Goal: Task Accomplishment & Management: Use online tool/utility

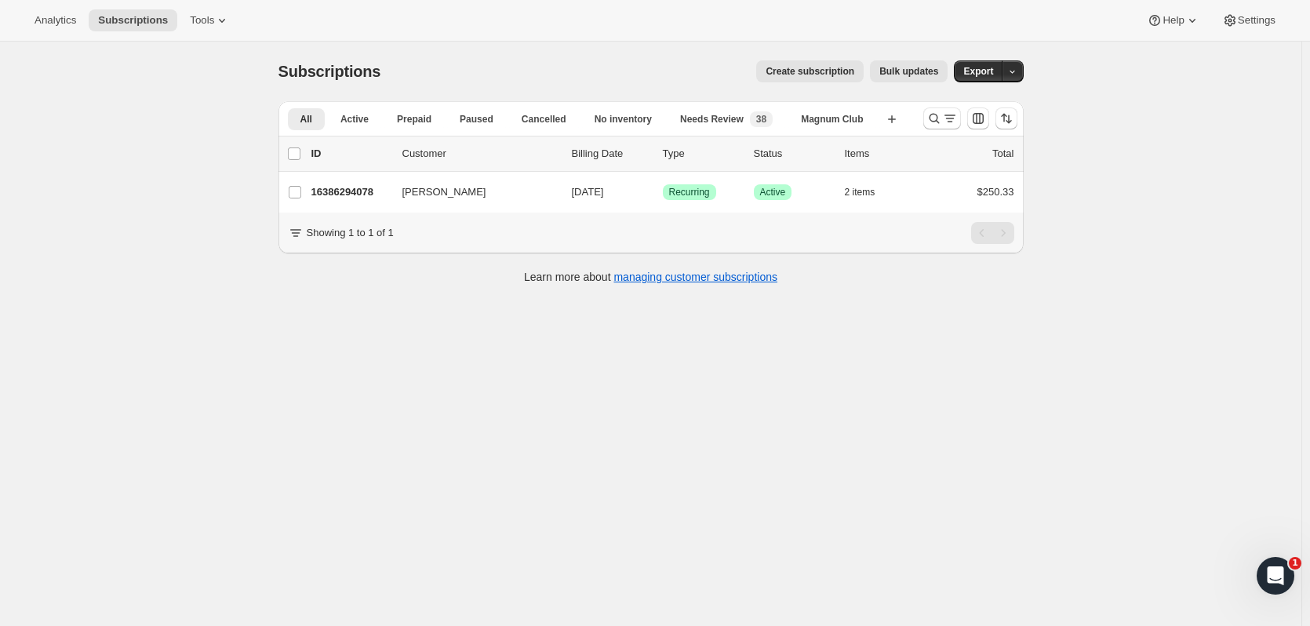
click at [934, 119] on icon "Search and filter results" at bounding box center [934, 119] width 10 height 10
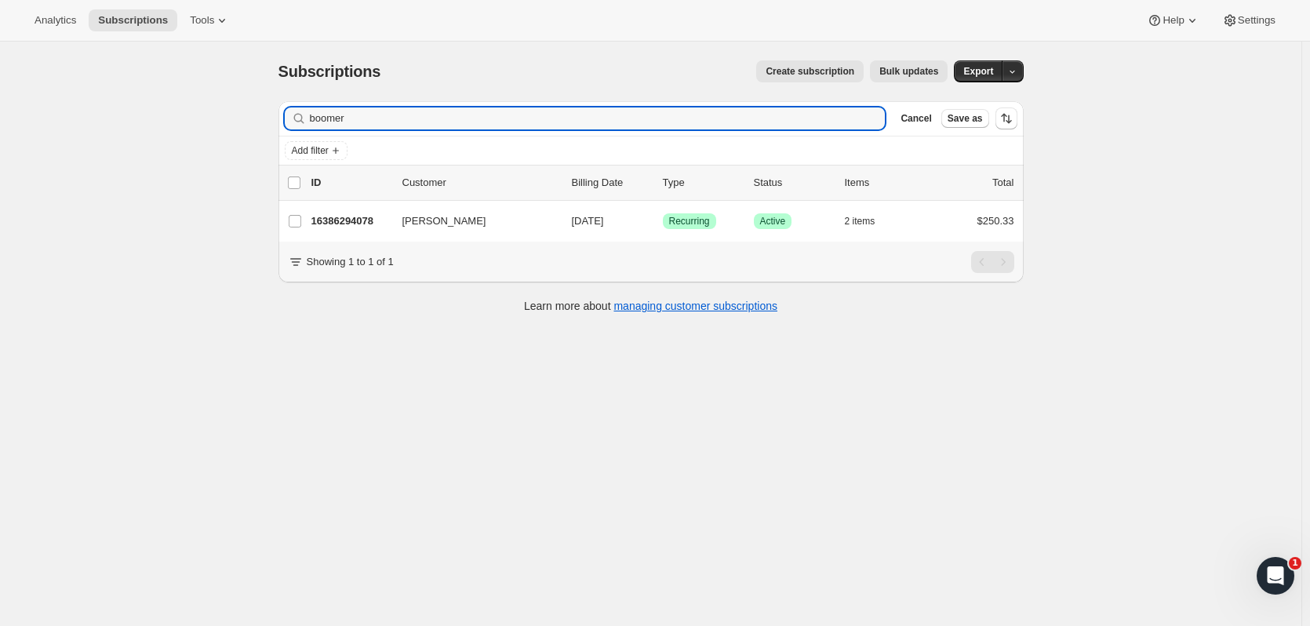
drag, startPoint x: 369, startPoint y: 122, endPoint x: 175, endPoint y: 140, distance: 194.7
click at [175, 140] on div "Subscriptions. This page is ready Subscriptions Create subscription Bulk update…" at bounding box center [650, 355] width 1301 height 626
type input "a"
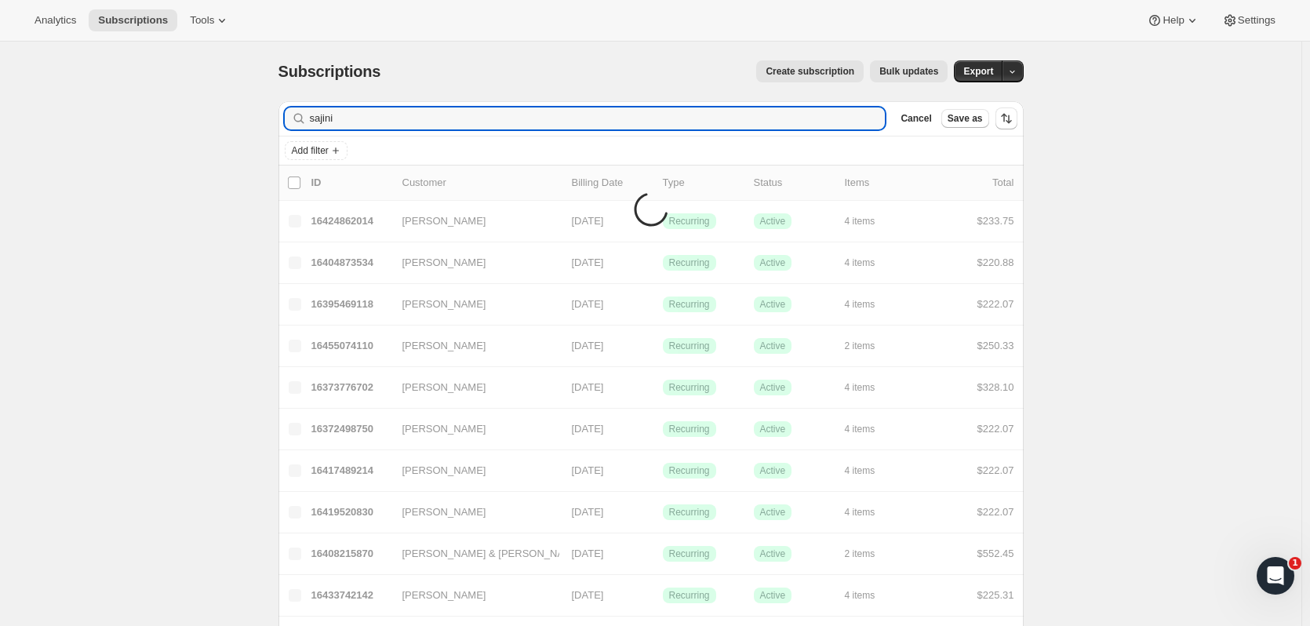
type input "sajini"
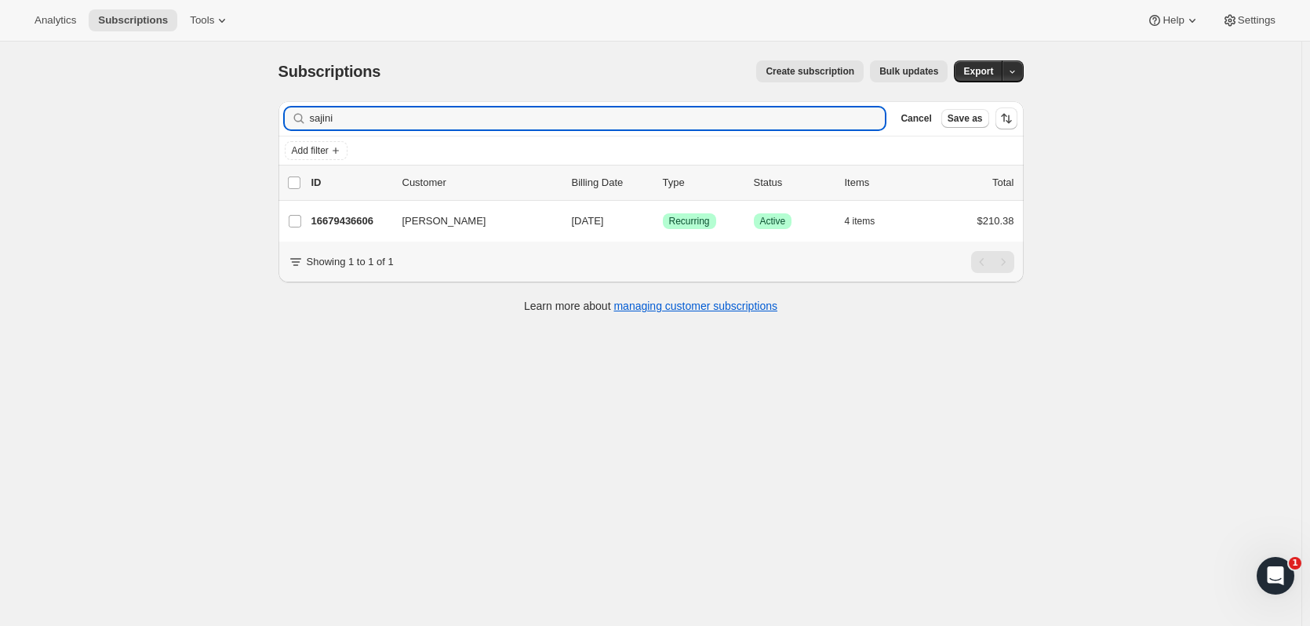
click at [329, 215] on p "16679436606" at bounding box center [350, 221] width 78 height 16
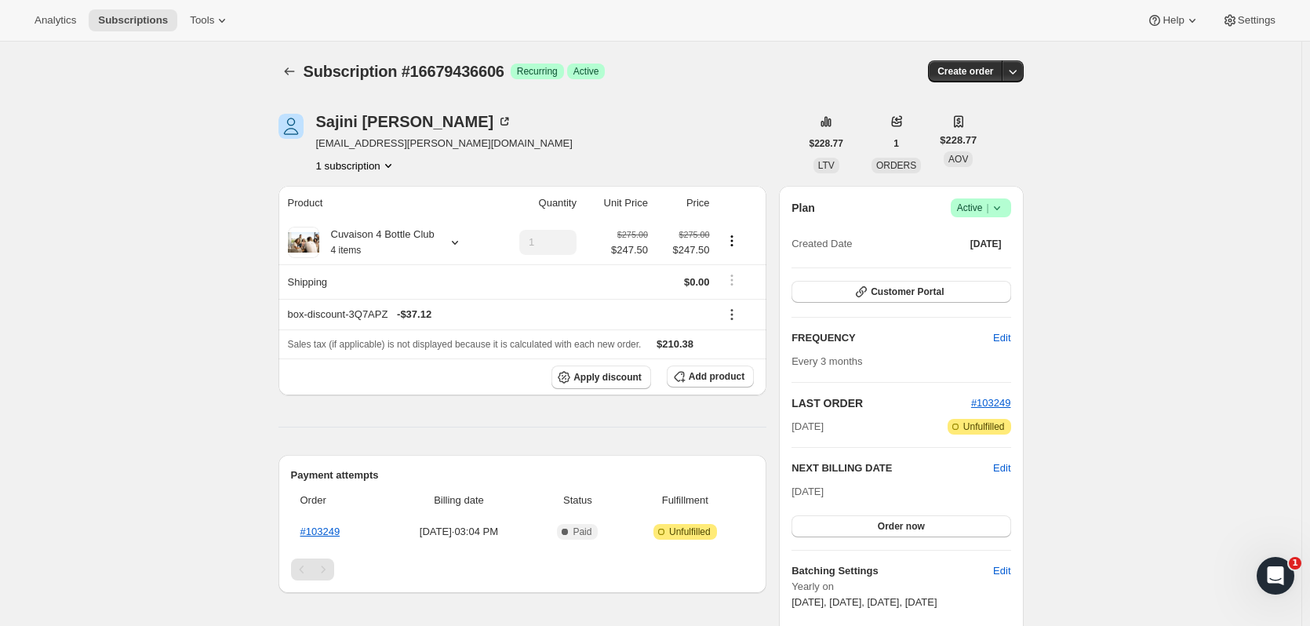
click at [1021, 75] on icon "button" at bounding box center [1013, 72] width 16 height 16
click at [979, 126] on span "Create custom one-time order" at bounding box center [951, 131] width 136 height 12
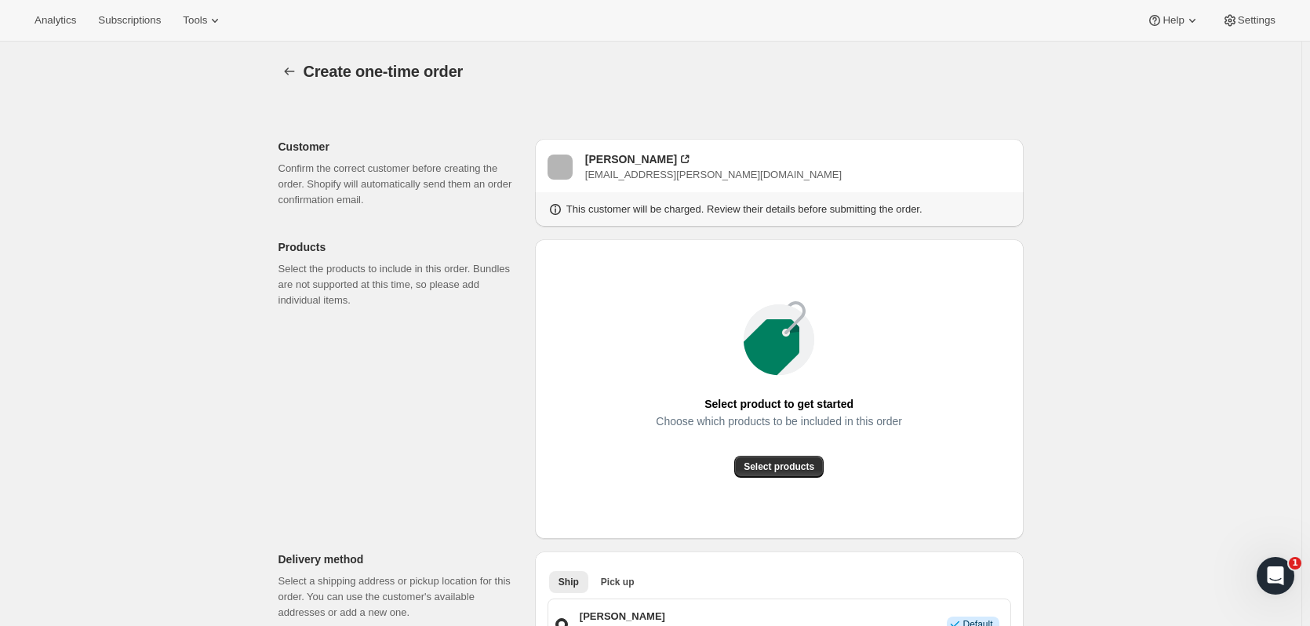
click at [800, 461] on span "Select products" at bounding box center [779, 466] width 71 height 13
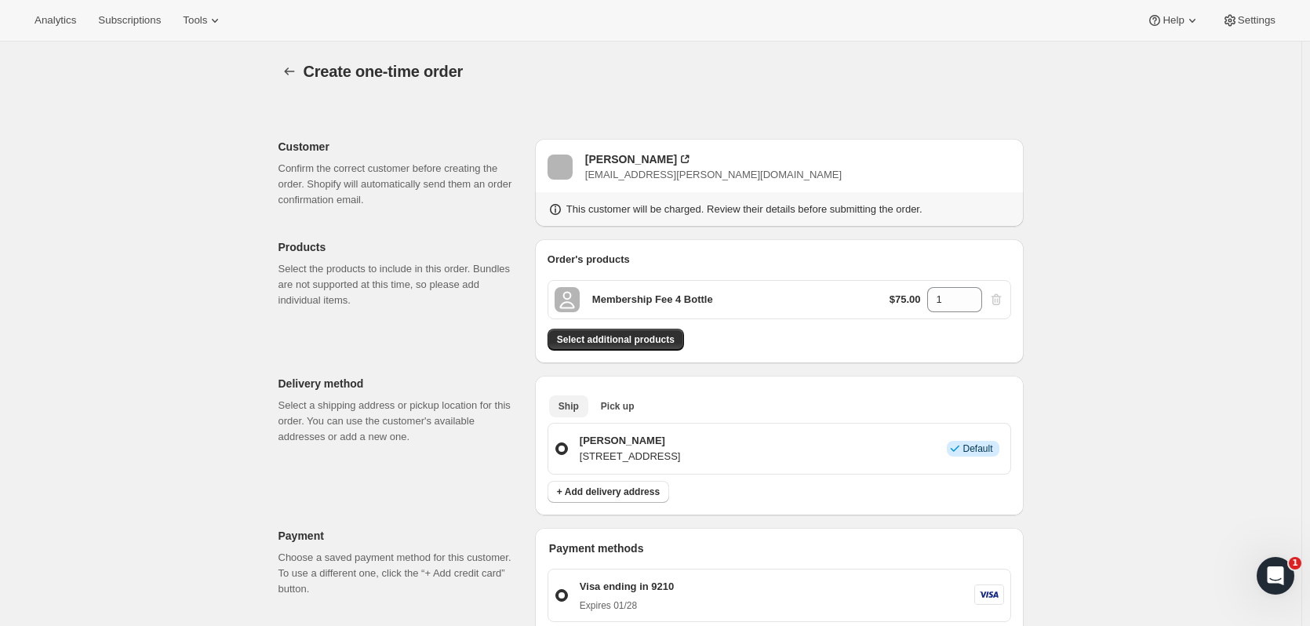
click at [611, 397] on button "Pick up" at bounding box center [618, 406] width 53 height 22
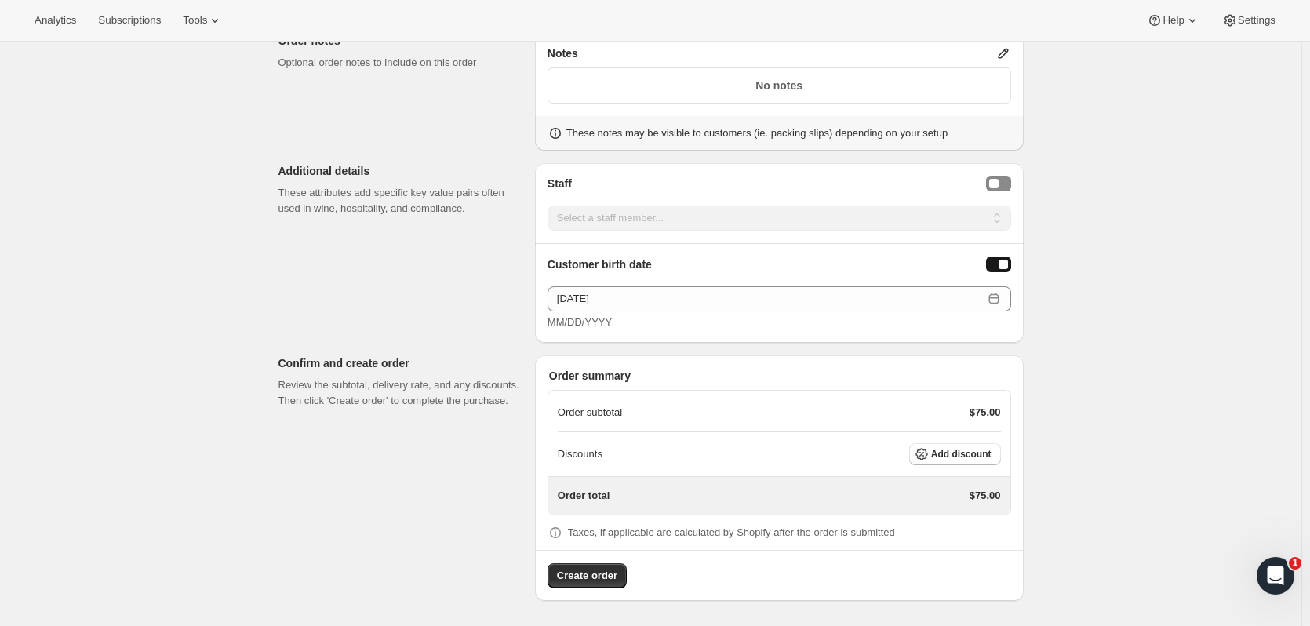
scroll to position [635, 0]
click at [607, 570] on span "Create order" at bounding box center [587, 578] width 60 height 16
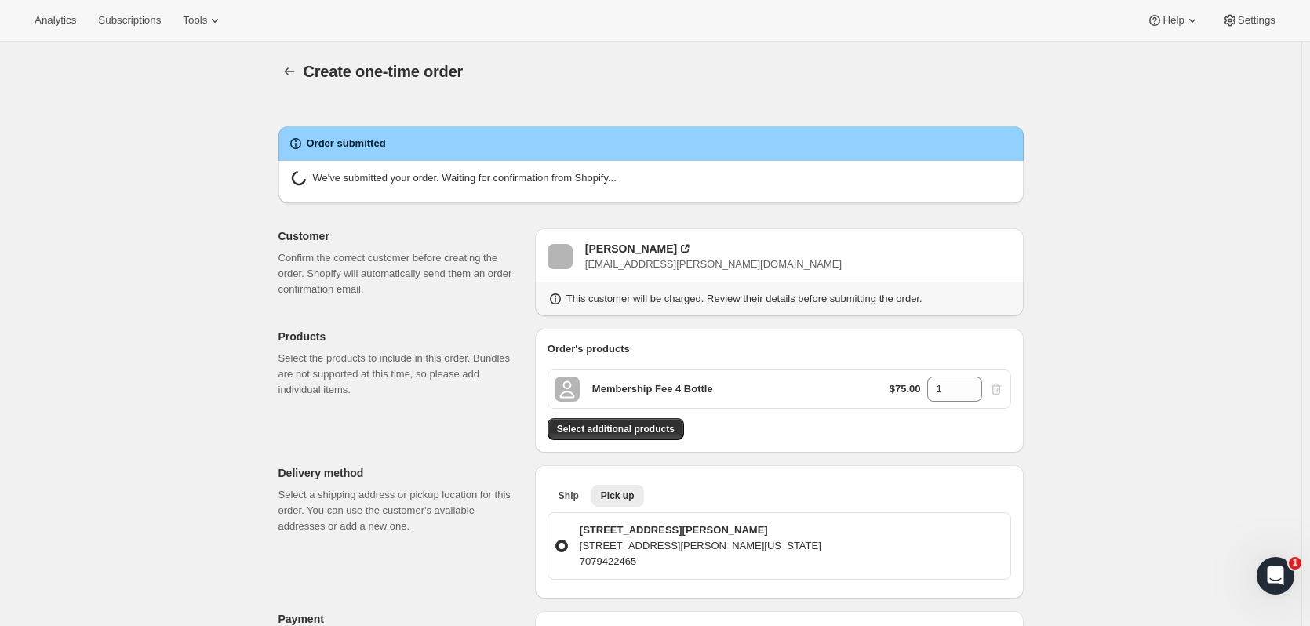
radio input "true"
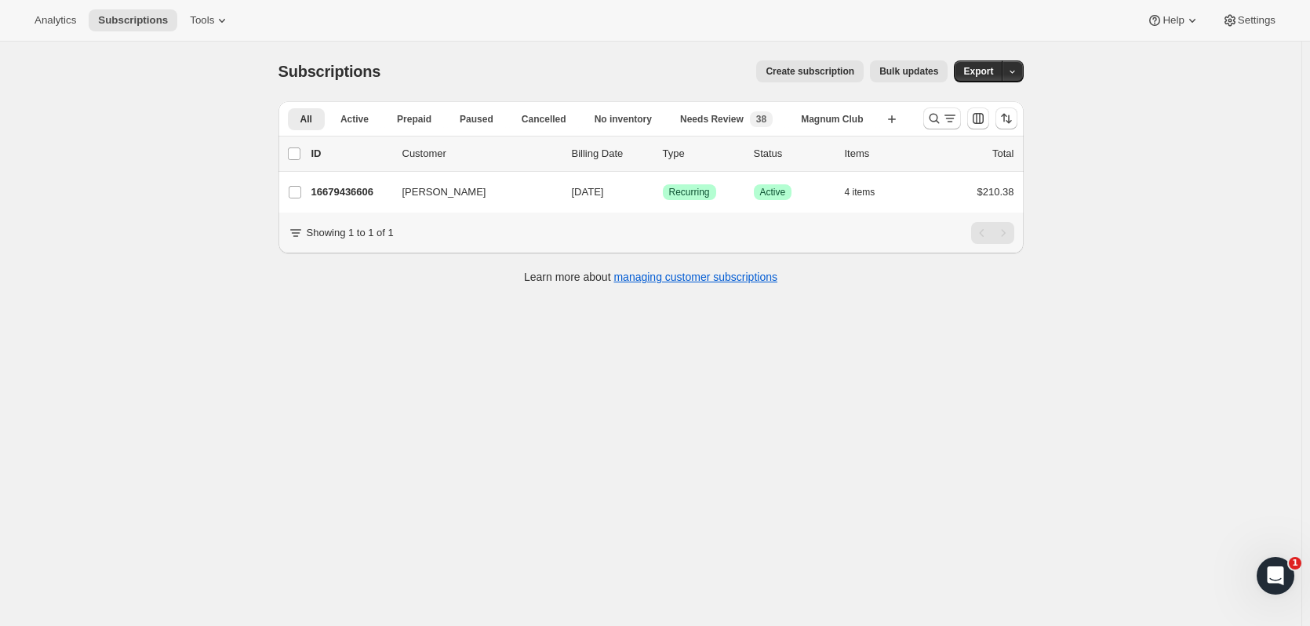
click at [934, 115] on icon "Search and filter results" at bounding box center [934, 119] width 16 height 16
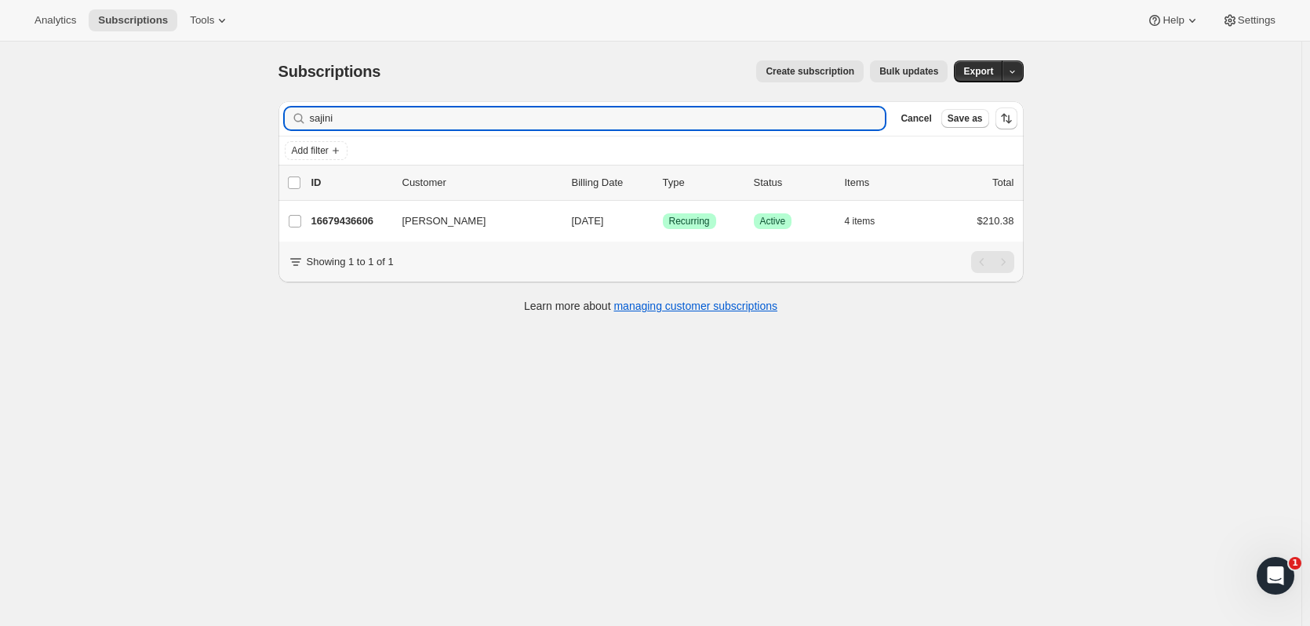
drag, startPoint x: 419, startPoint y: 124, endPoint x: 156, endPoint y: 127, distance: 262.8
click at [156, 127] on div "Subscriptions. This page is ready Subscriptions Create subscription Bulk update…" at bounding box center [650, 355] width 1301 height 626
type input "steiger"
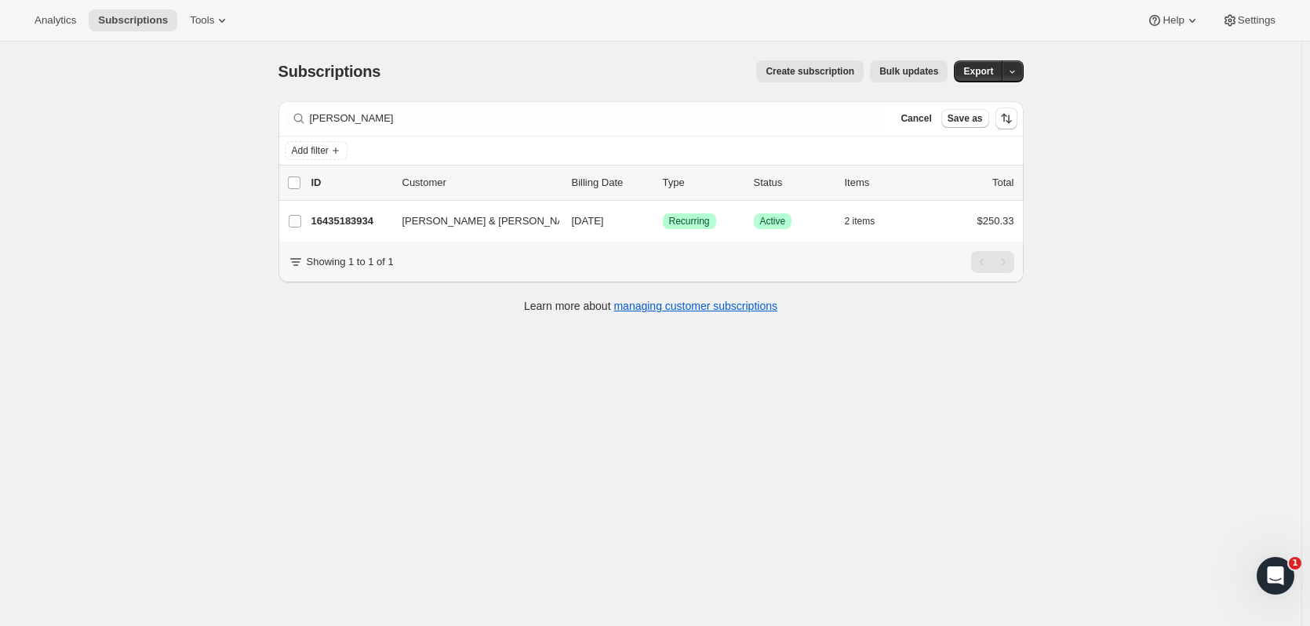
click at [336, 220] on p "16435183934" at bounding box center [350, 221] width 78 height 16
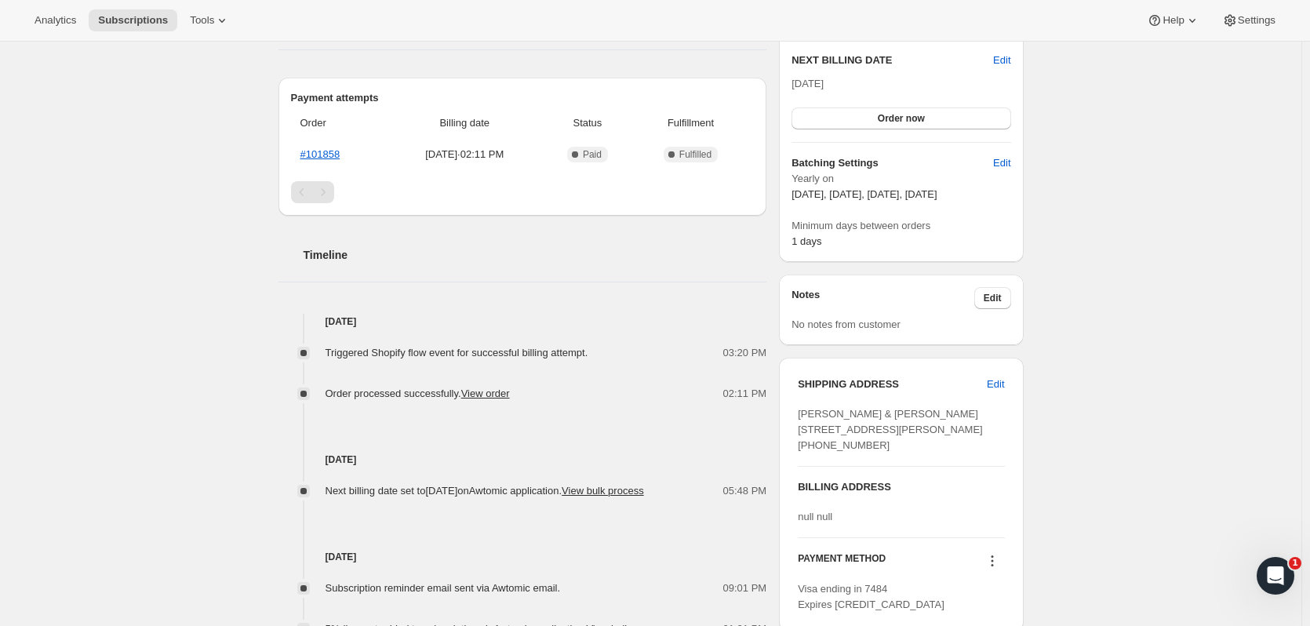
scroll to position [446, 0]
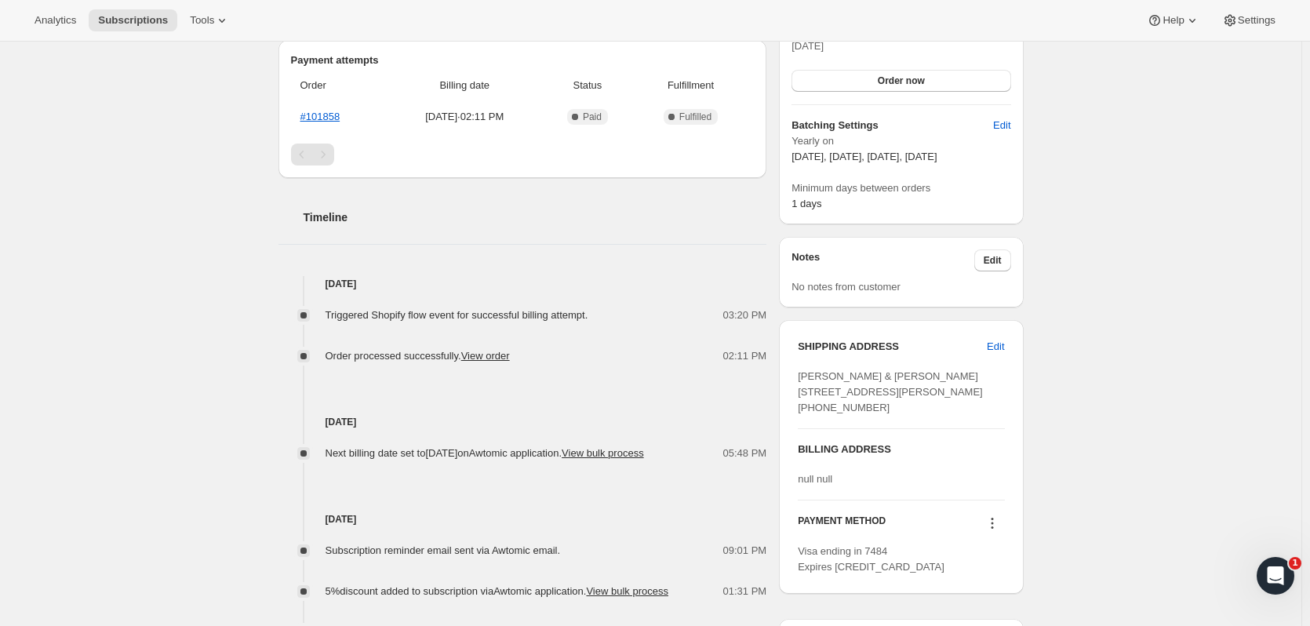
click at [993, 525] on icon at bounding box center [992, 523] width 2 height 2
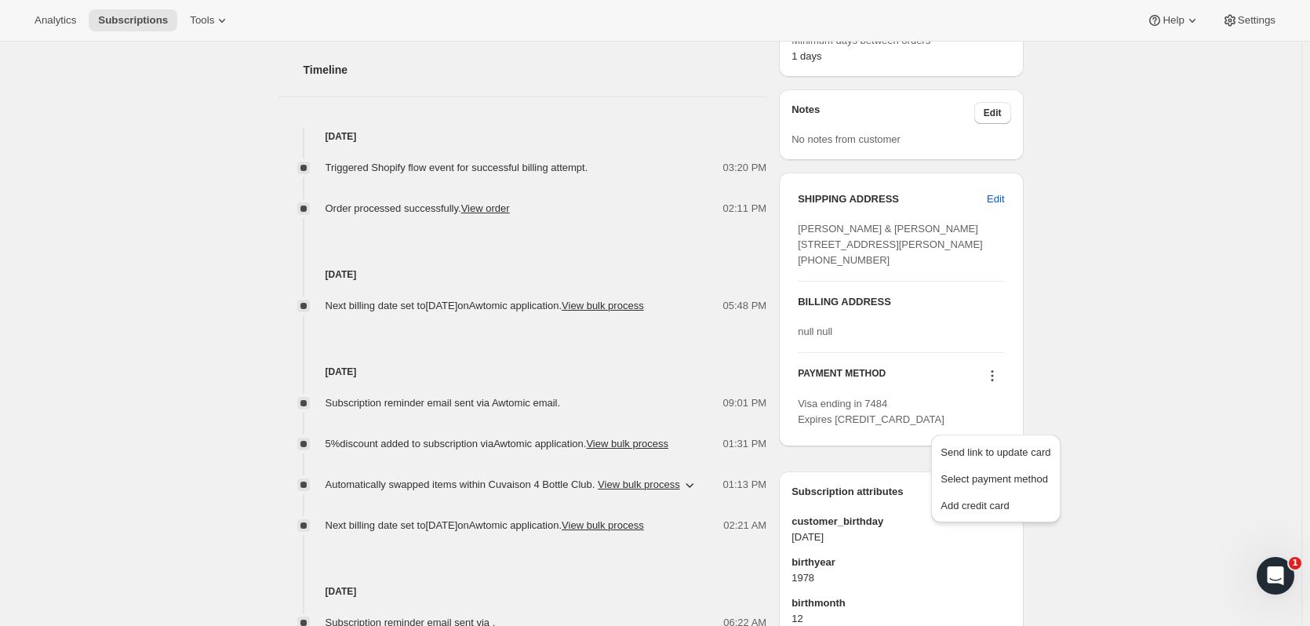
scroll to position [599, 0]
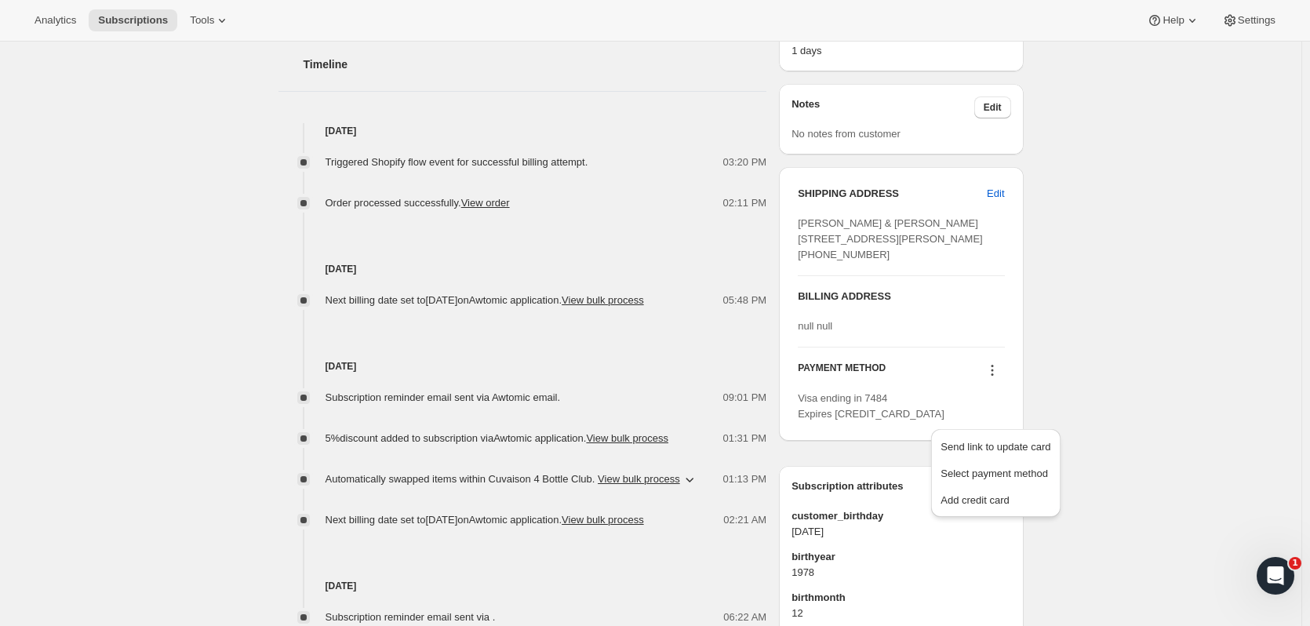
click at [979, 496] on span "Add credit card" at bounding box center [975, 500] width 68 height 12
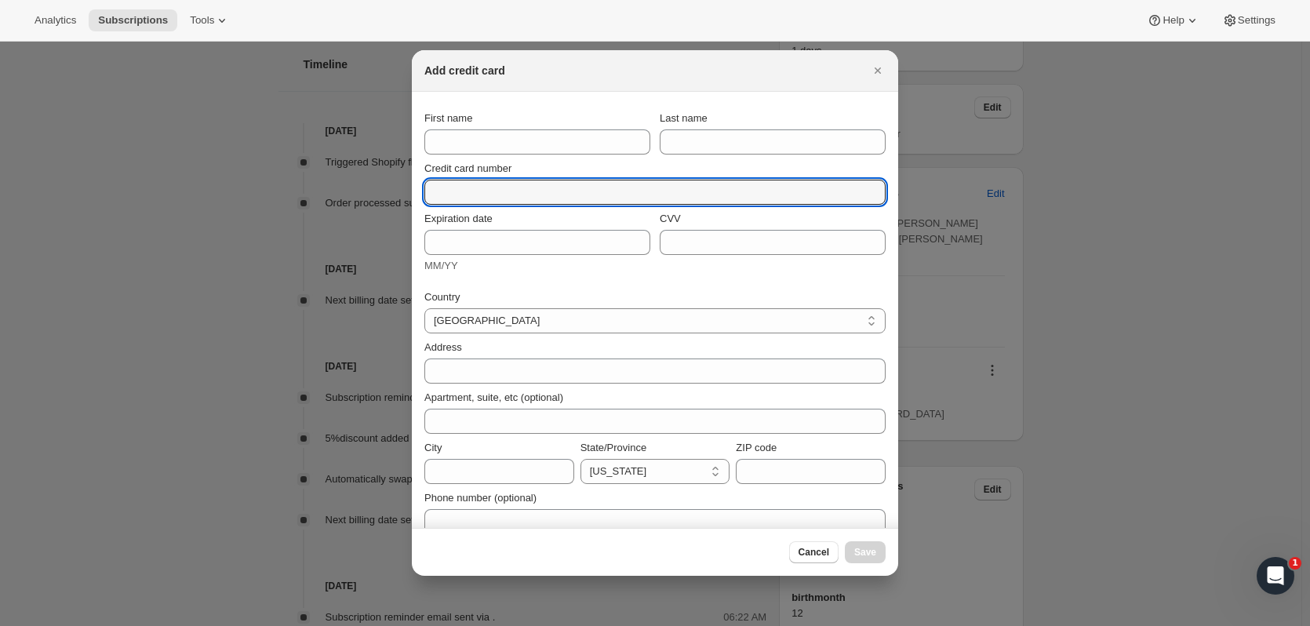
paste input "5156 7693 5037 4873"
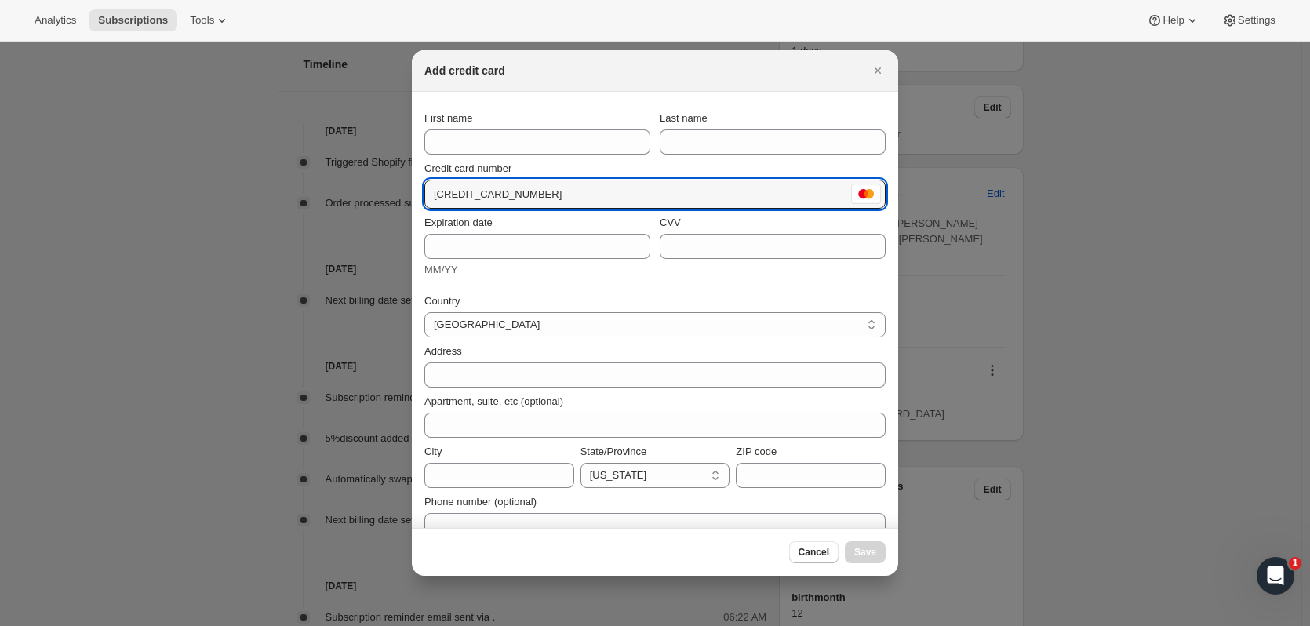
type input "5156 7693 5037 4873"
click at [266, 213] on div at bounding box center [655, 313] width 1310 height 626
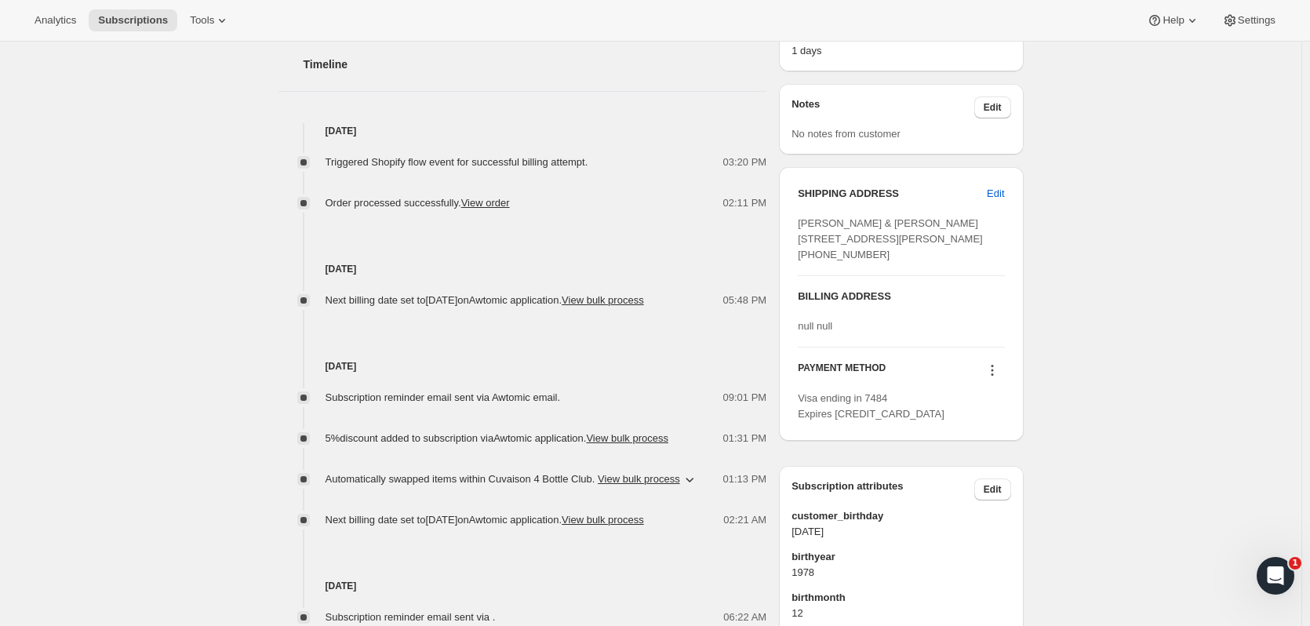
click at [996, 378] on icon at bounding box center [993, 370] width 16 height 16
click at [996, 501] on span "Add credit card" at bounding box center [975, 500] width 68 height 12
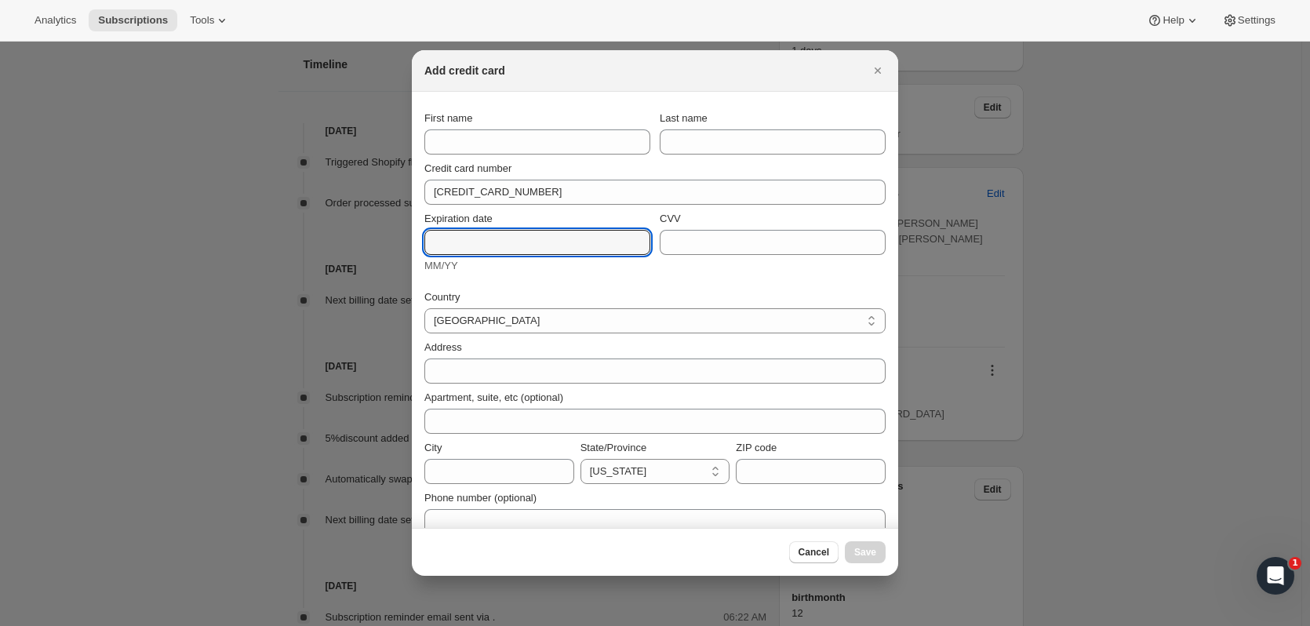
click at [526, 239] on input "Expiration date" at bounding box center [537, 242] width 226 height 25
type input "11/29"
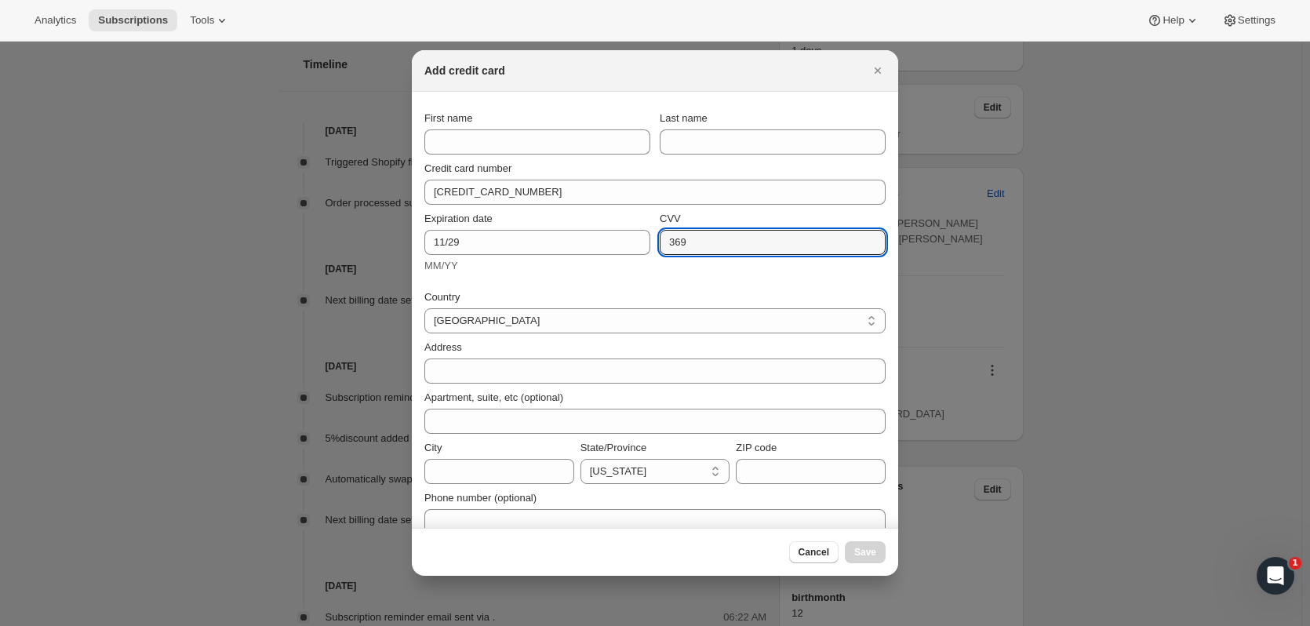
type input "369"
click at [468, 141] on input "First name" at bounding box center [537, 141] width 226 height 25
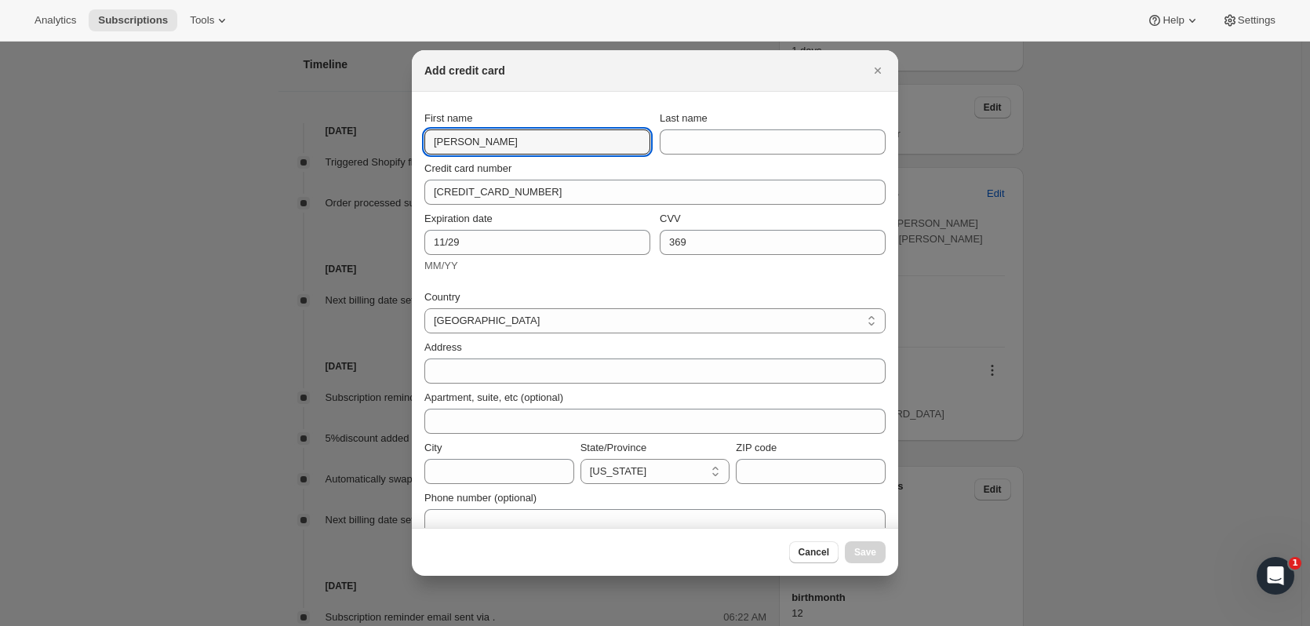
type input "Martin"
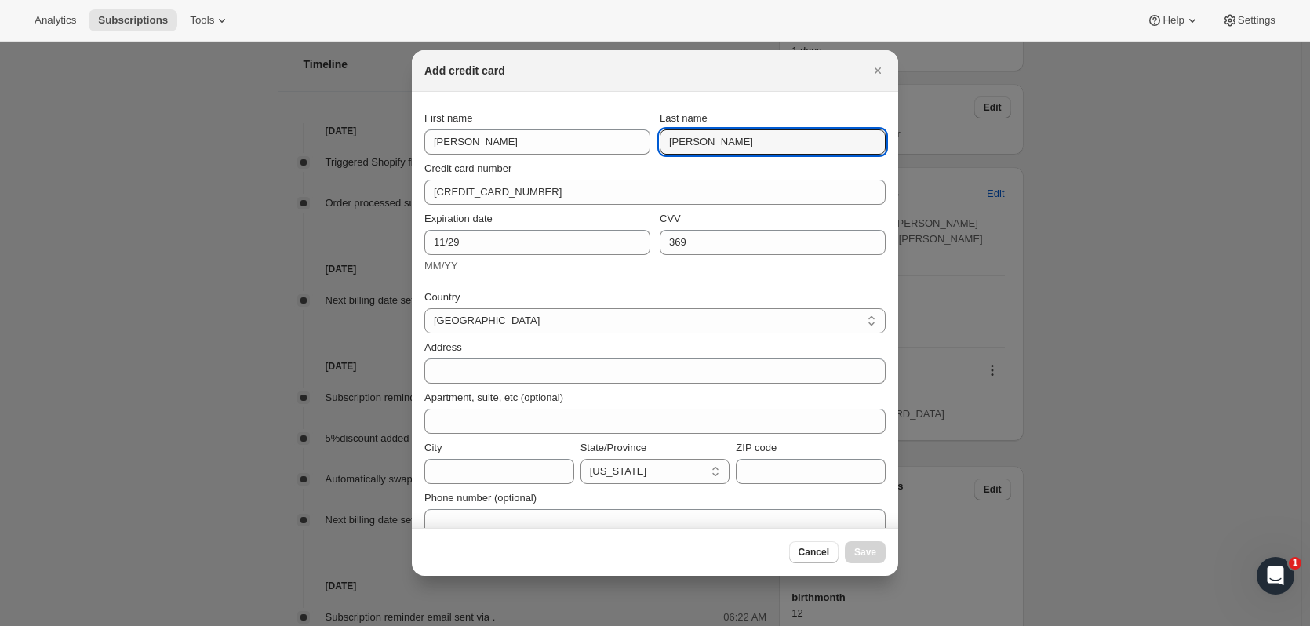
type input "Steiger"
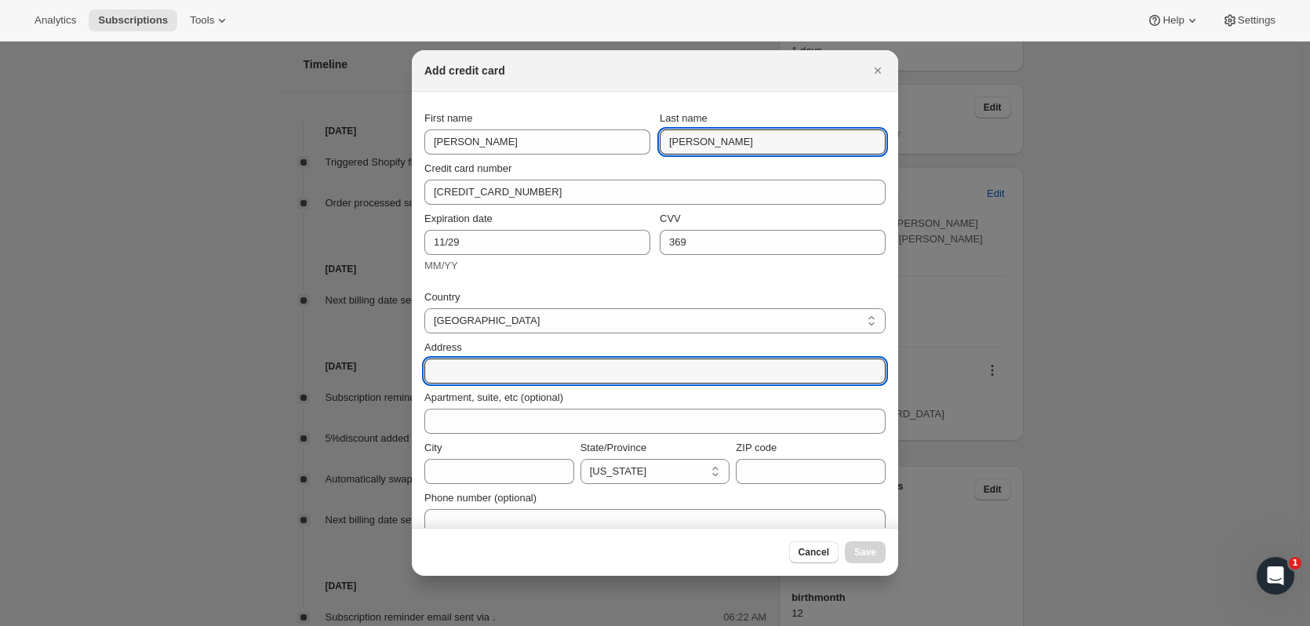
click at [475, 362] on input "Address" at bounding box center [654, 371] width 461 height 25
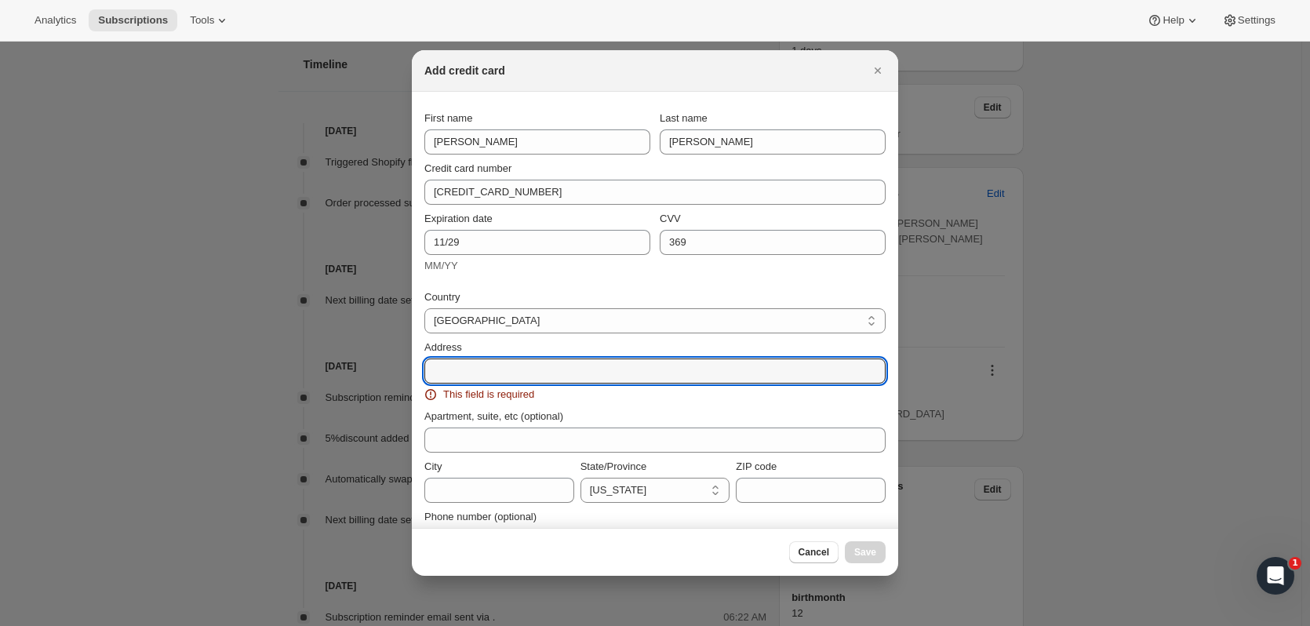
paste input "668 Middlesex Rd"
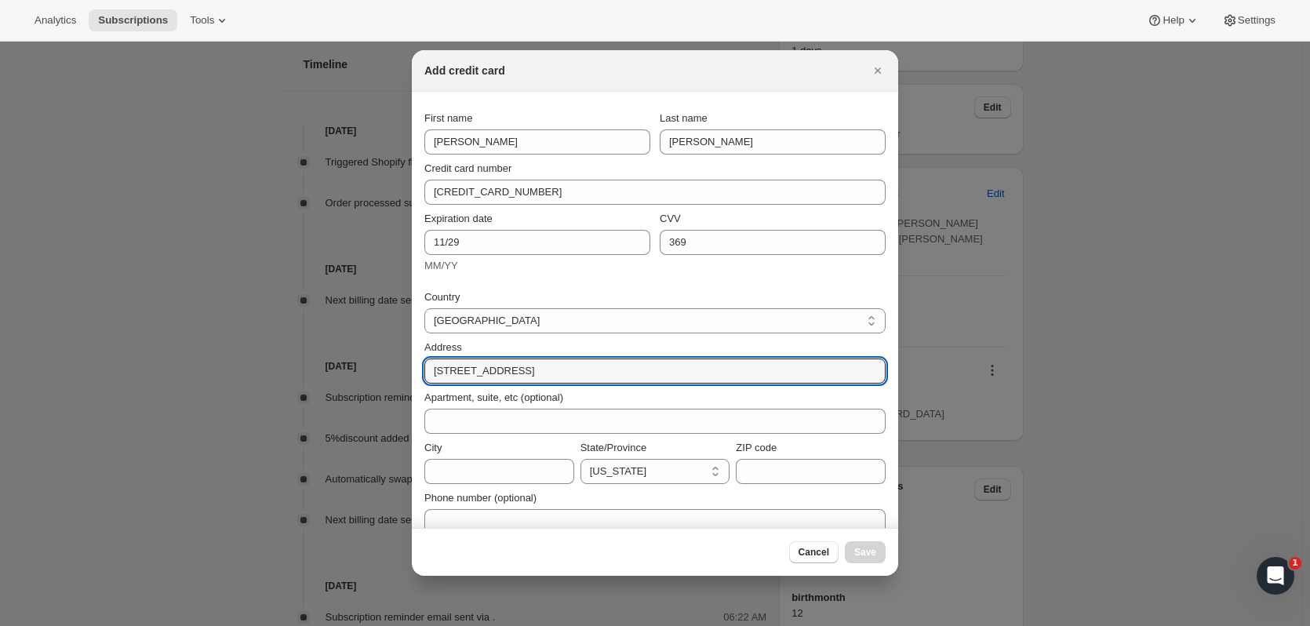
type input "668 Middlesex Rd"
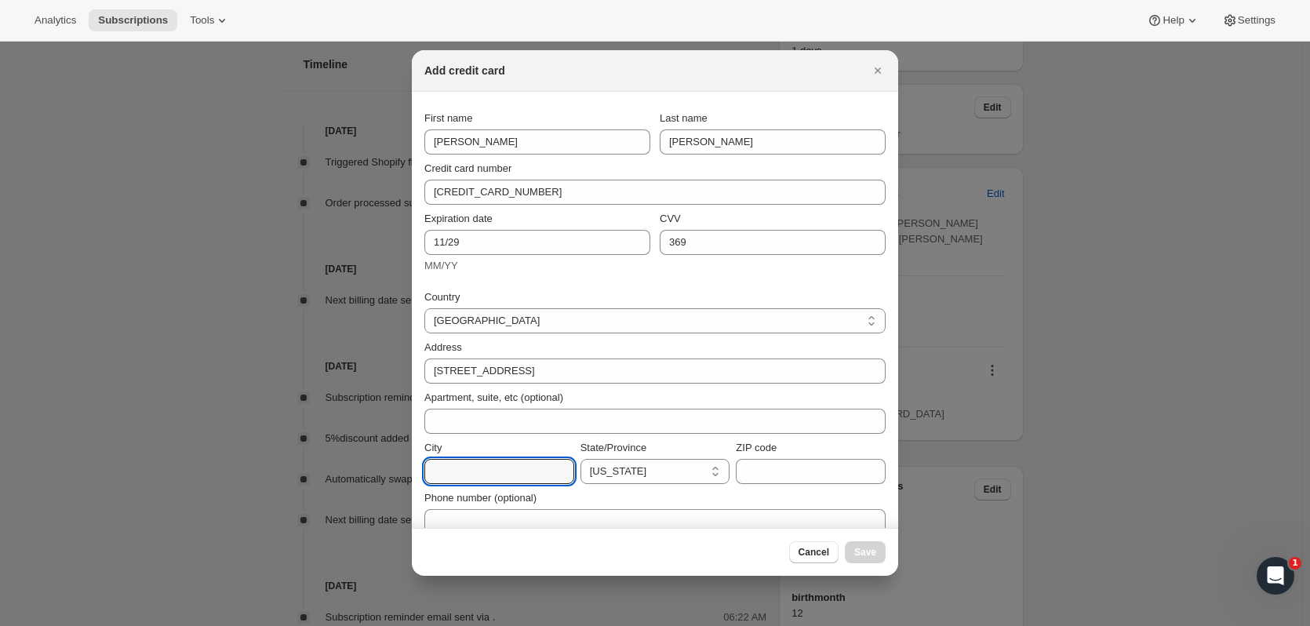
paste input "Grosse Pointe"
type input "Grosse Pointe"
click at [646, 471] on select "California Arizona Colorado Idaho Montana Washington Wyoming Nevada Oregon New …" at bounding box center [656, 471] width 150 height 25
select select "MI"
click at [581, 459] on select "California Arizona Colorado Idaho Montana Washington Wyoming Nevada Oregon New …" at bounding box center [656, 471] width 150 height 25
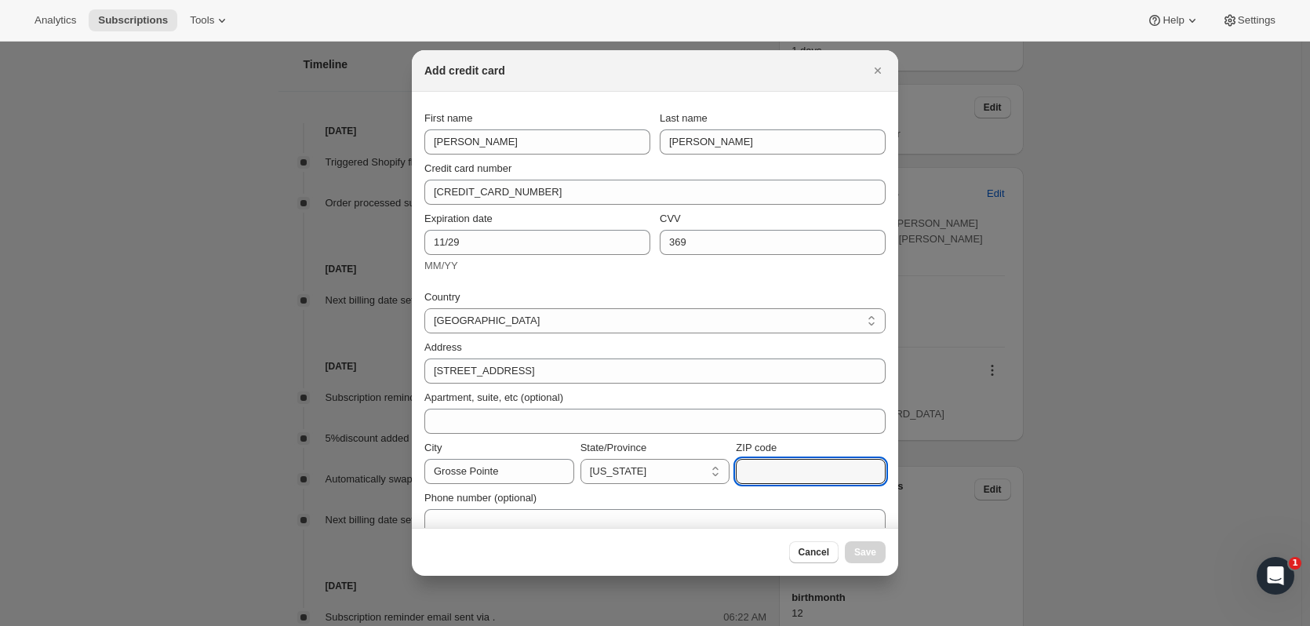
click at [821, 479] on input "ZIP code" at bounding box center [811, 471] width 150 height 25
type input "48230"
click at [864, 542] on button "Save" at bounding box center [865, 552] width 41 height 22
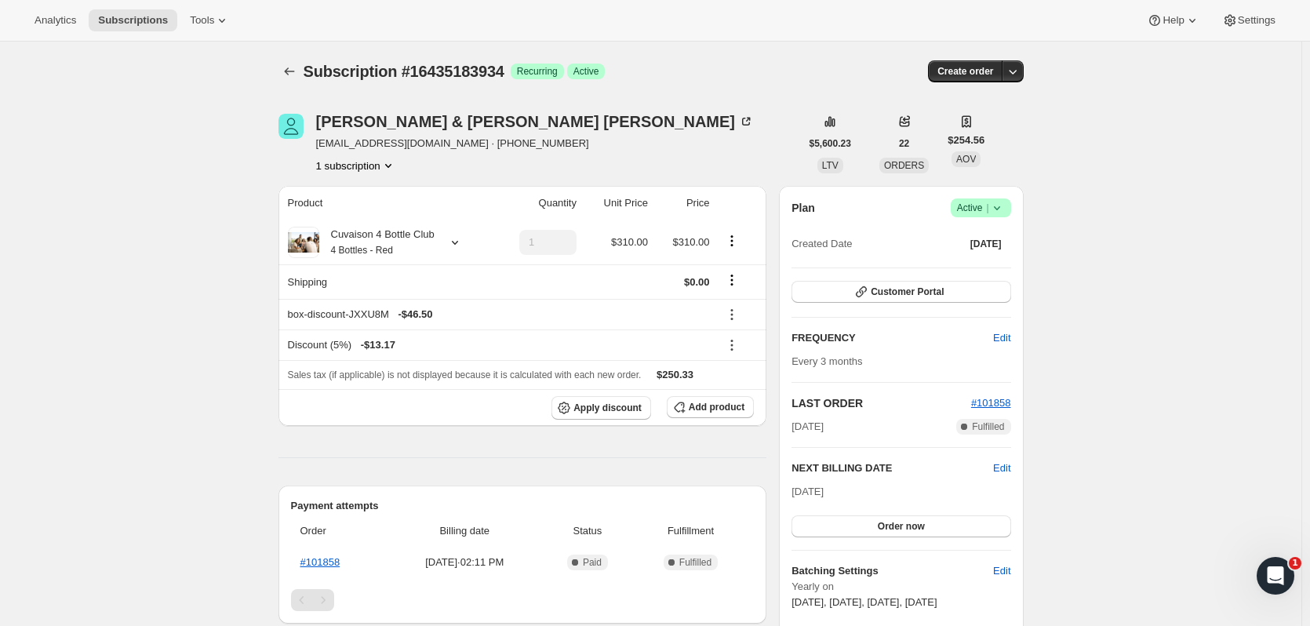
click at [290, 73] on icon "Subscriptions" at bounding box center [290, 72] width 16 height 16
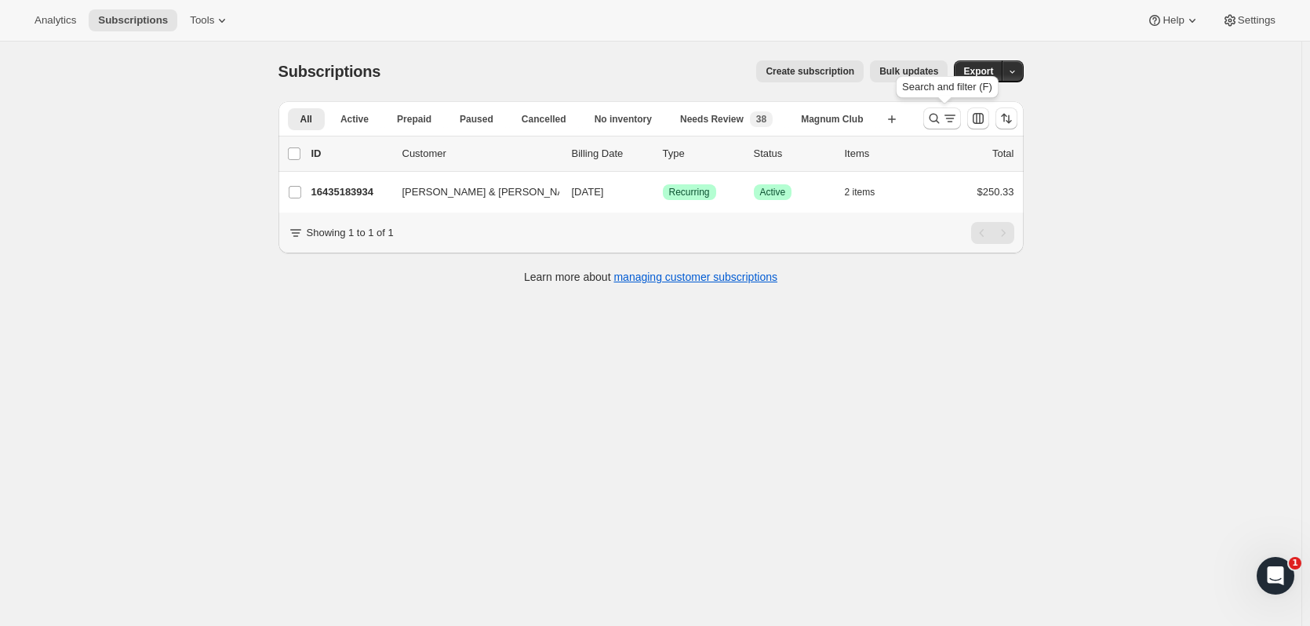
click at [939, 117] on icon "Search and filter results" at bounding box center [934, 119] width 10 height 10
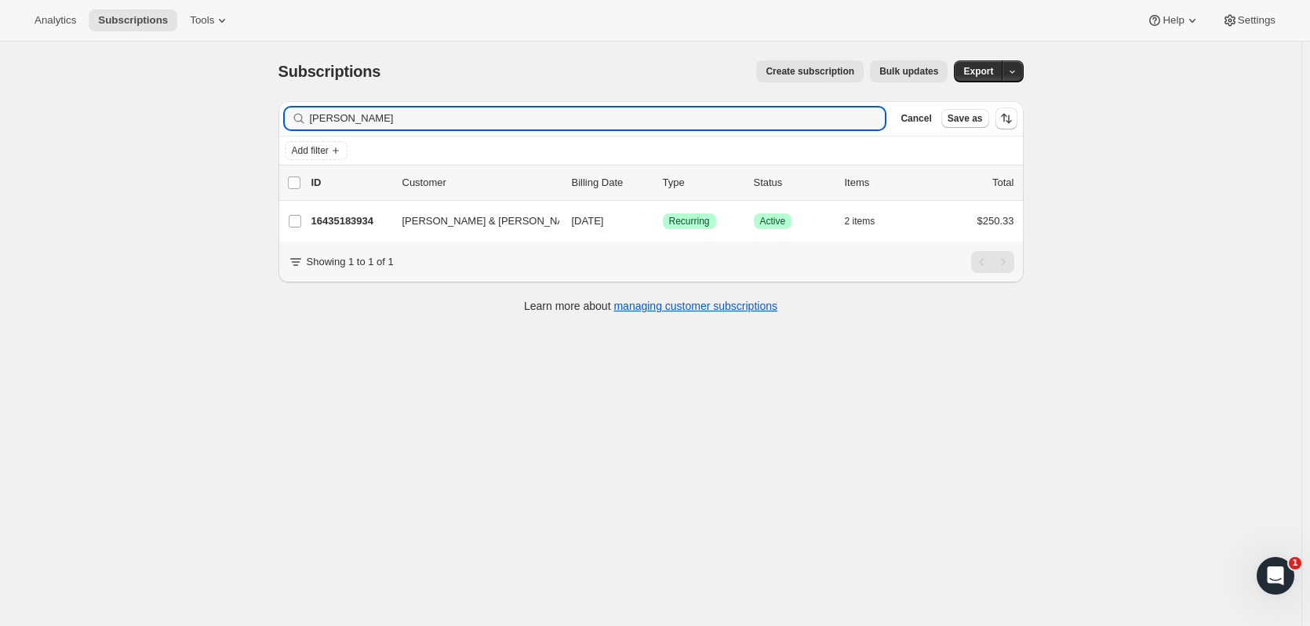
drag, startPoint x: 443, startPoint y: 126, endPoint x: 173, endPoint y: 133, distance: 270.0
click at [173, 133] on div "Subscriptions. This page is ready Subscriptions Create subscription Bulk update…" at bounding box center [650, 355] width 1301 height 626
type input "hoffmore"
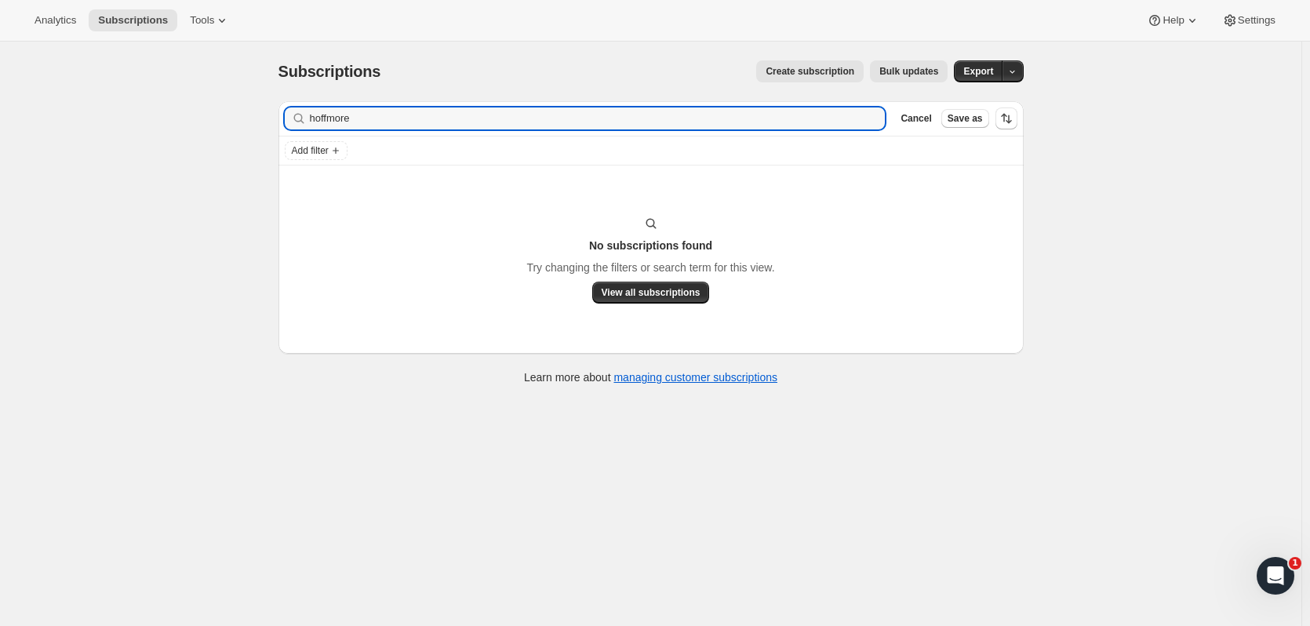
click at [645, 286] on button "View all subscriptions" at bounding box center [651, 293] width 118 height 22
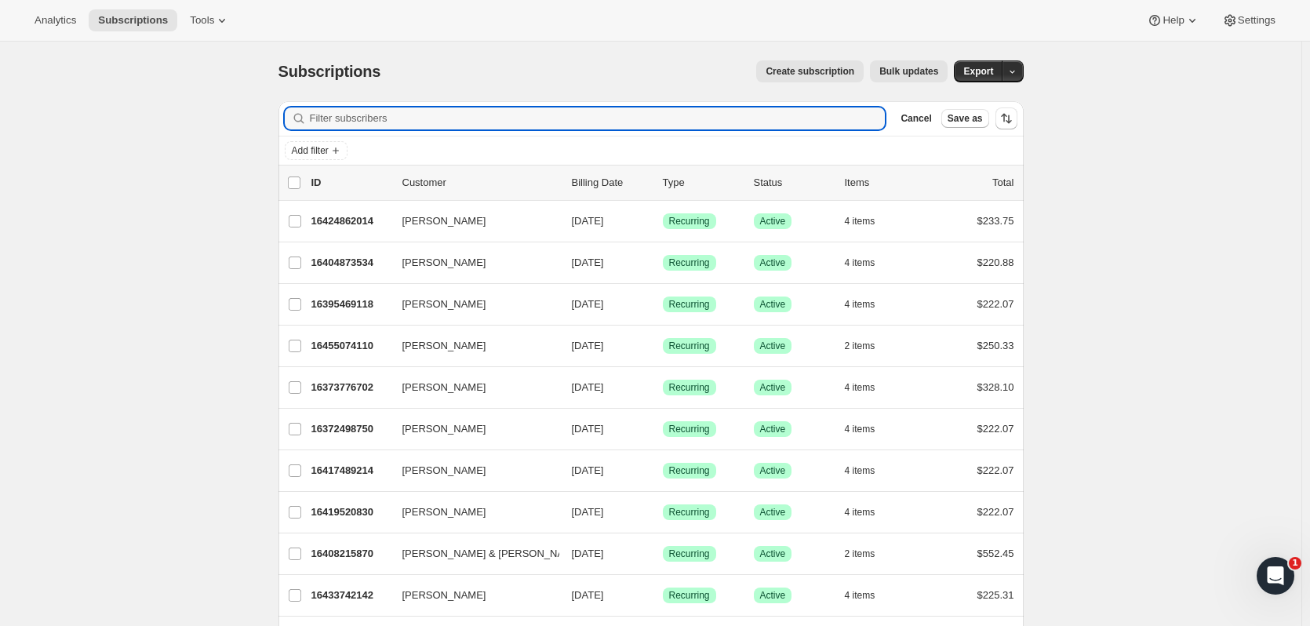
click at [469, 118] on input "Filter subscribers" at bounding box center [598, 118] width 576 height 22
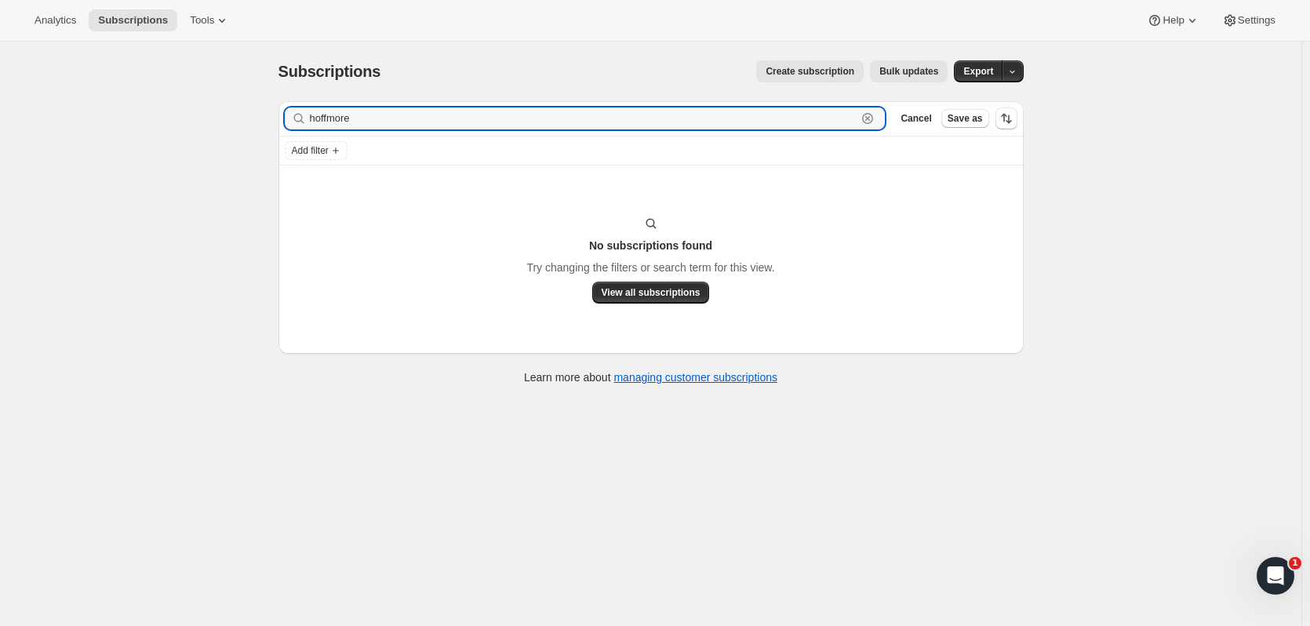
drag, startPoint x: 363, startPoint y: 122, endPoint x: 201, endPoint y: 122, distance: 162.4
click at [201, 122] on div "Subscriptions. This page is ready Subscriptions Create subscription Bulk update…" at bounding box center [650, 355] width 1301 height 626
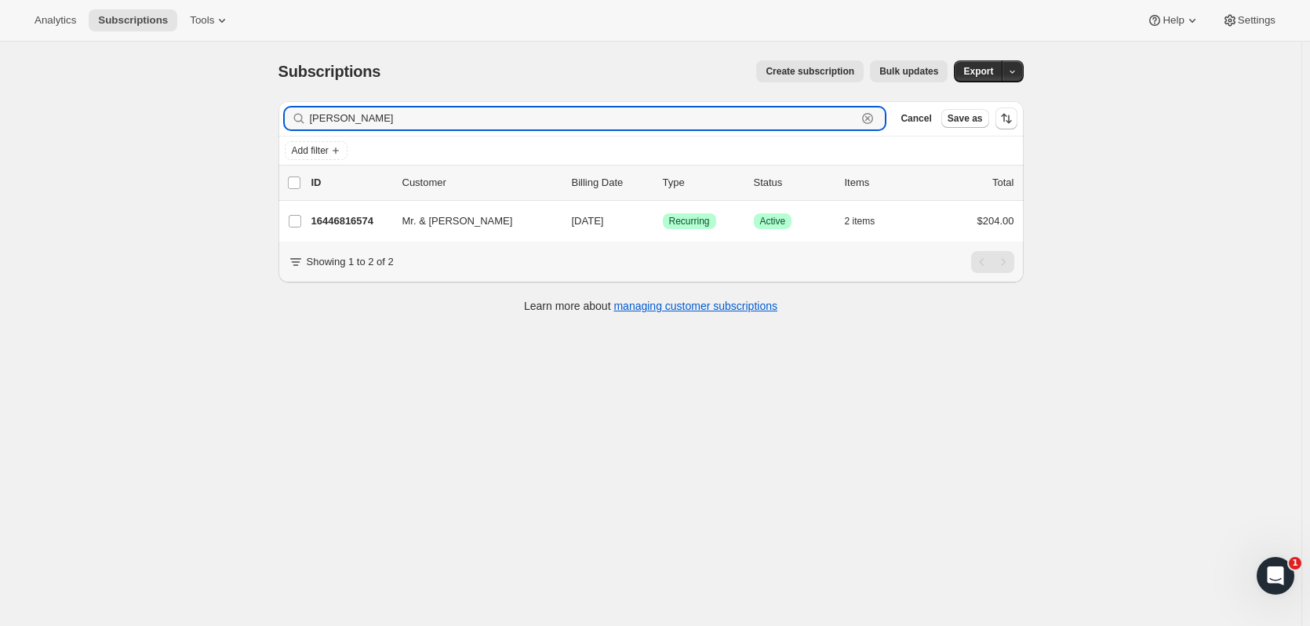
type input "knopf"
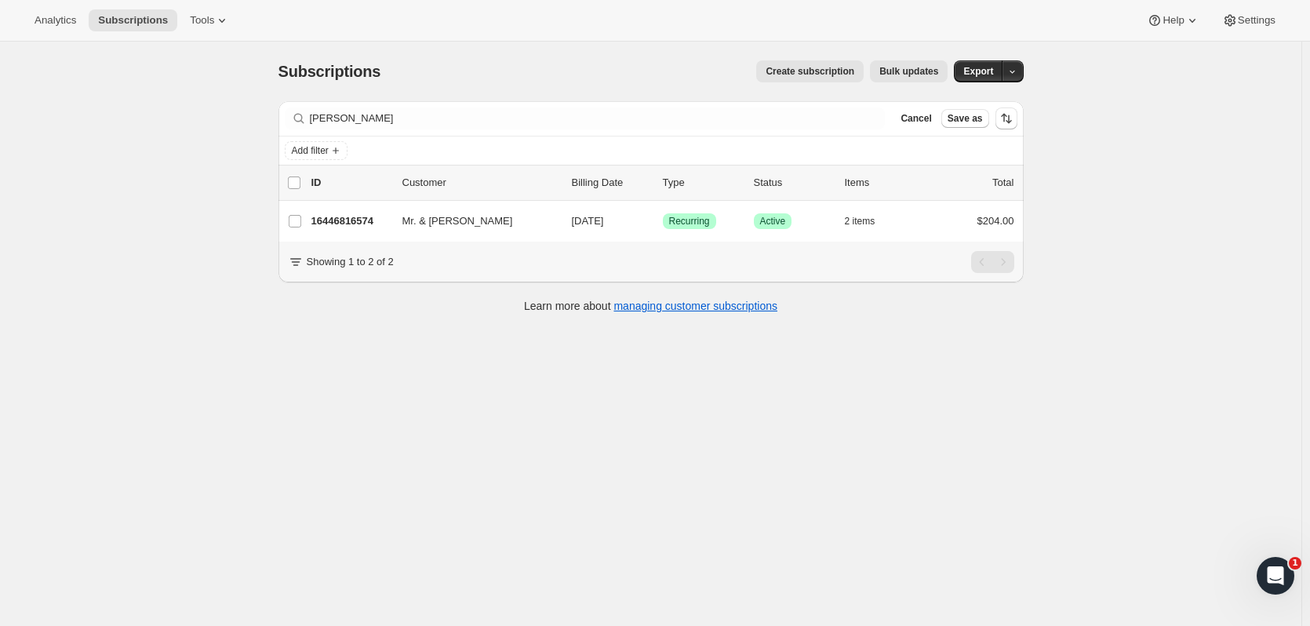
click at [352, 228] on p "16446816574" at bounding box center [350, 221] width 78 height 16
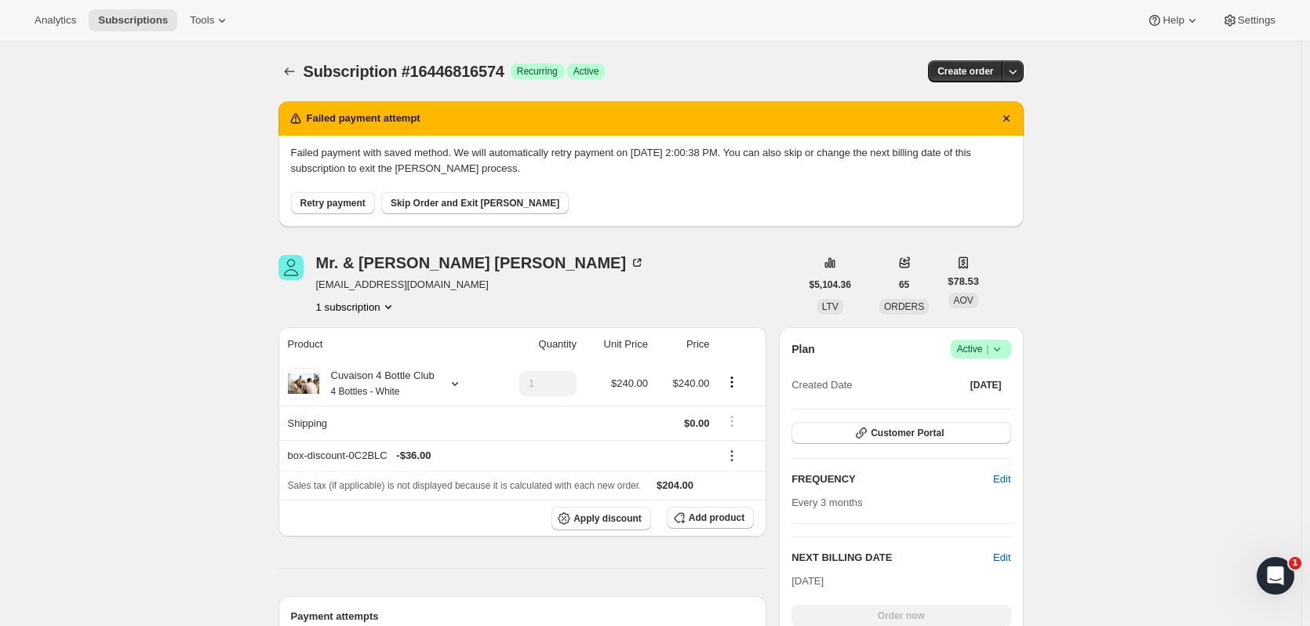
click at [289, 76] on icon "Subscriptions" at bounding box center [290, 72] width 16 height 16
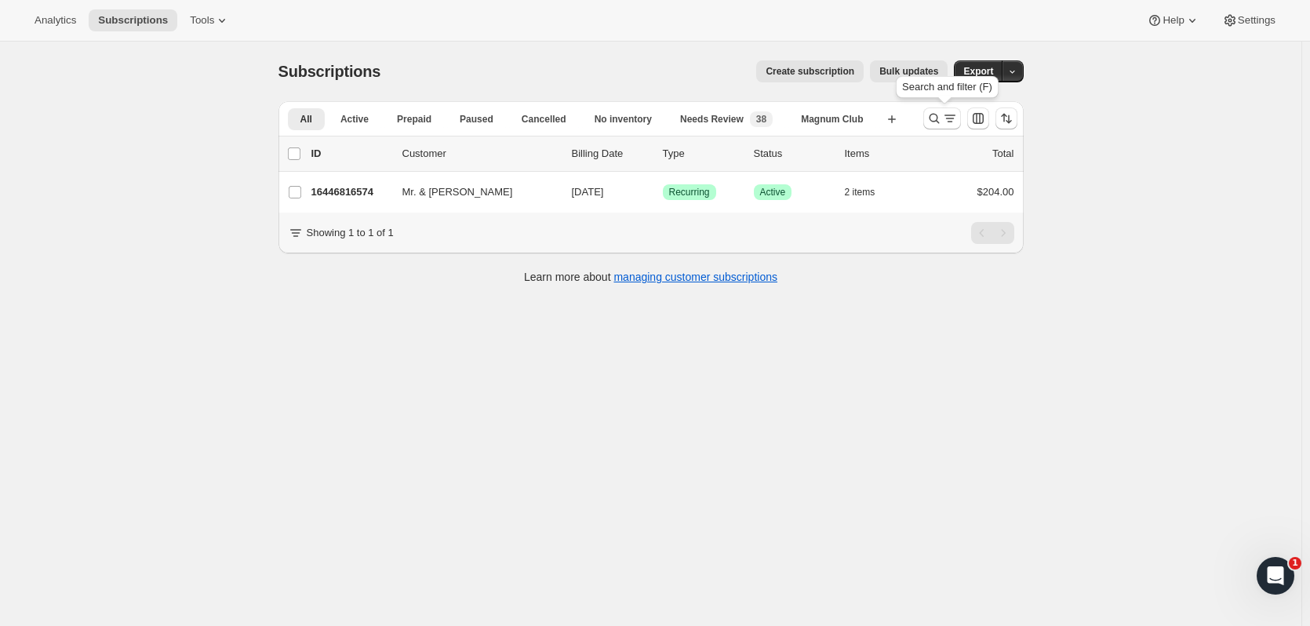
click at [936, 122] on icon "Search and filter results" at bounding box center [934, 119] width 10 height 10
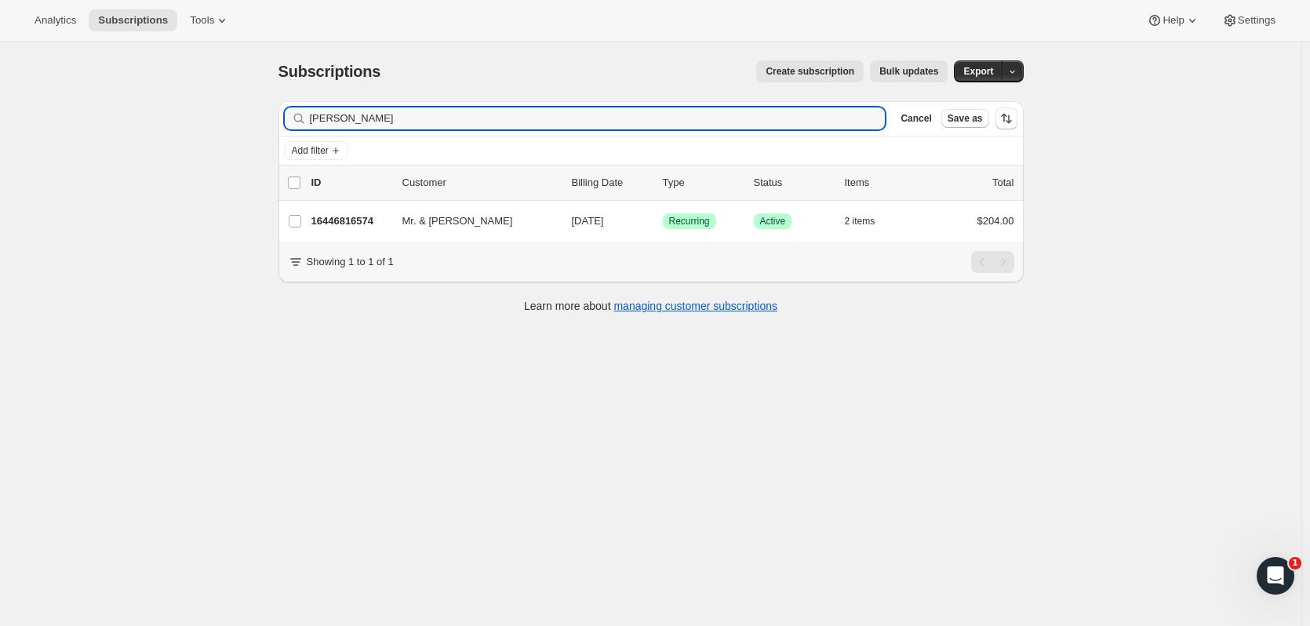
drag, startPoint x: 429, startPoint y: 117, endPoint x: 300, endPoint y: 51, distance: 145.2
click at [282, 85] on div "Subscriptions. This page is ready Subscriptions Create subscription Bulk update…" at bounding box center [651, 186] width 783 height 288
type input "paul pande"
click at [365, 217] on p "16423485758" at bounding box center [350, 221] width 78 height 16
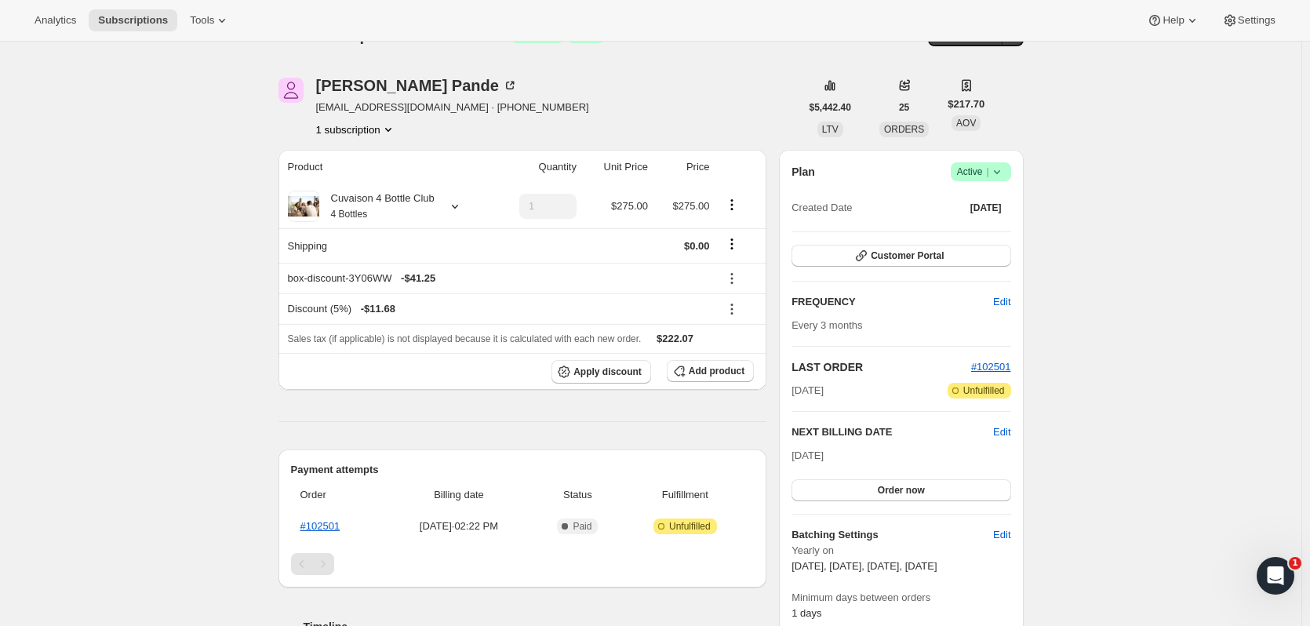
scroll to position [38, 0]
drag, startPoint x: 356, startPoint y: 524, endPoint x: 311, endPoint y: 525, distance: 45.5
click at [311, 525] on th "#102501" at bounding box center [337, 525] width 93 height 28
copy link "102501"
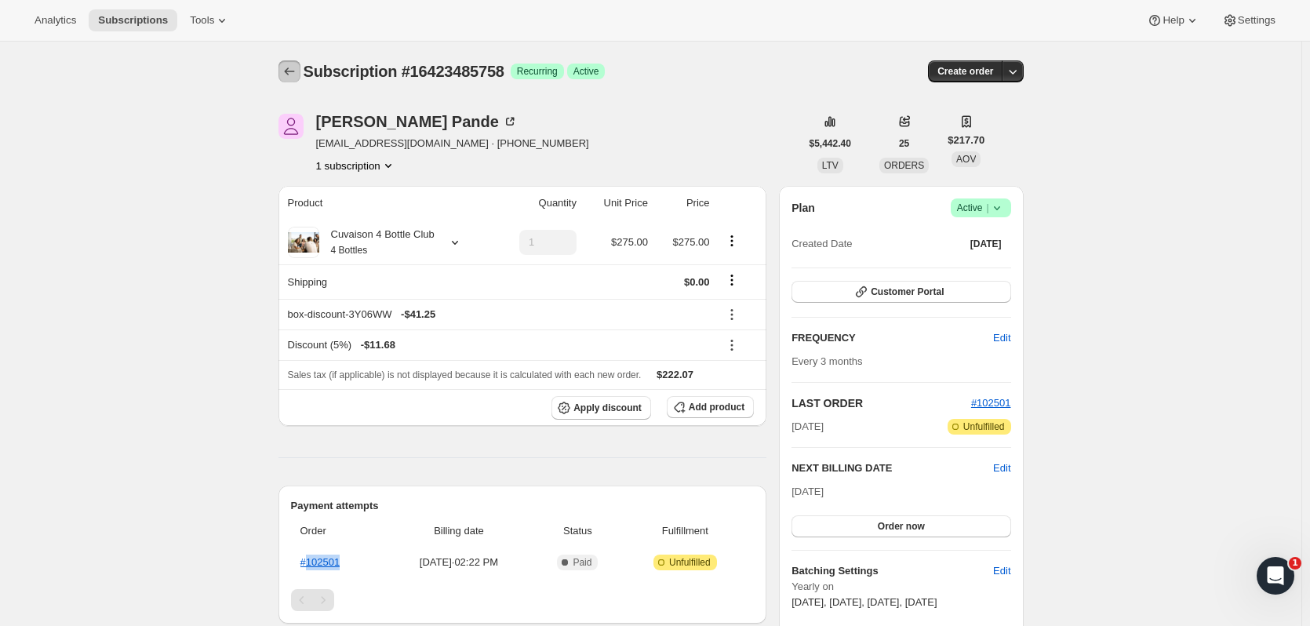
click at [296, 73] on icon "Subscriptions" at bounding box center [290, 72] width 16 height 16
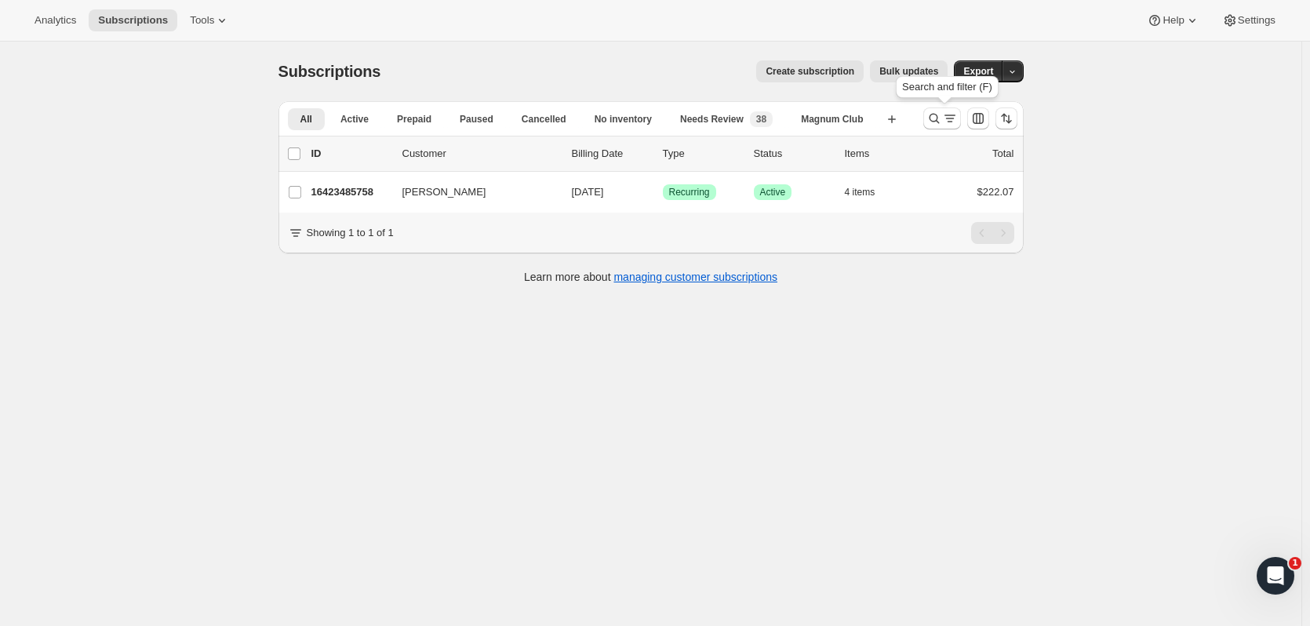
click at [939, 122] on icon "Search and filter results" at bounding box center [934, 119] width 16 height 16
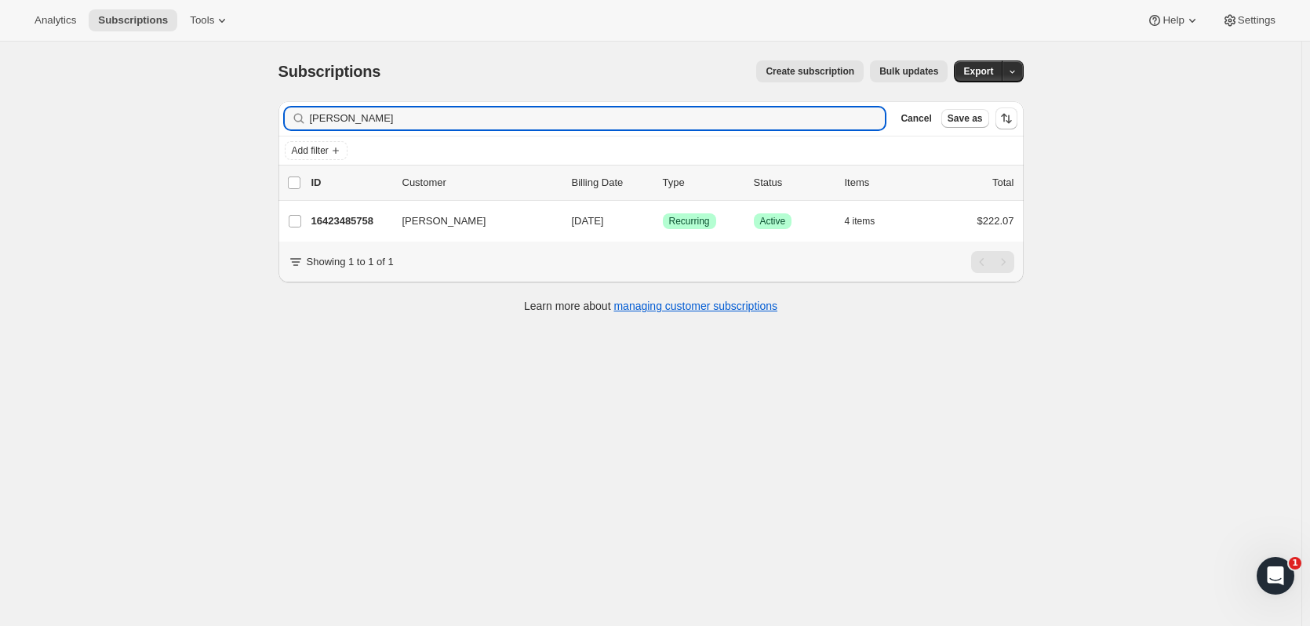
drag, startPoint x: 410, startPoint y: 116, endPoint x: 211, endPoint y: 98, distance: 199.3
click at [213, 115] on div "Subscriptions. This page is ready Subscriptions Create subscription Bulk update…" at bounding box center [650, 355] width 1301 height 626
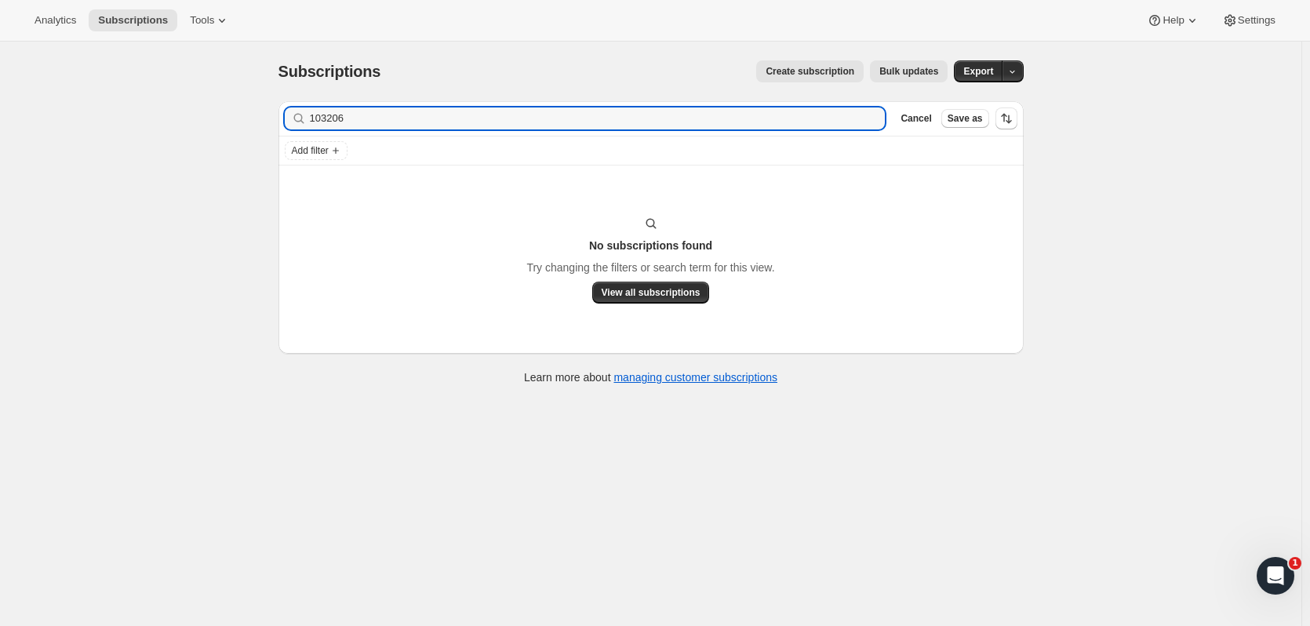
type input "103206"
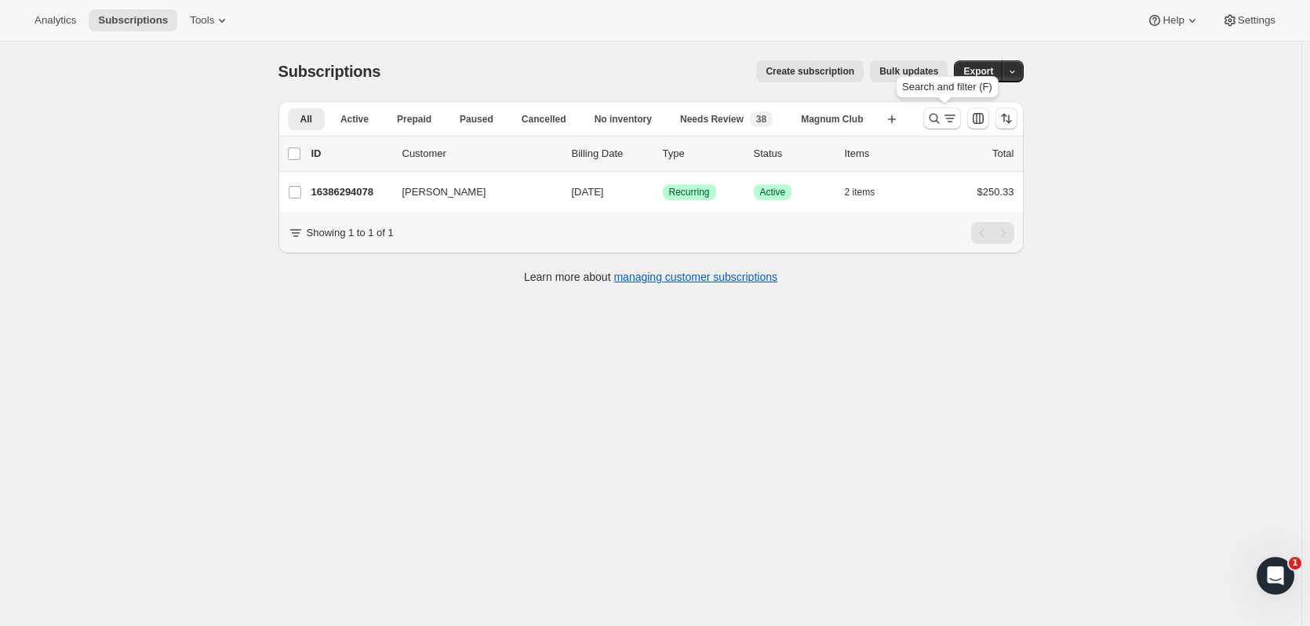
click at [935, 119] on icon "Search and filter results" at bounding box center [934, 119] width 16 height 16
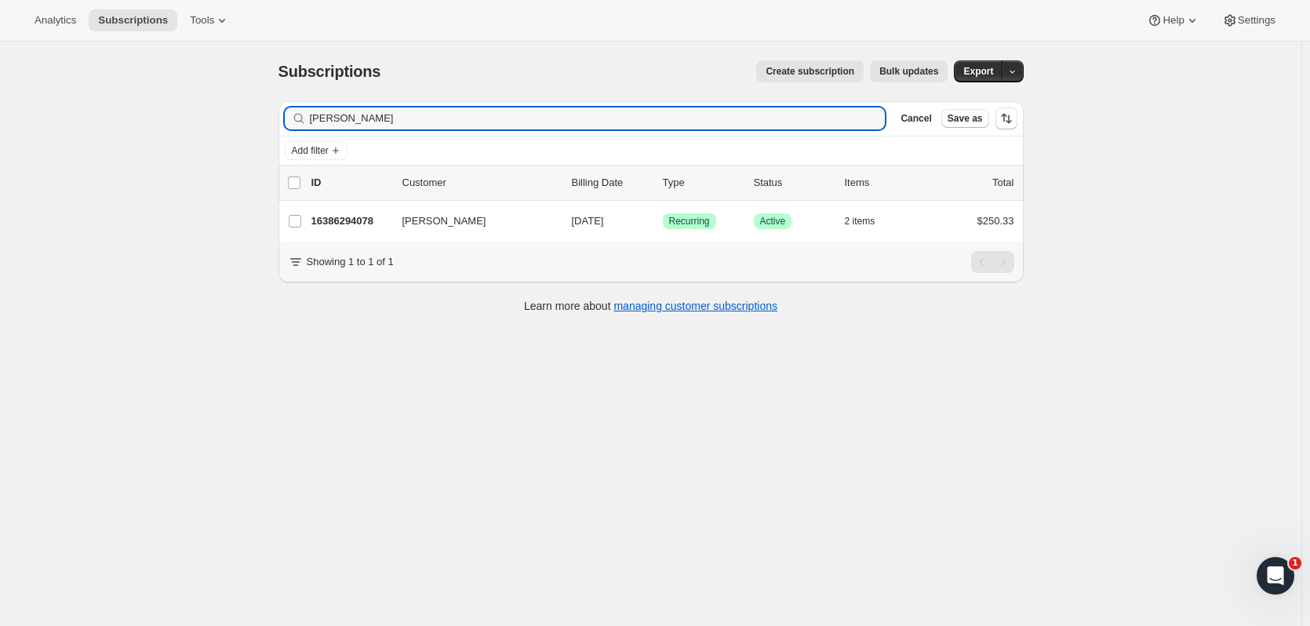
drag, startPoint x: 419, startPoint y: 127, endPoint x: 209, endPoint y: 124, distance: 209.5
click at [209, 124] on div "Subscriptions. This page is ready Subscriptions Create subscription Bulk update…" at bounding box center [650, 355] width 1301 height 626
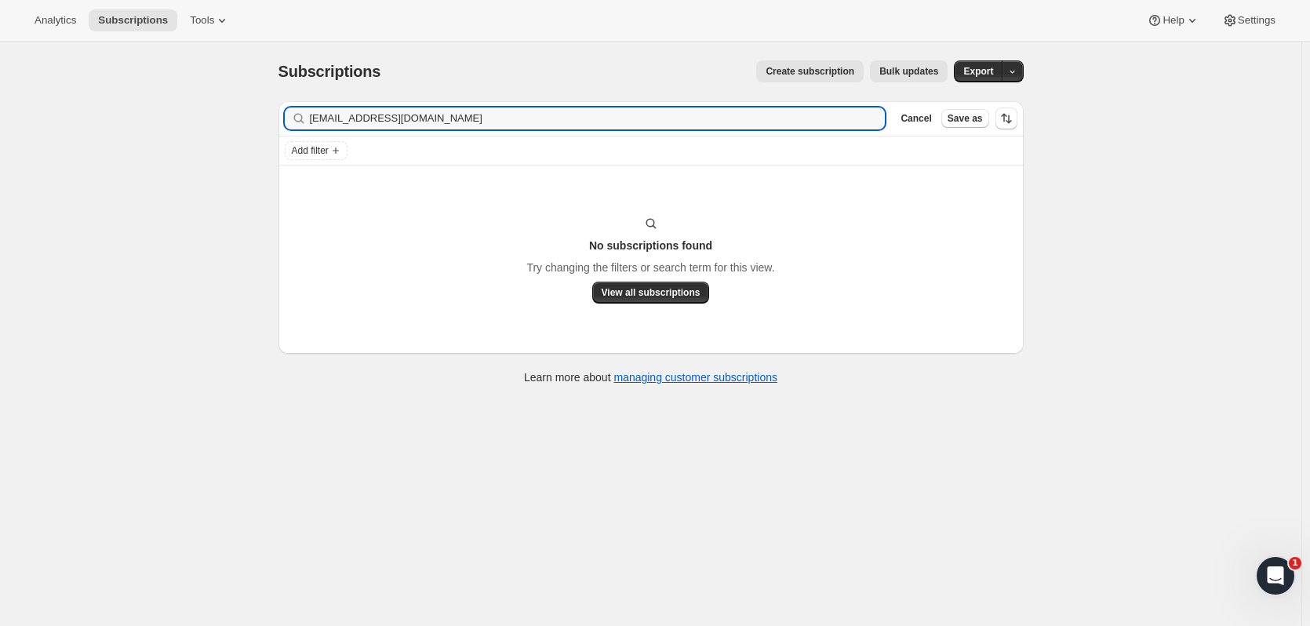
drag, startPoint x: 479, startPoint y: 125, endPoint x: 242, endPoint y: 122, distance: 236.9
click at [242, 122] on div "Subscriptions. This page is ready Subscriptions Create subscription Bulk update…" at bounding box center [650, 355] width 1301 height 626
type input "hoffmore"
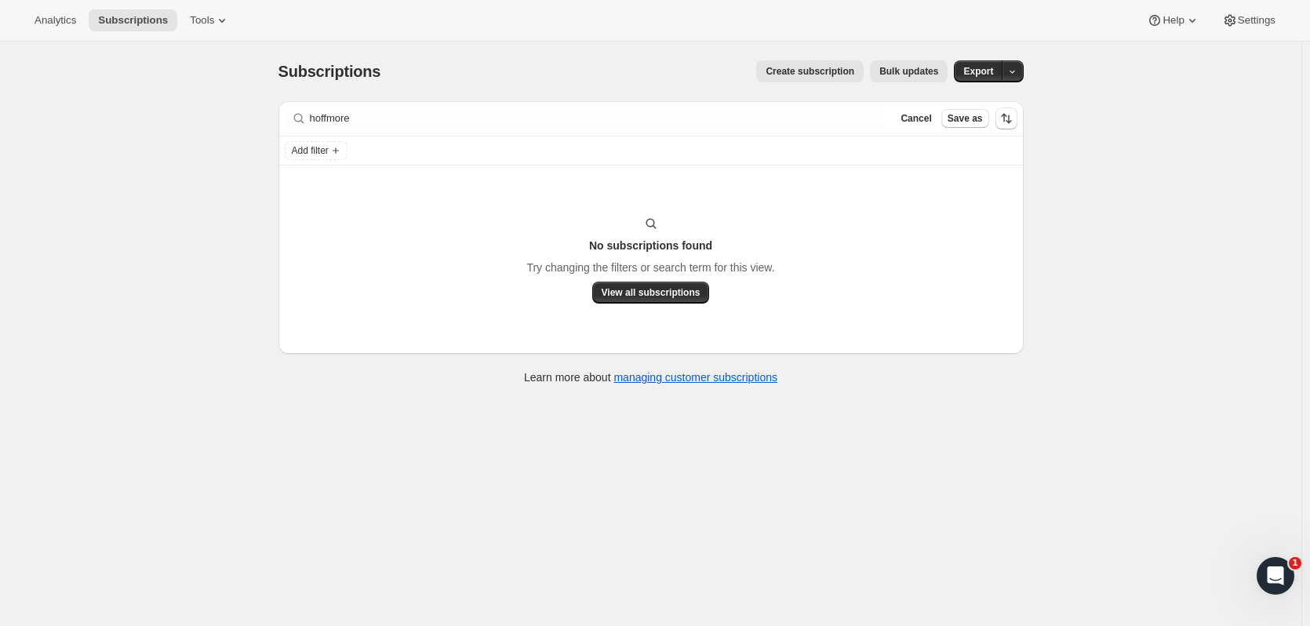
click at [929, 122] on span "Cancel" at bounding box center [916, 118] width 31 height 13
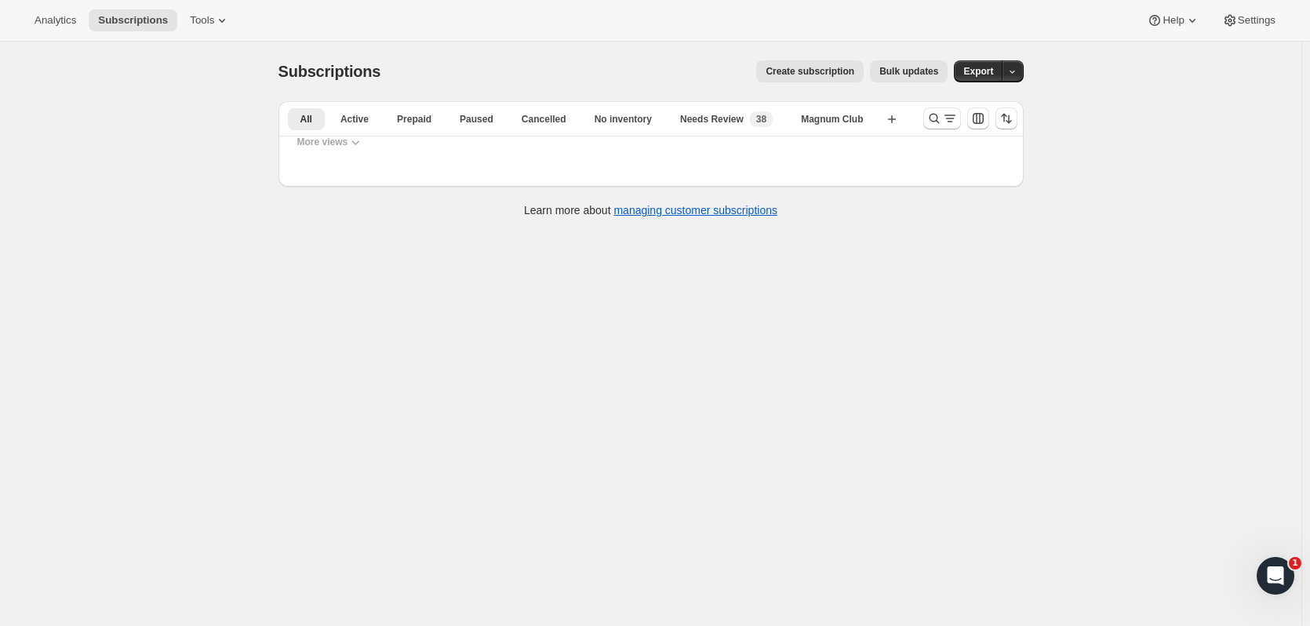
click at [930, 124] on icon "Search and filter results" at bounding box center [934, 119] width 16 height 16
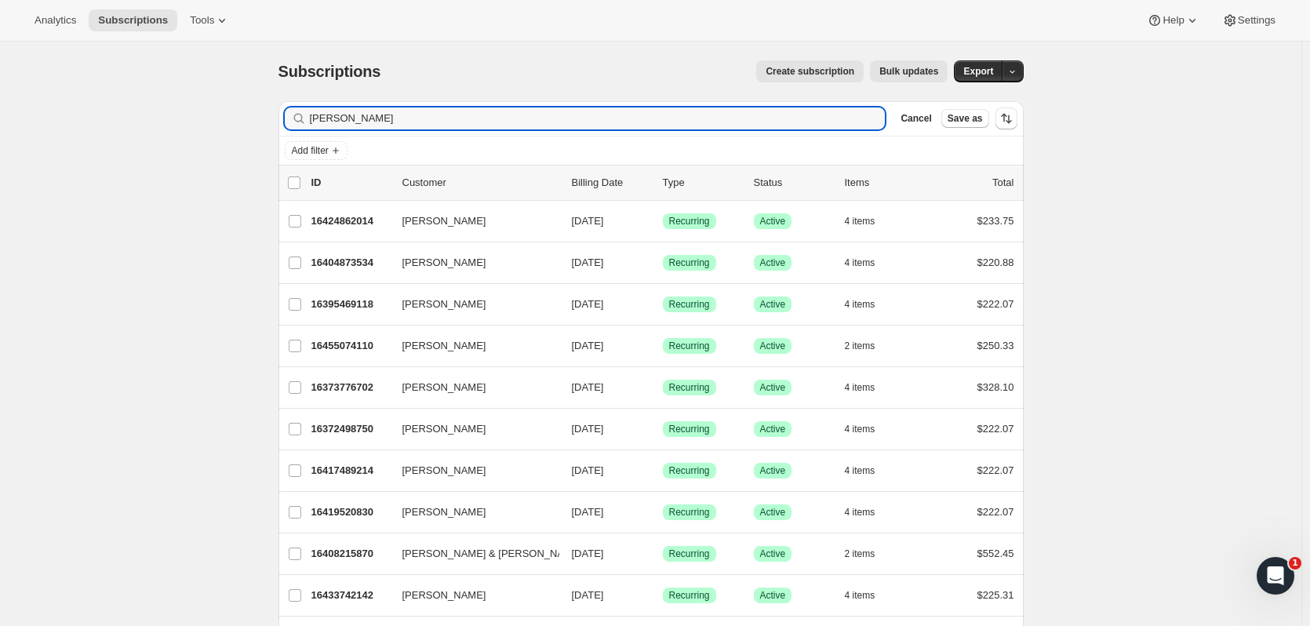
type input "knopf"
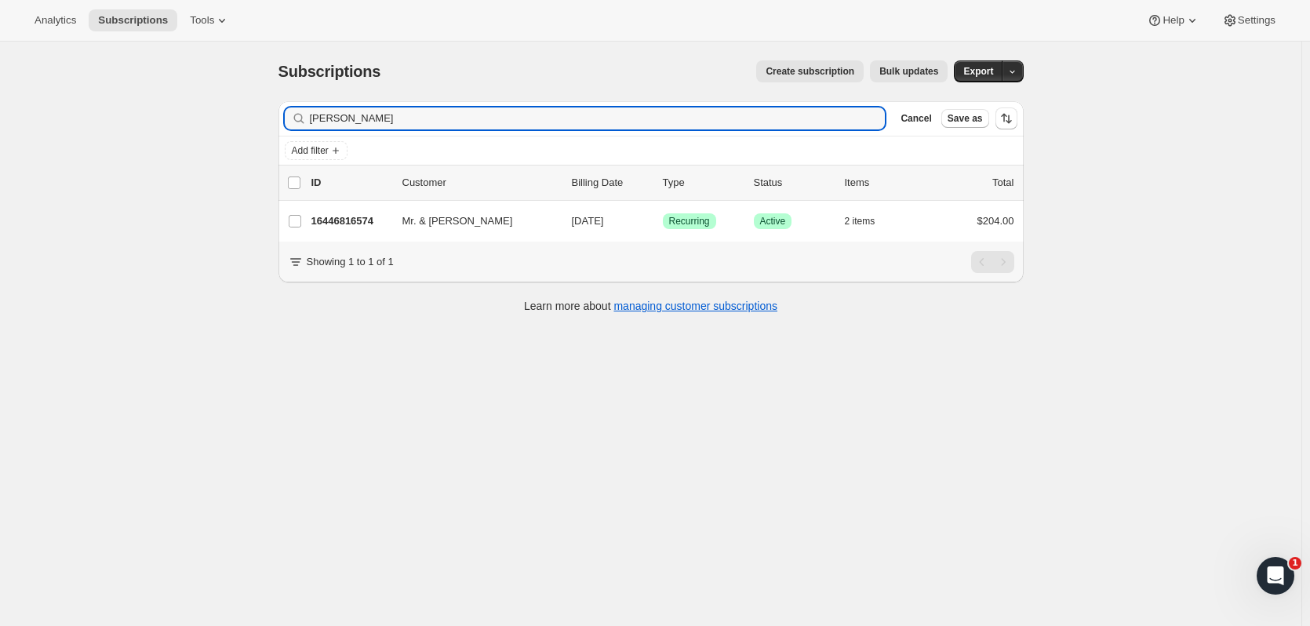
click at [366, 212] on div "16446816574 Mr. & Mrs. Jordan Knopf 11/01/2025 Success Recurring Success Active…" at bounding box center [662, 221] width 703 height 22
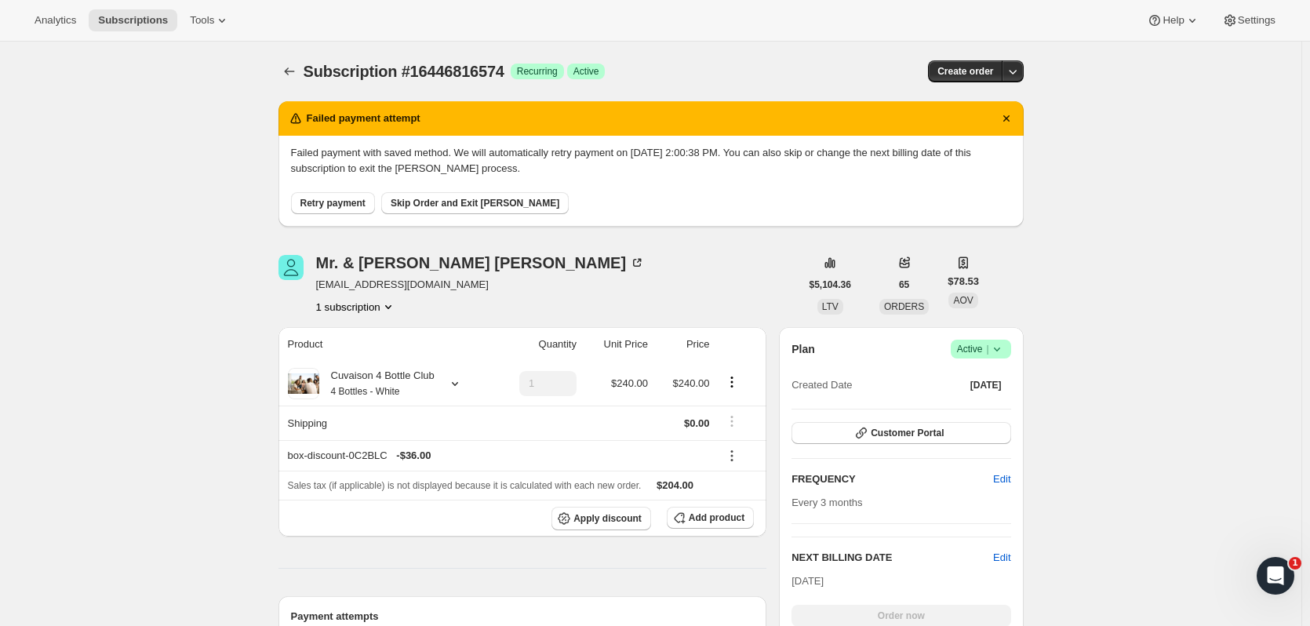
click at [300, 66] on button "Subscriptions" at bounding box center [289, 71] width 22 height 22
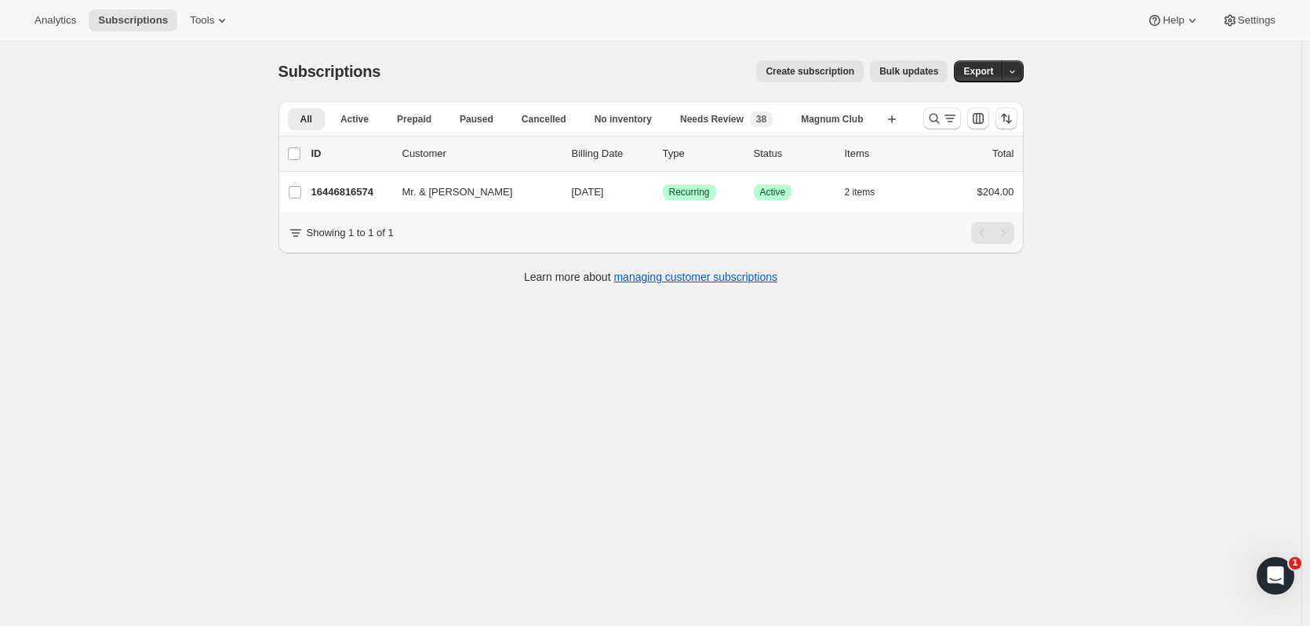
click at [930, 118] on icon "Search and filter results" at bounding box center [934, 119] width 16 height 16
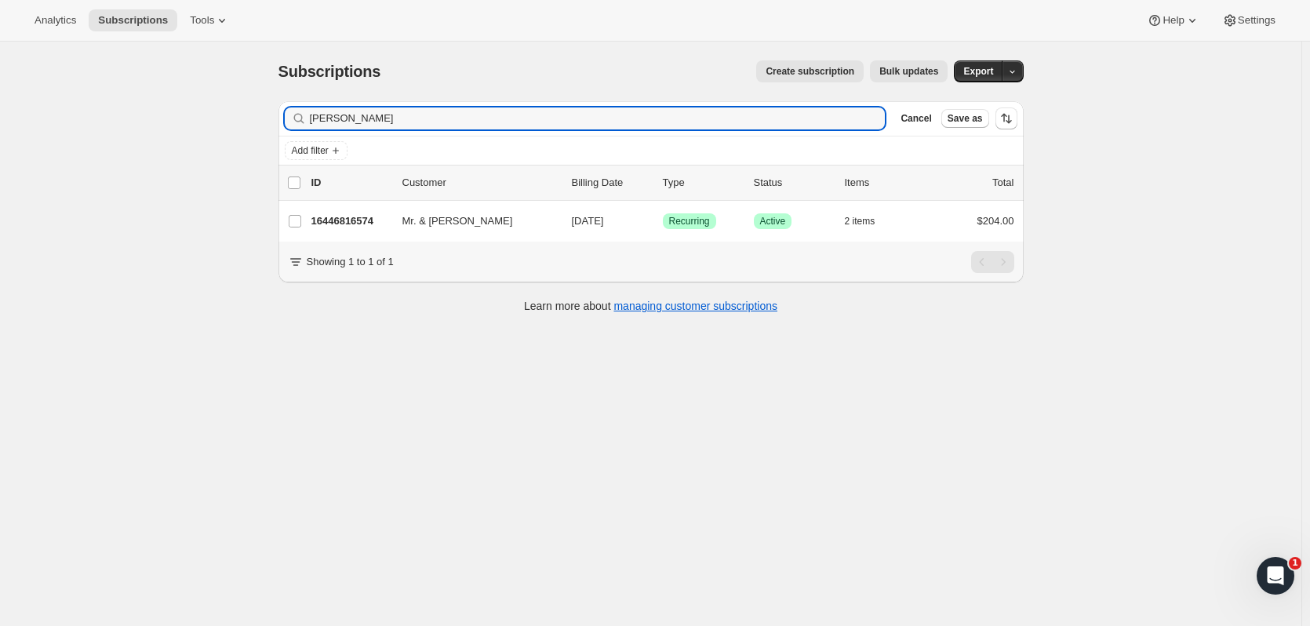
drag, startPoint x: 444, startPoint y: 118, endPoint x: 39, endPoint y: 108, distance: 404.9
click at [39, 108] on div "Subscriptions. This page is ready Subscriptions Create subscription Bulk update…" at bounding box center [650, 355] width 1301 height 626
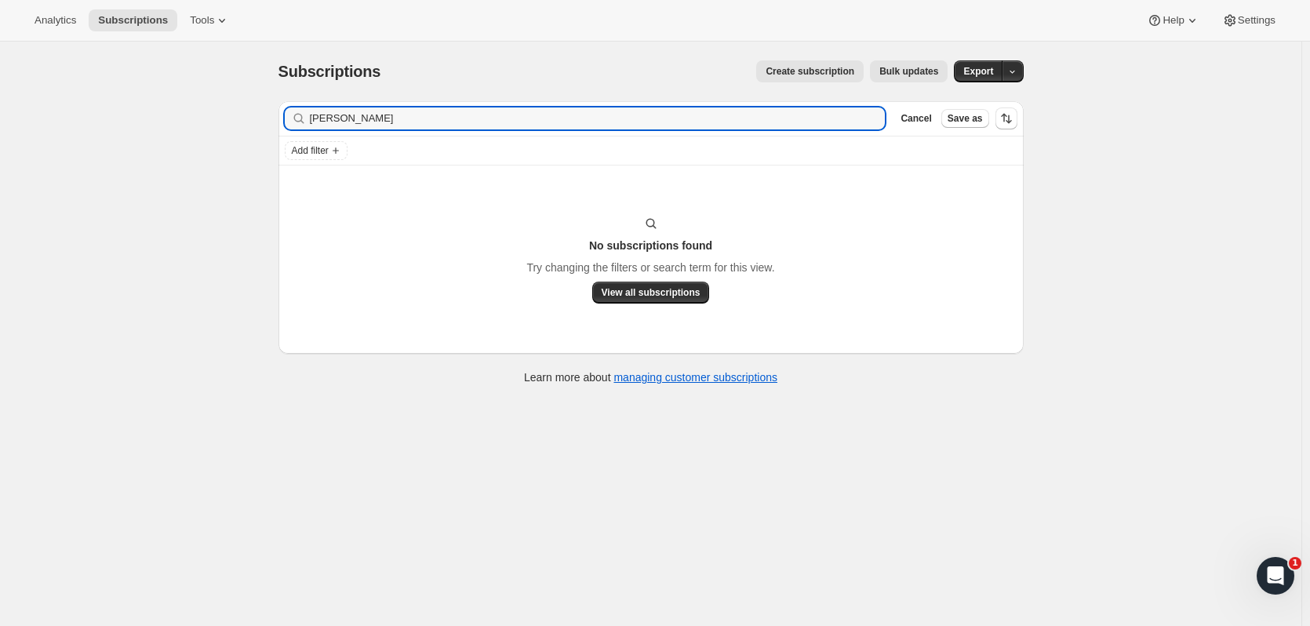
drag, startPoint x: 401, startPoint y: 113, endPoint x: 256, endPoint y: 120, distance: 145.3
click at [256, 120] on div "Subscriptions. This page is ready Subscriptions Create subscription Bulk update…" at bounding box center [650, 355] width 1301 height 626
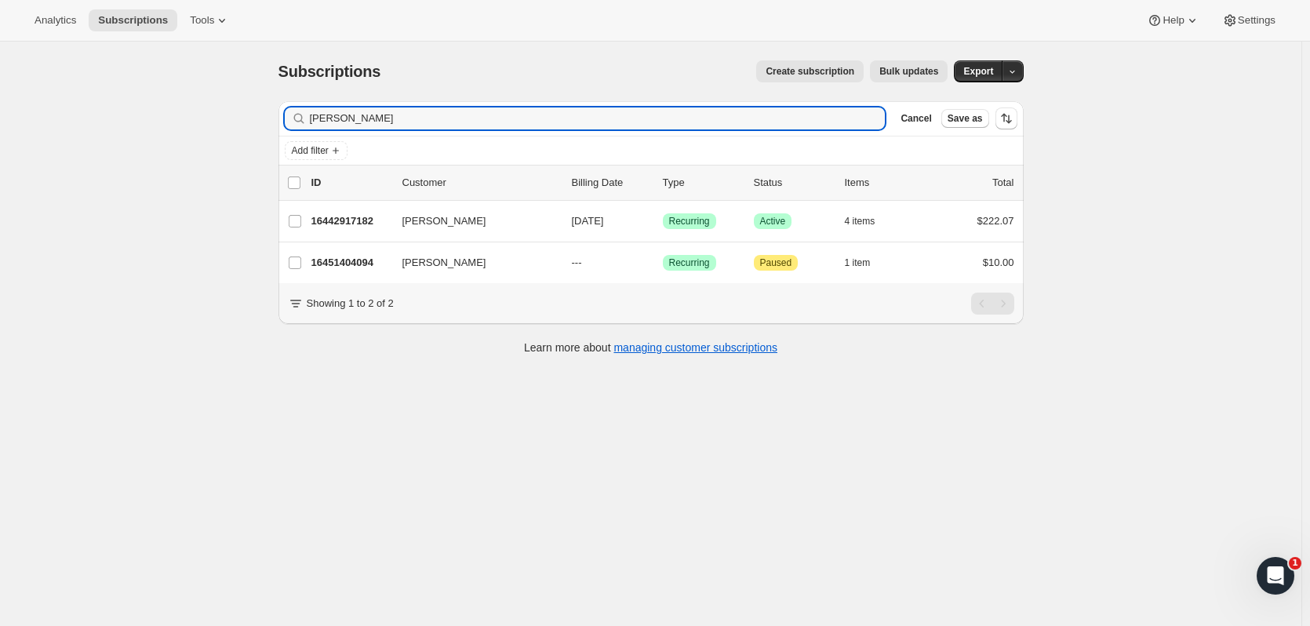
type input "williamson"
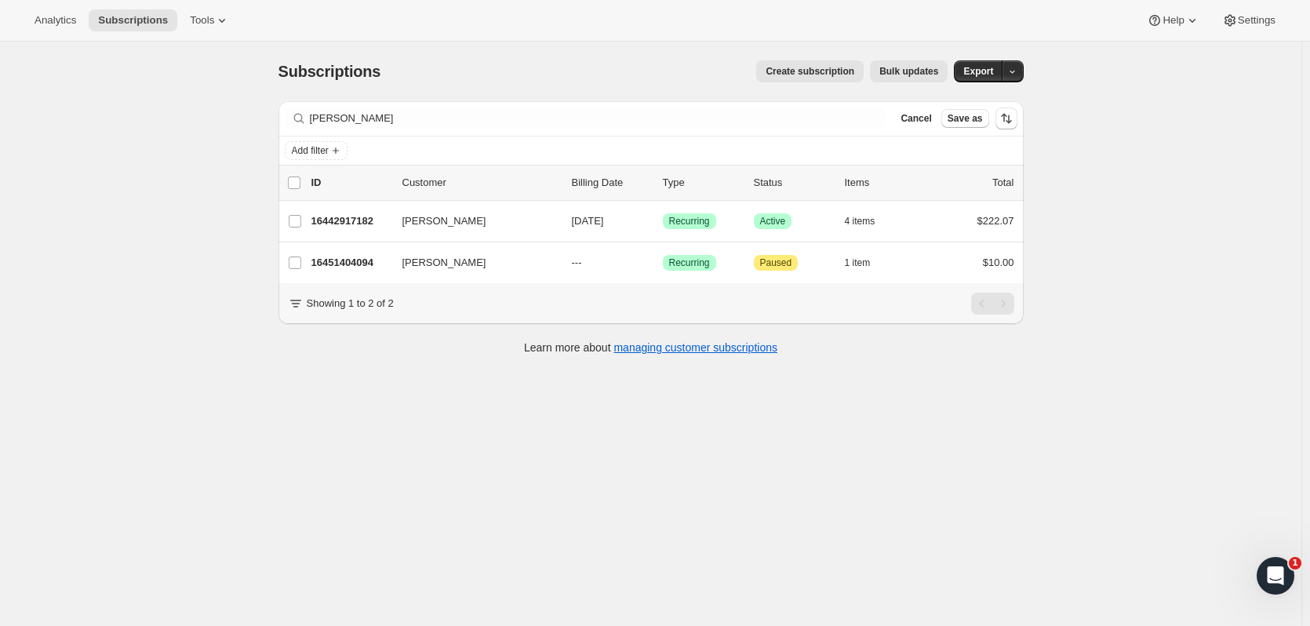
click at [377, 220] on p "16442917182" at bounding box center [350, 221] width 78 height 16
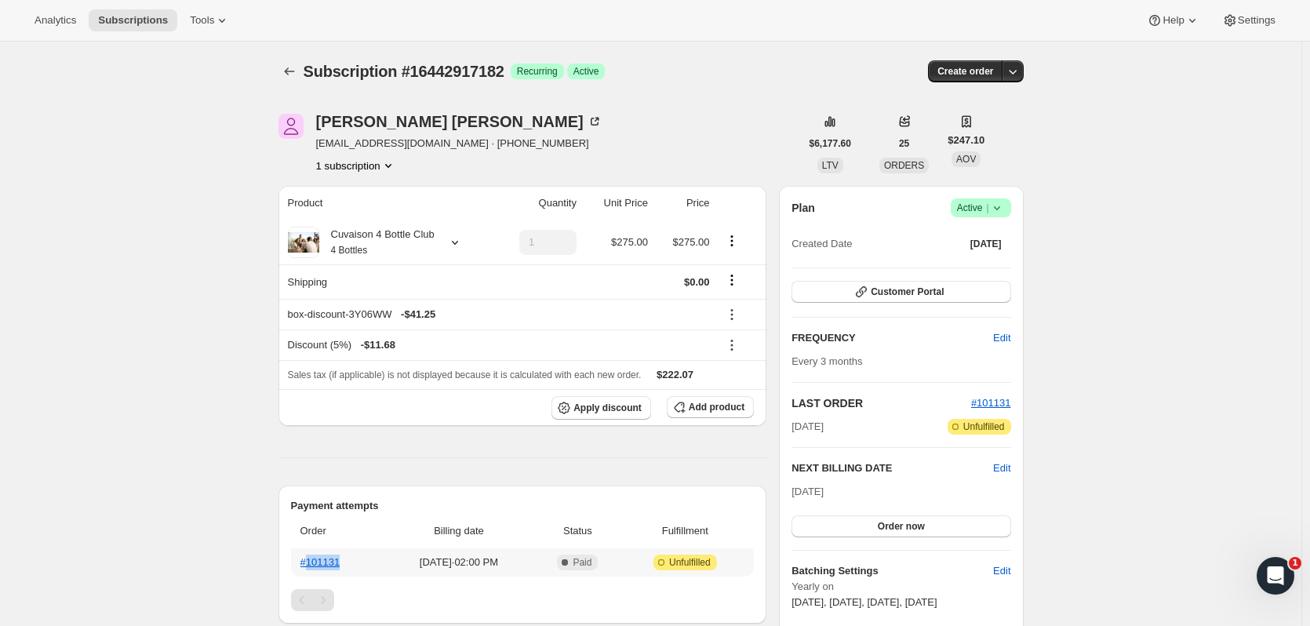
drag, startPoint x: 357, startPoint y: 567, endPoint x: 311, endPoint y: 562, distance: 45.8
click at [311, 562] on th "#101131" at bounding box center [337, 562] width 93 height 28
copy link "101131"
click at [289, 69] on icon "Subscriptions" at bounding box center [290, 72] width 16 height 16
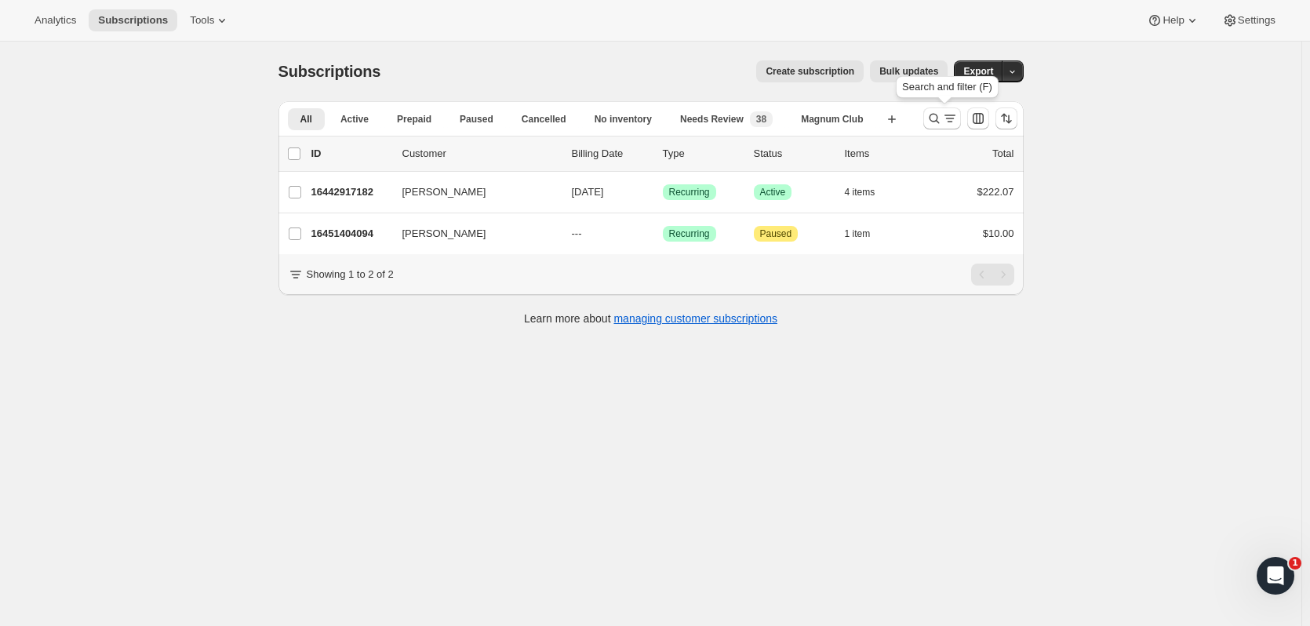
click at [927, 122] on button "Search and filter results" at bounding box center [942, 118] width 38 height 22
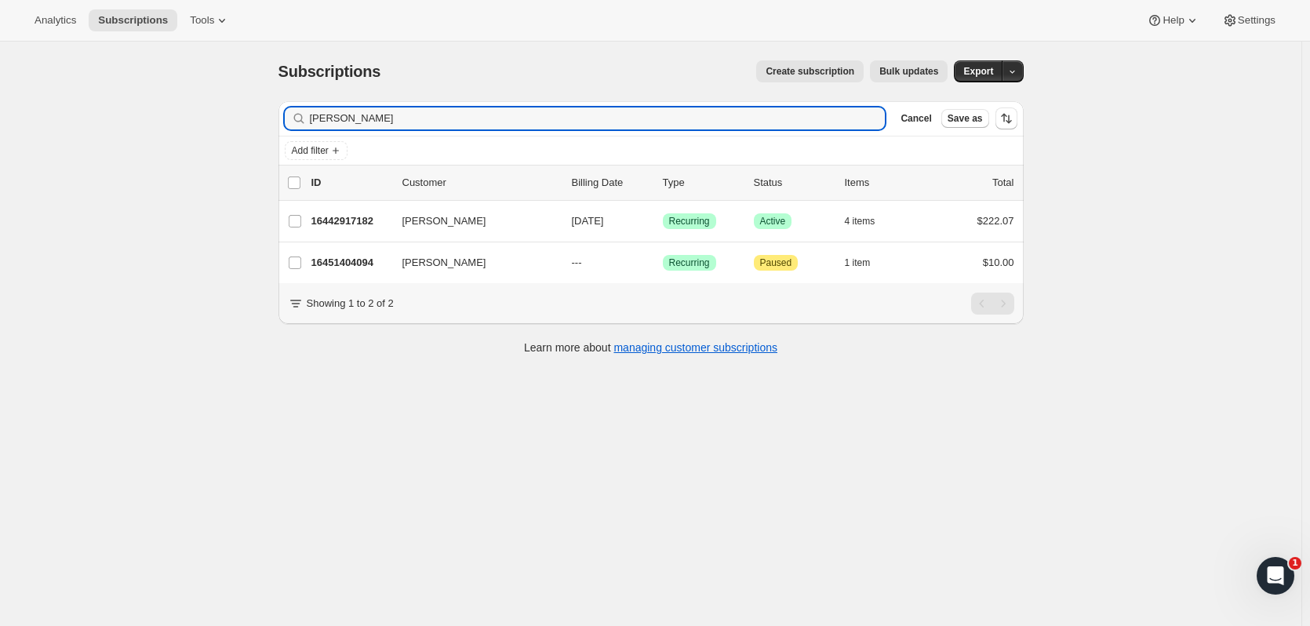
drag, startPoint x: 206, startPoint y: 107, endPoint x: 22, endPoint y: 77, distance: 186.0
click at [20, 100] on div "Subscriptions. This page is ready Subscriptions Create subscription Bulk update…" at bounding box center [650, 355] width 1301 height 626
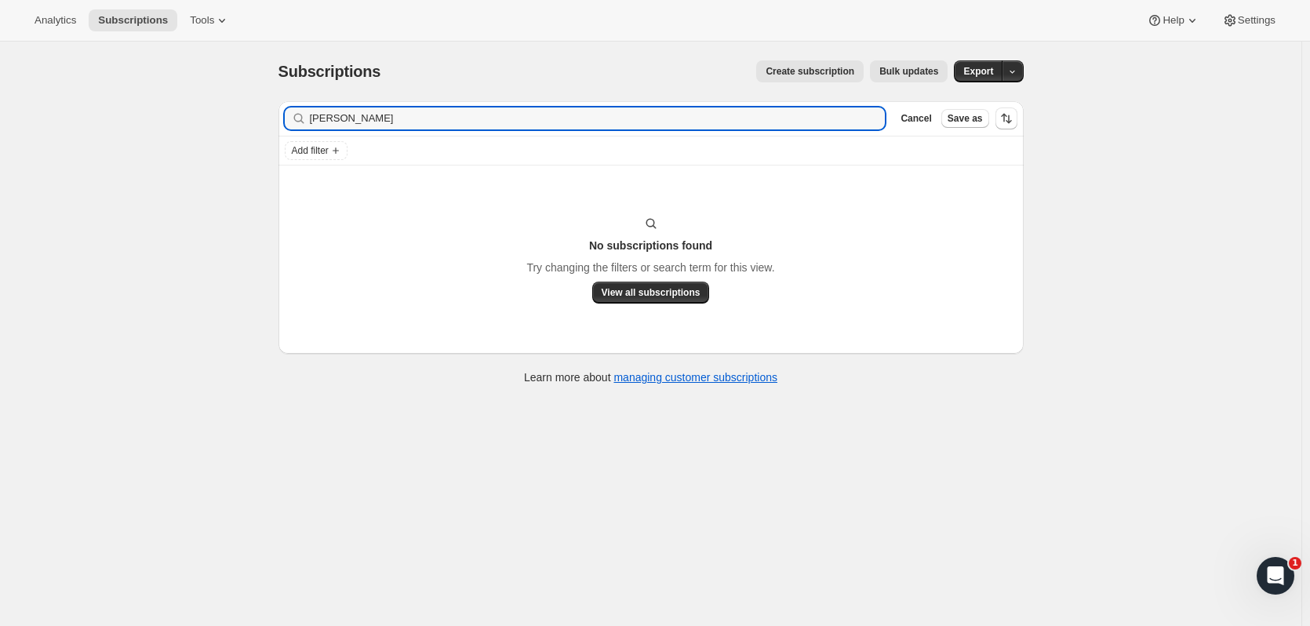
click at [326, 116] on input "joran knop" at bounding box center [598, 118] width 576 height 22
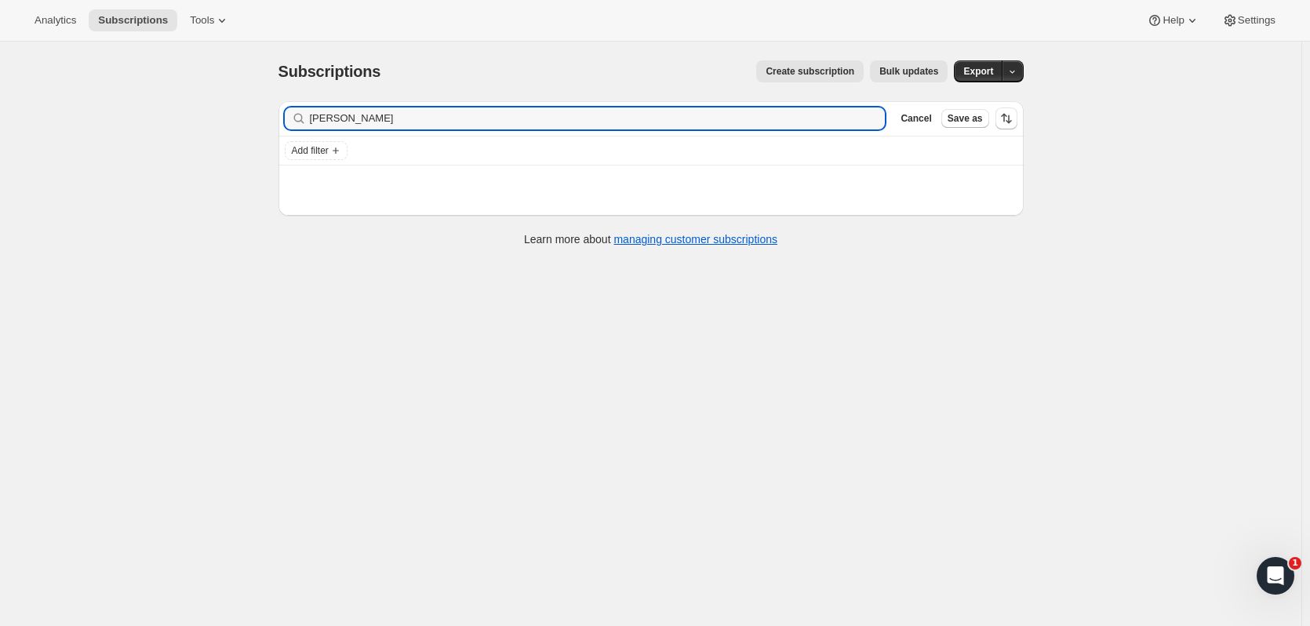
click at [413, 124] on input "jordan knop" at bounding box center [598, 118] width 576 height 22
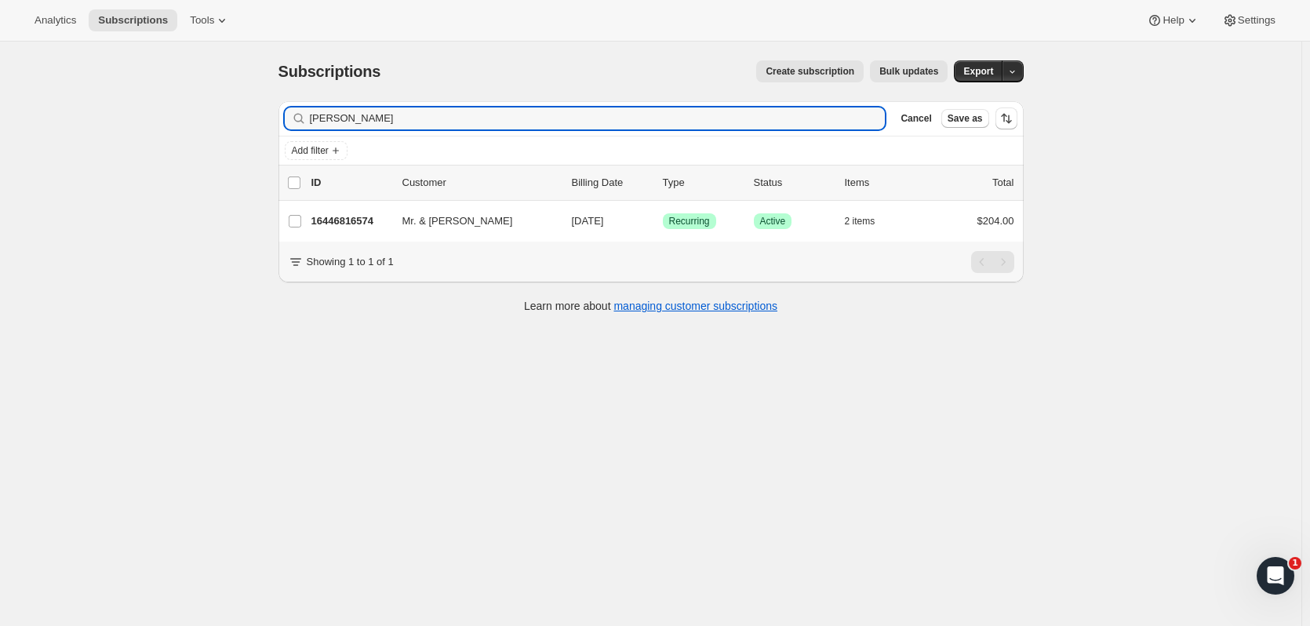
type input "jordan knop"
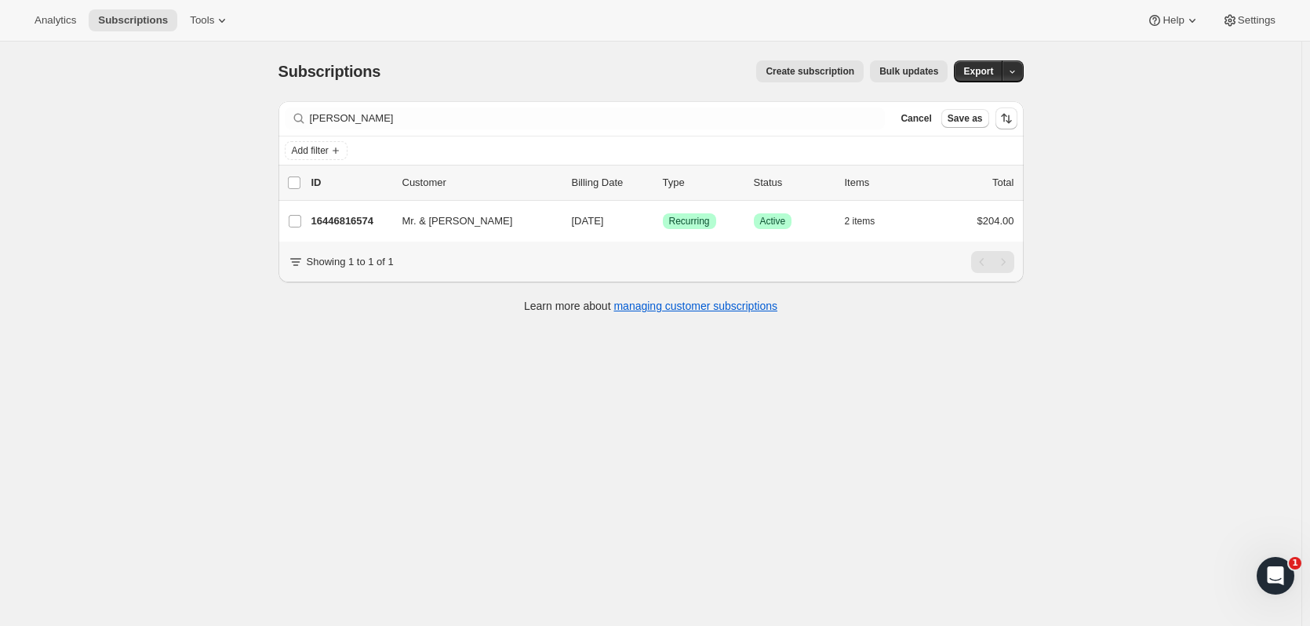
click at [366, 217] on p "16446816574" at bounding box center [350, 221] width 78 height 16
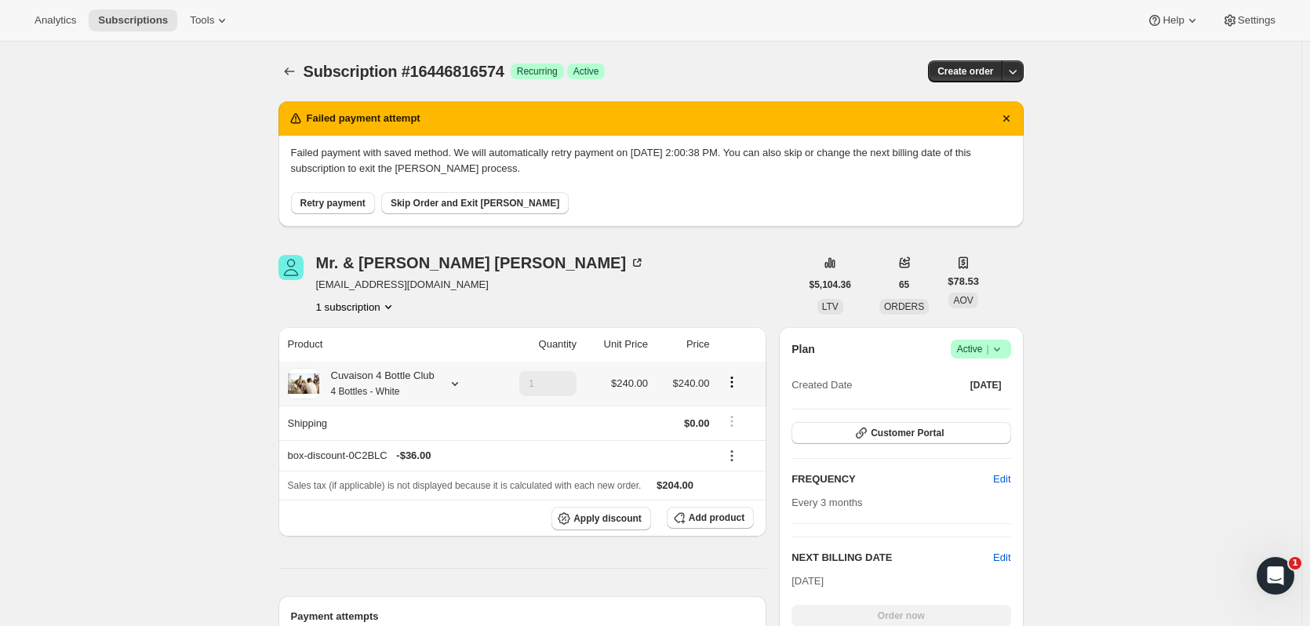
click at [458, 388] on icon at bounding box center [455, 384] width 16 height 16
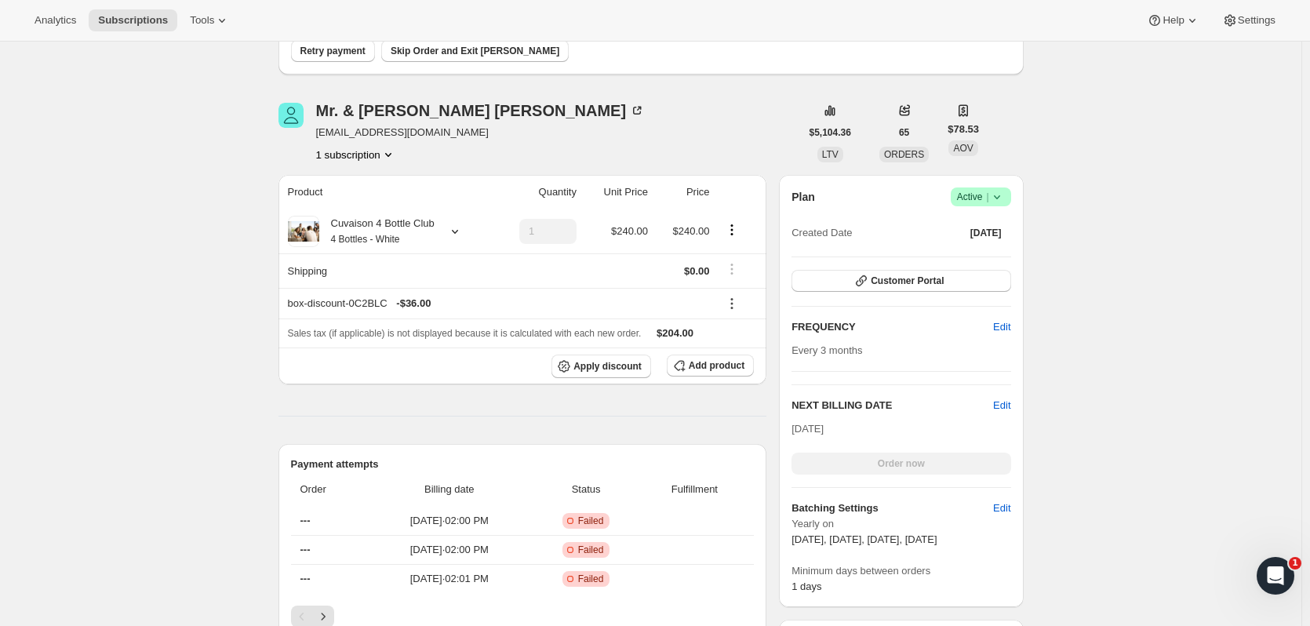
scroll to position [151, 0]
click at [457, 229] on icon at bounding box center [455, 233] width 16 height 16
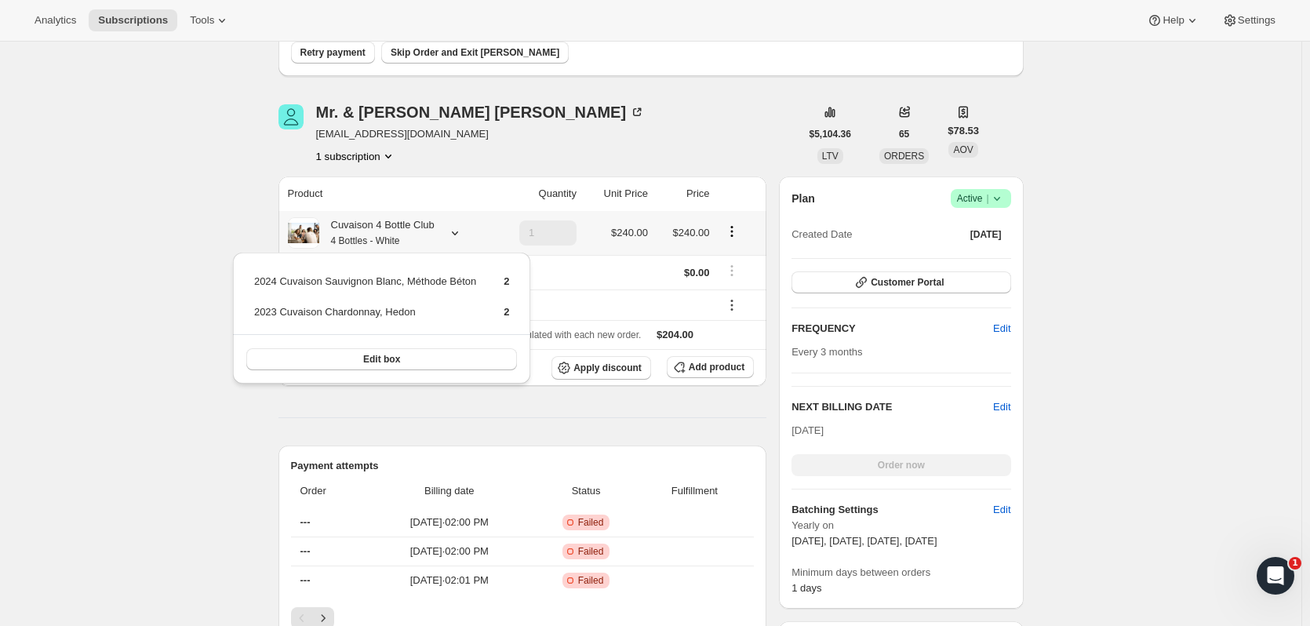
click at [424, 362] on button "Edit box" at bounding box center [381, 359] width 271 height 22
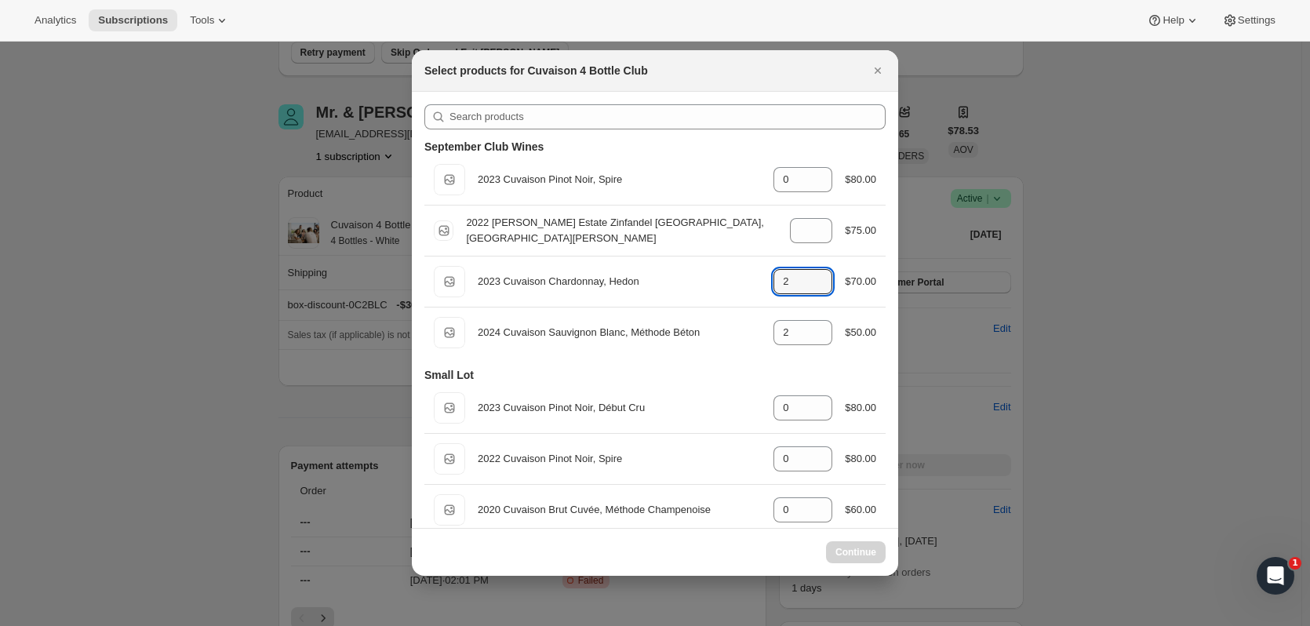
click at [813, 282] on icon ":r17e:" at bounding box center [821, 286] width 16 height 16
click at [814, 285] on icon ":r17e:" at bounding box center [821, 286] width 16 height 16
click at [817, 287] on icon ":r17e:" at bounding box center [821, 287] width 8 height 5
type input "2"
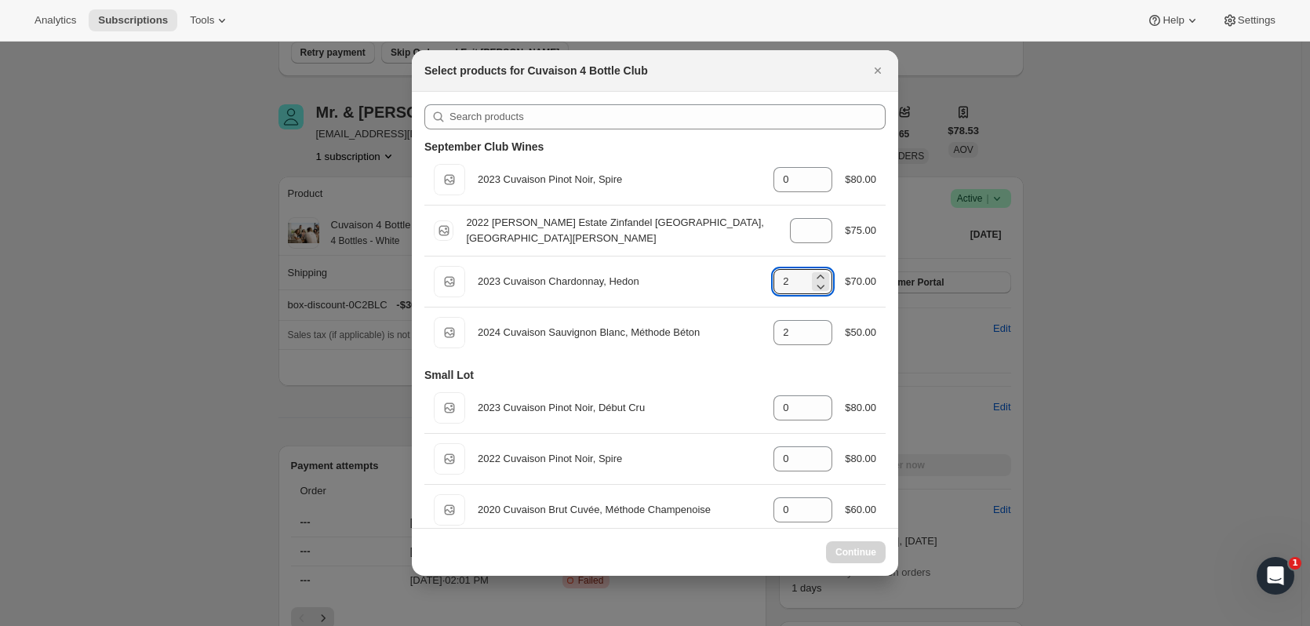
select select "gid://shopify/ProductVariant/52115221807422"
click at [817, 287] on icon ":r17e:" at bounding box center [821, 287] width 8 height 5
type input "0"
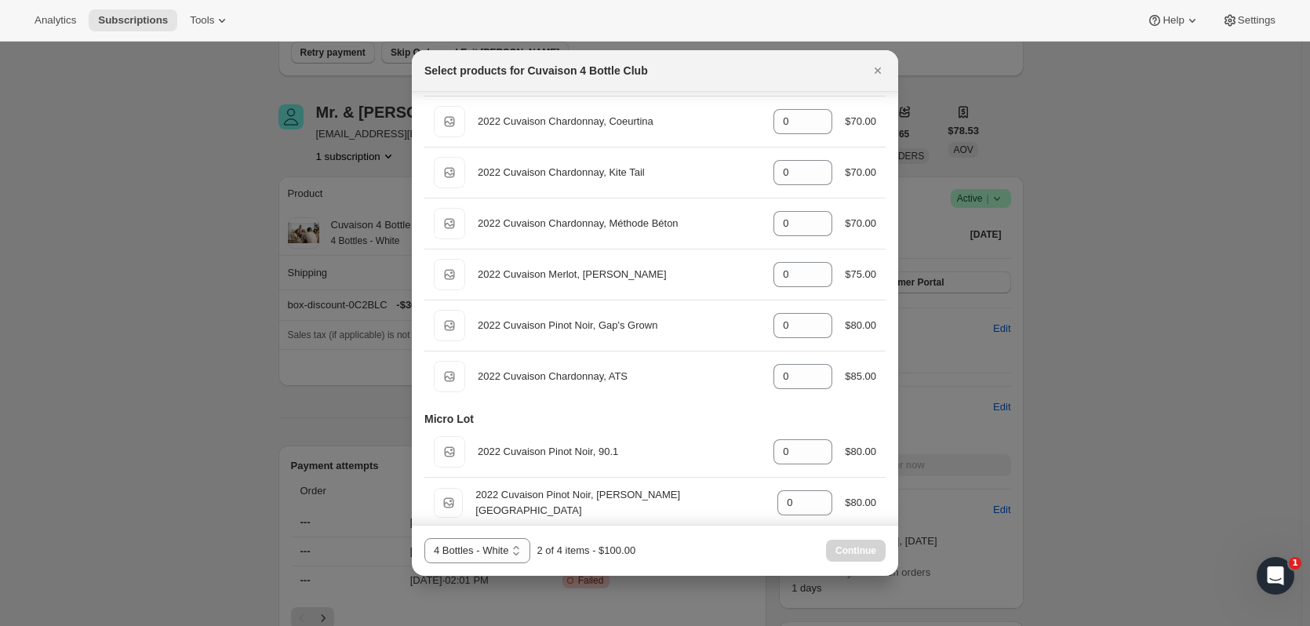
scroll to position [595, 0]
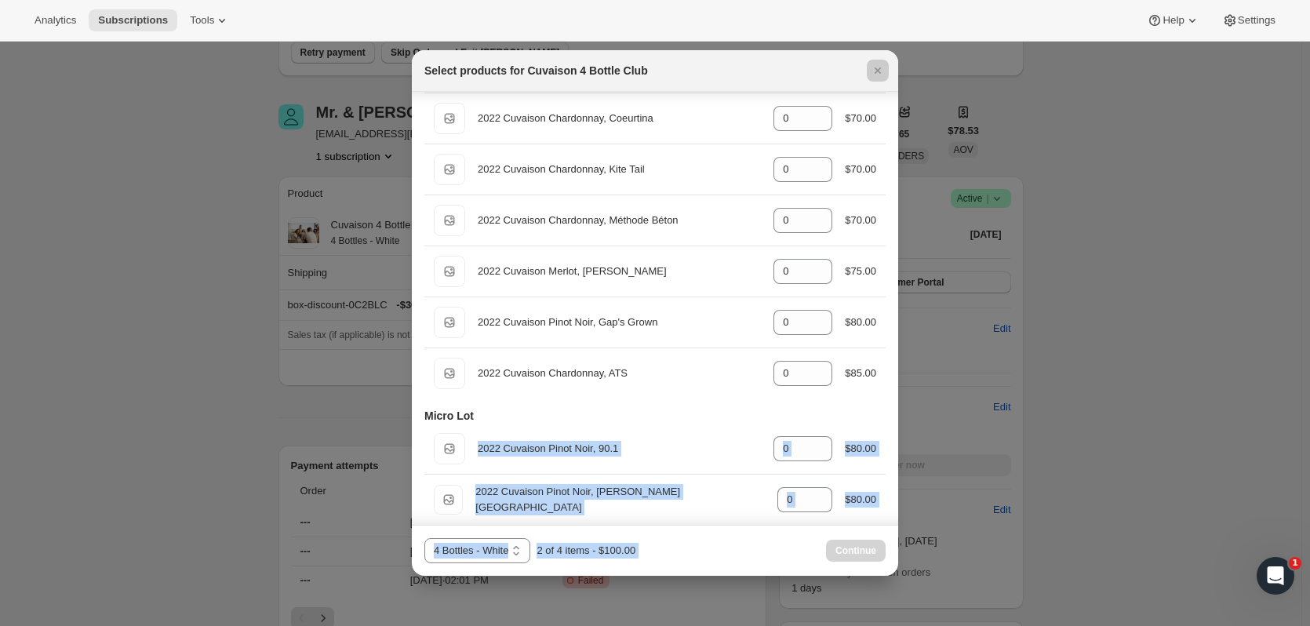
drag, startPoint x: 898, startPoint y: 365, endPoint x: 895, endPoint y: 412, distance: 47.2
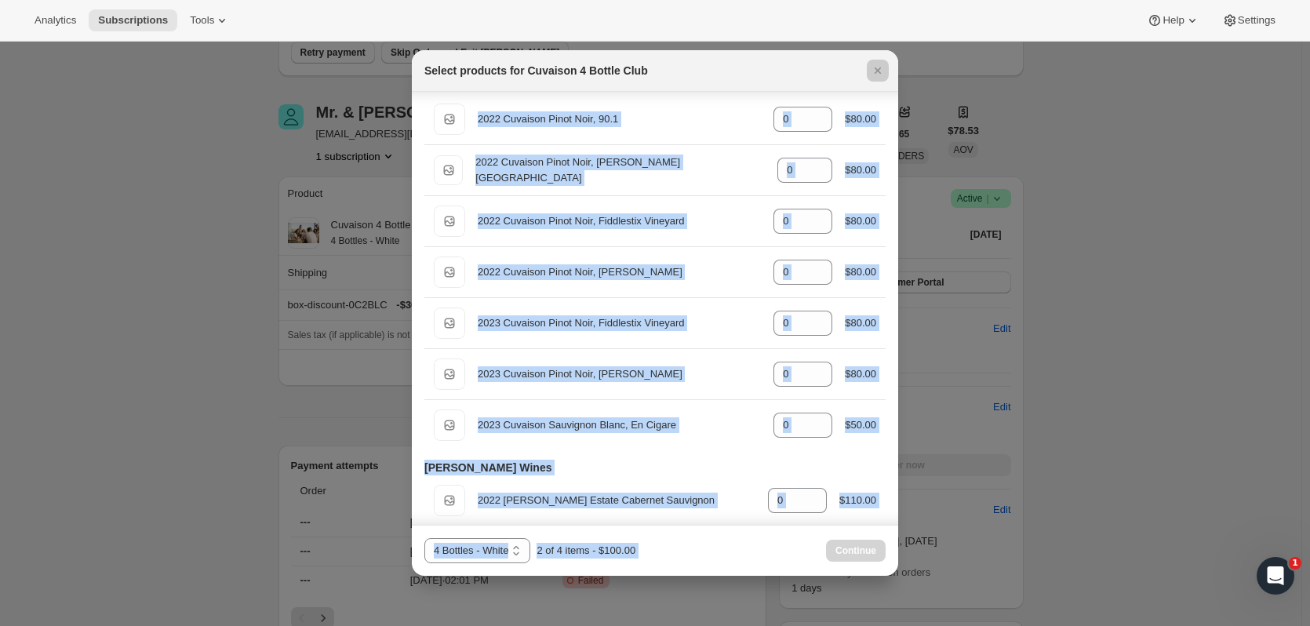
scroll to position [938, 0]
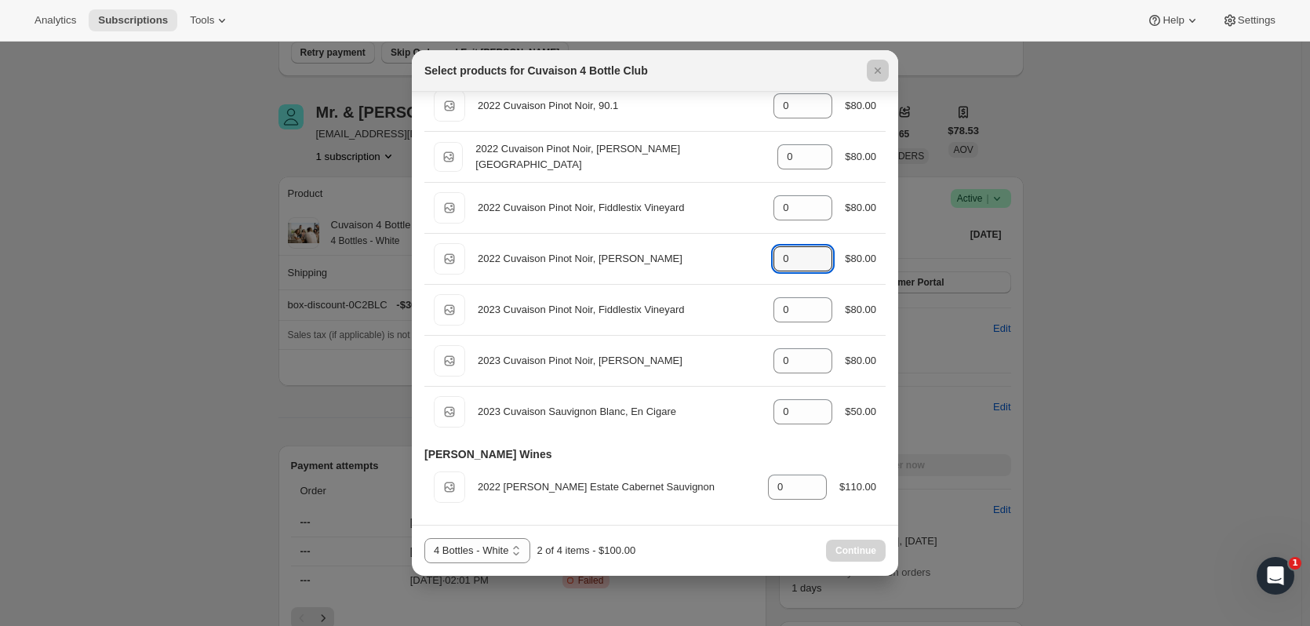
click at [813, 264] on icon ":r17e:" at bounding box center [821, 264] width 16 height 16
click at [879, 67] on icon "Close" at bounding box center [878, 71] width 16 height 16
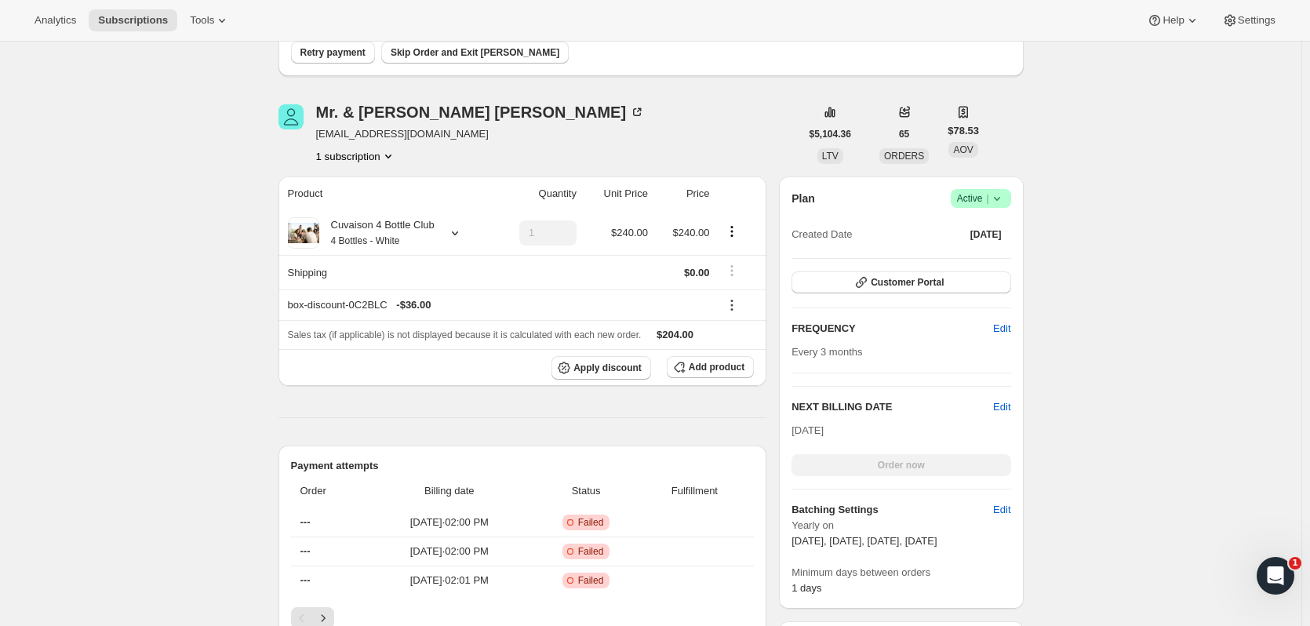
scroll to position [0, 0]
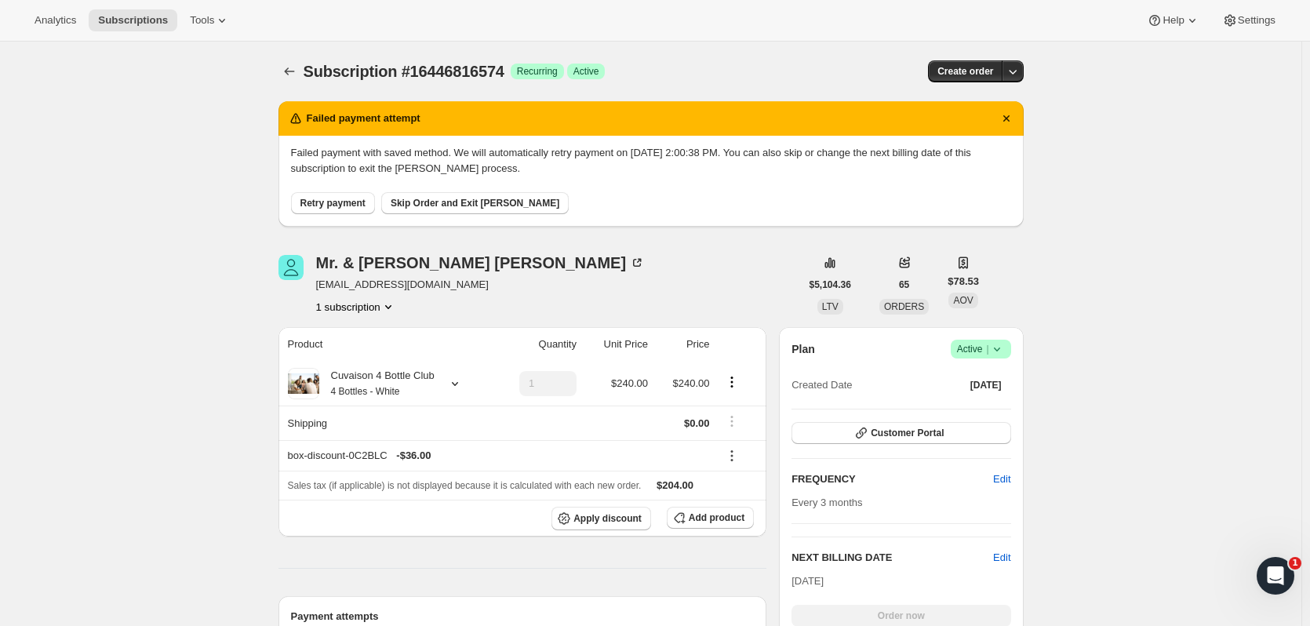
click at [1021, 70] on icon "button" at bounding box center [1013, 72] width 16 height 16
click at [969, 125] on span "Create custom one-time order" at bounding box center [951, 131] width 136 height 12
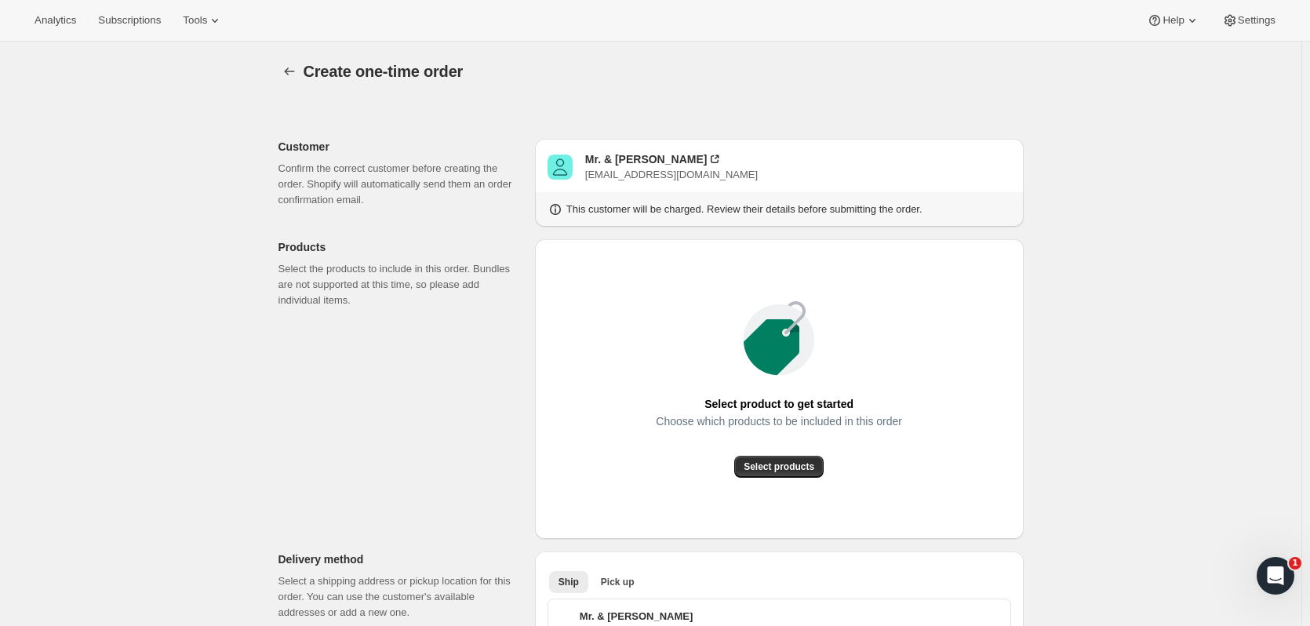
click at [795, 479] on div "Select product to get started Choose which products to be included in this orde…" at bounding box center [780, 389] width 464 height 275
click at [795, 468] on span "Select products" at bounding box center [779, 466] width 71 height 13
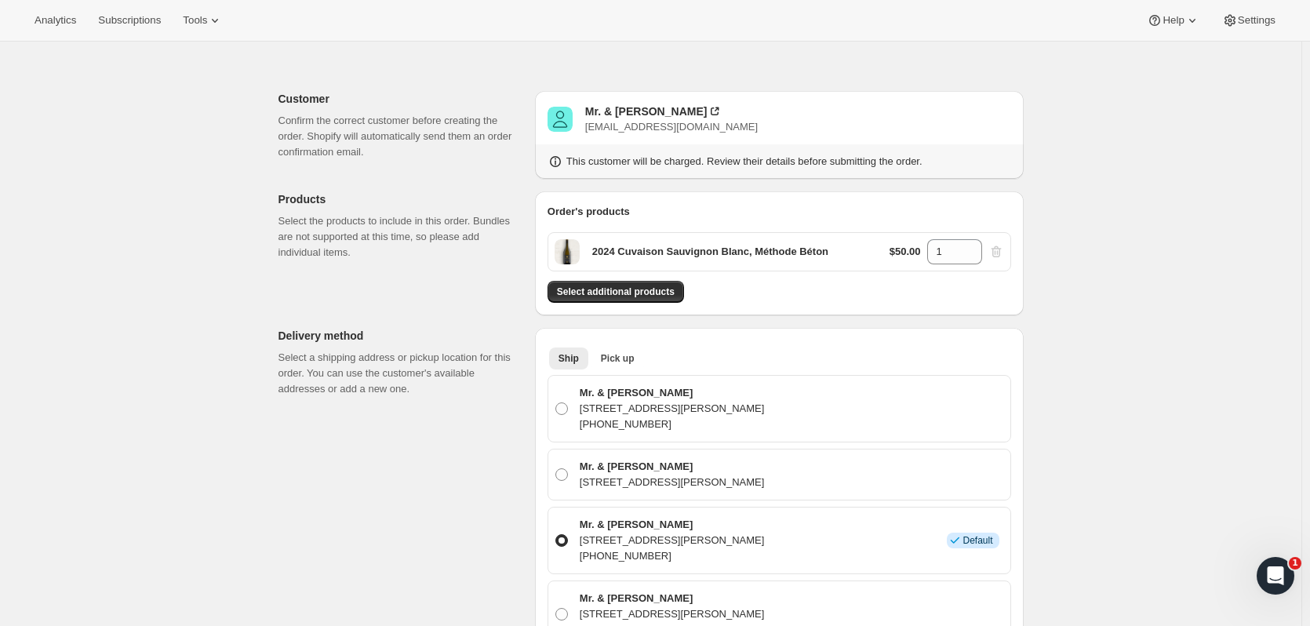
scroll to position [53, 0]
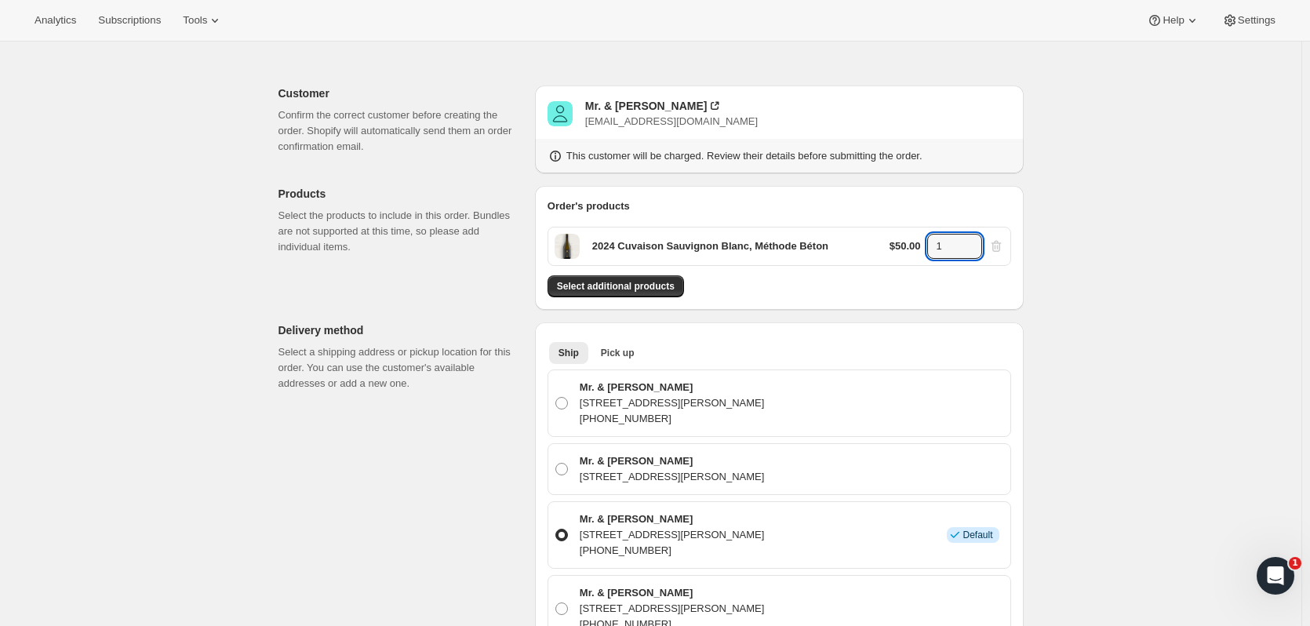
click at [973, 239] on icon at bounding box center [971, 242] width 16 height 16
type input "2"
click at [638, 293] on button "Select additional products" at bounding box center [616, 286] width 137 height 22
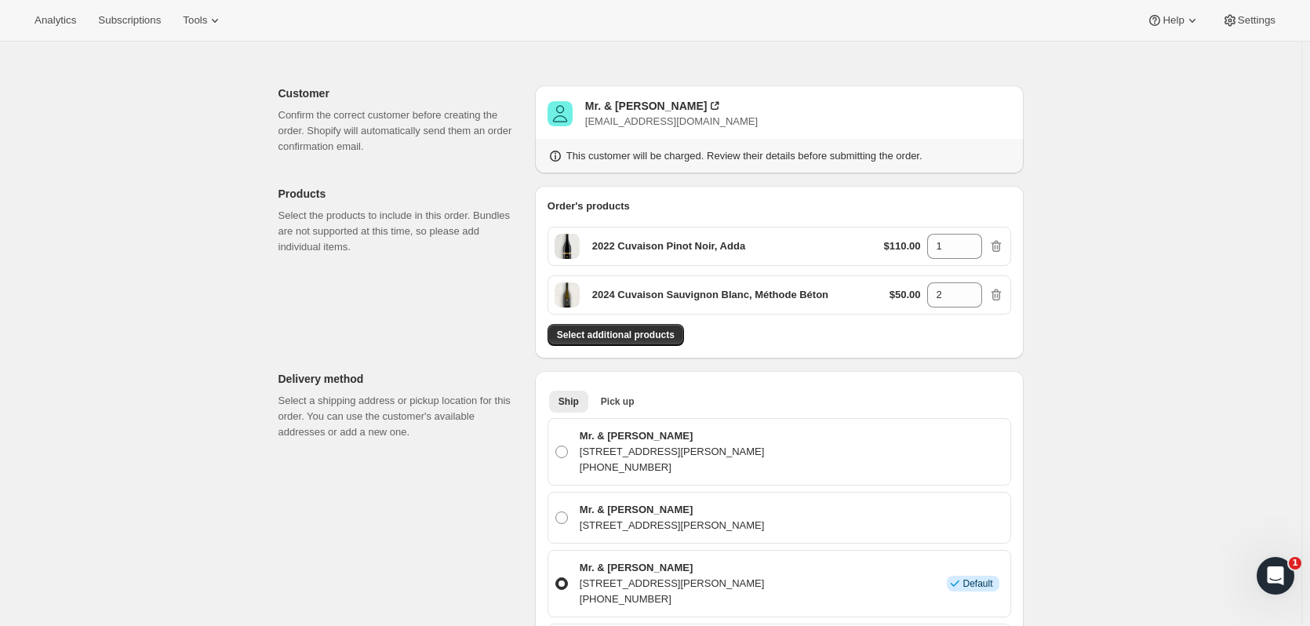
click at [624, 337] on span "Select additional products" at bounding box center [616, 335] width 118 height 13
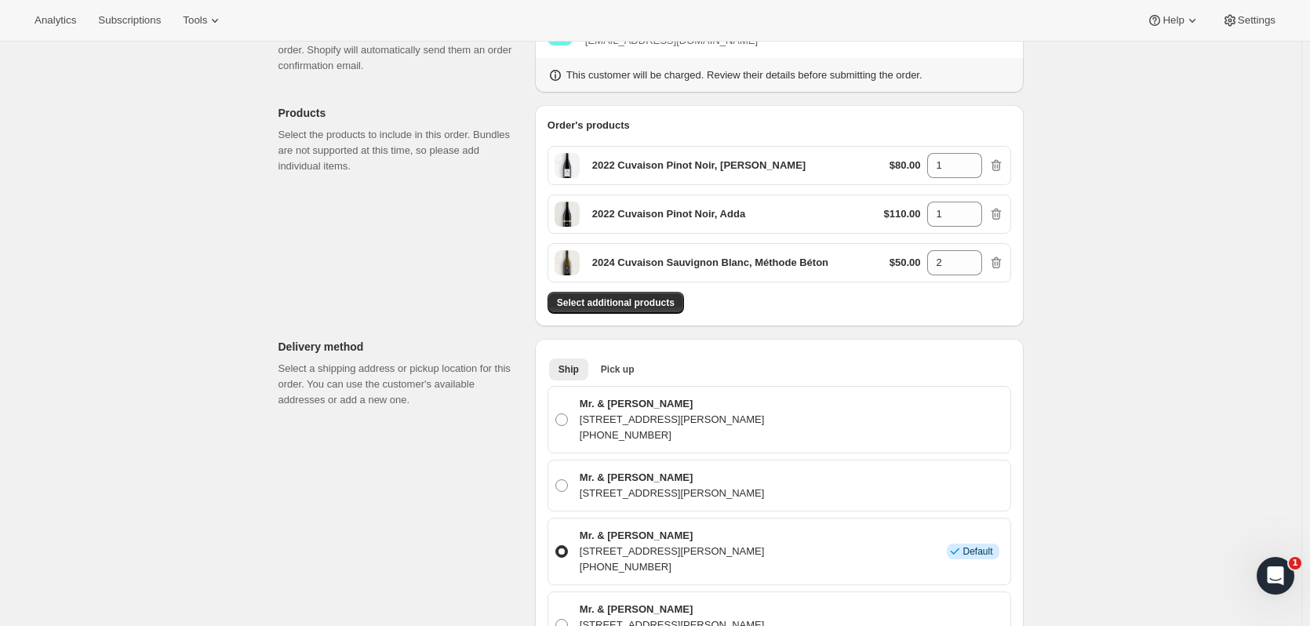
scroll to position [162, 0]
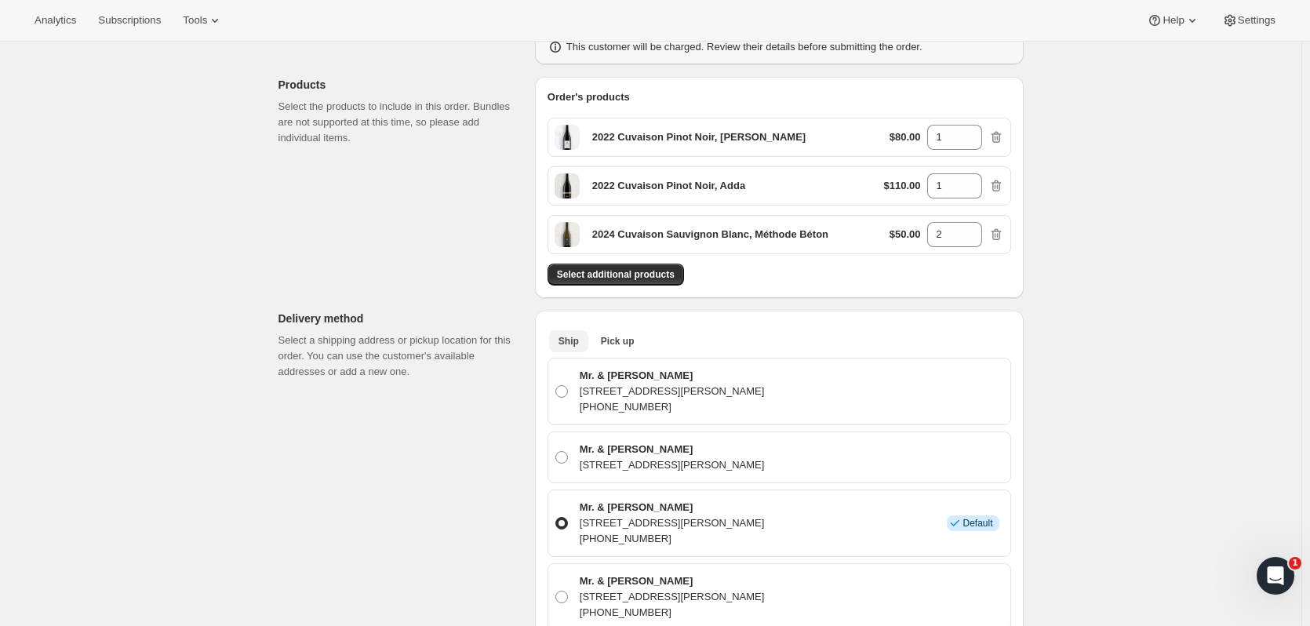
click at [623, 339] on span "Pick up" at bounding box center [618, 341] width 34 height 13
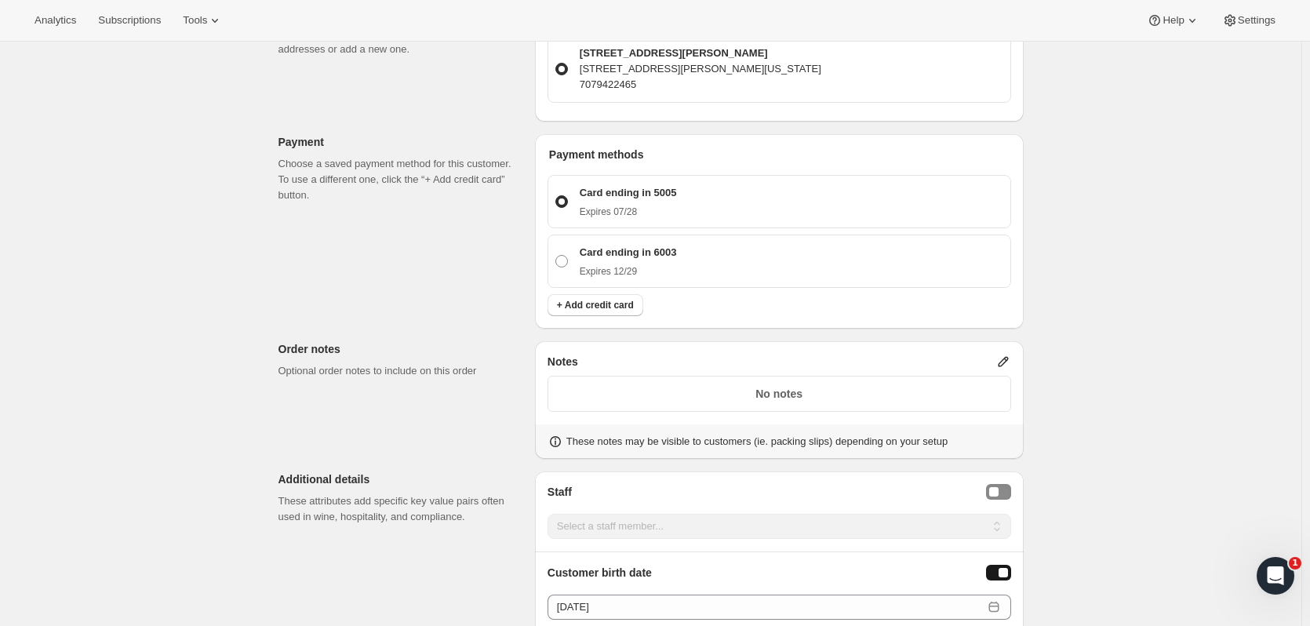
scroll to position [486, 0]
click at [656, 254] on p "Card ending in 6003" at bounding box center [628, 251] width 97 height 16
click at [556, 254] on input "Card ending in 6003 Expires 12/29" at bounding box center [555, 253] width 1 height 1
radio input "true"
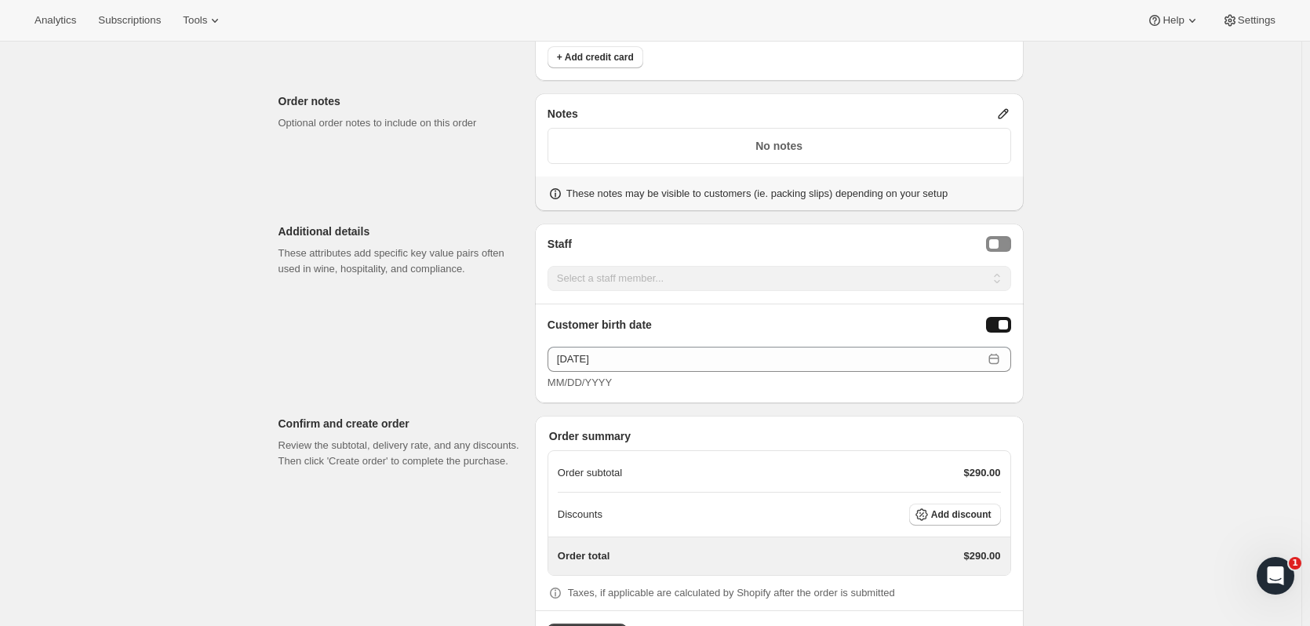
scroll to position [792, 0]
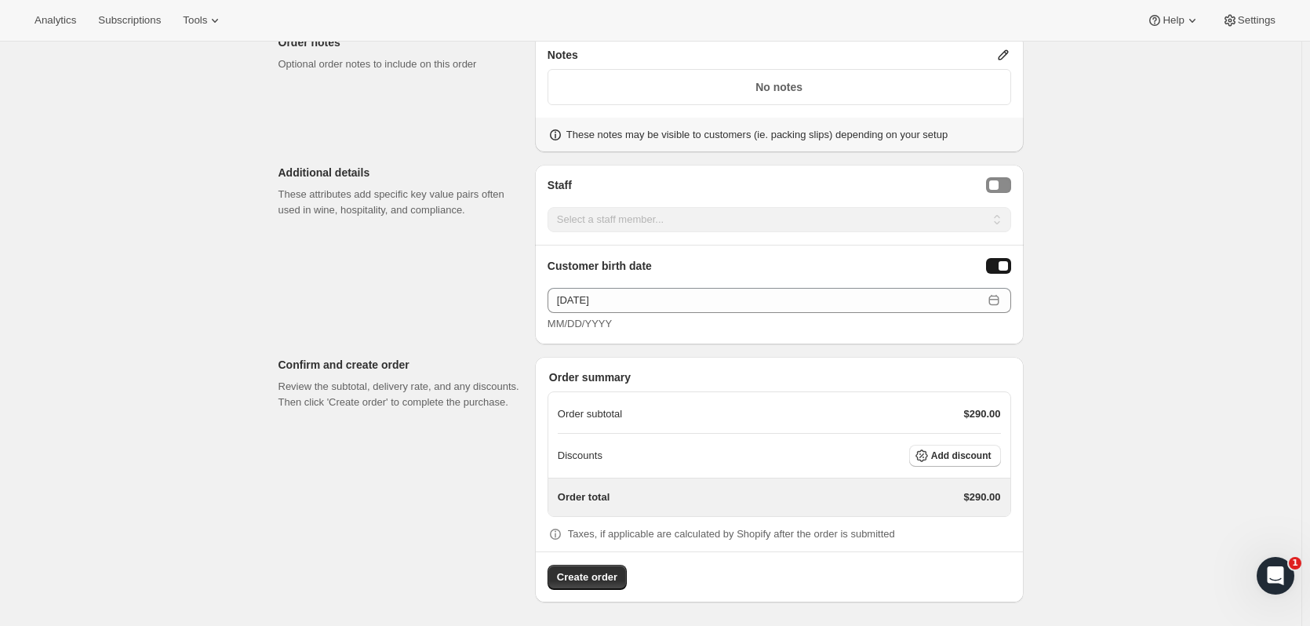
click at [985, 454] on span "Add discount" at bounding box center [961, 456] width 60 height 13
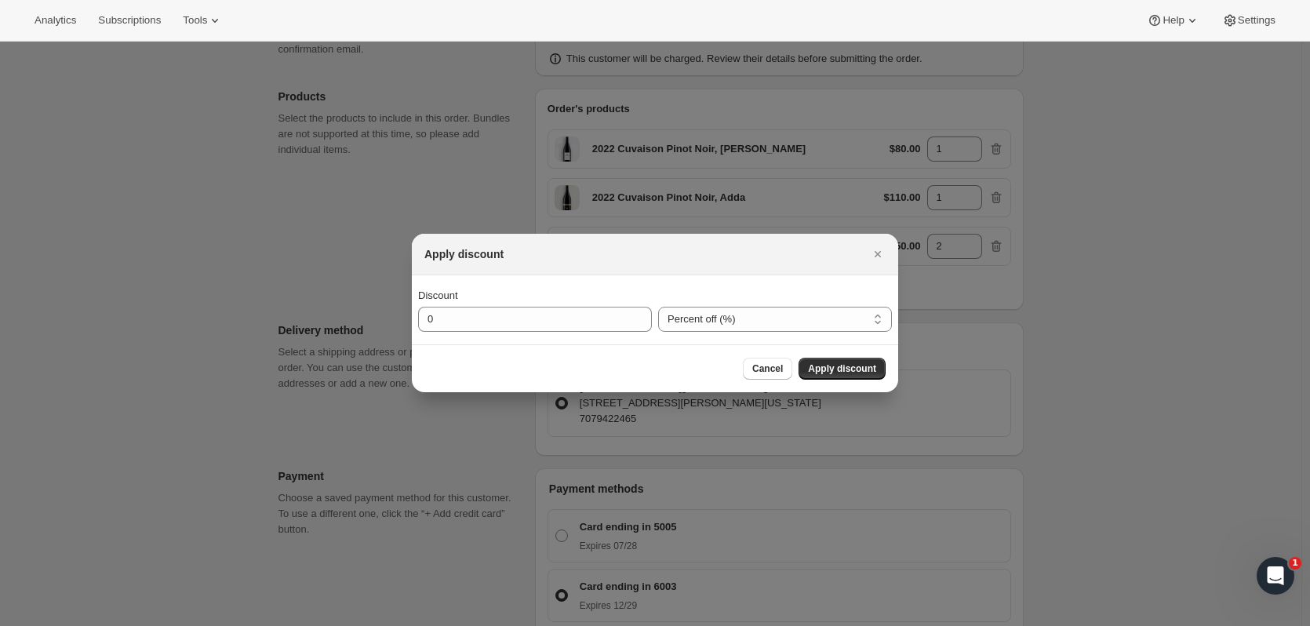
scroll to position [0, 0]
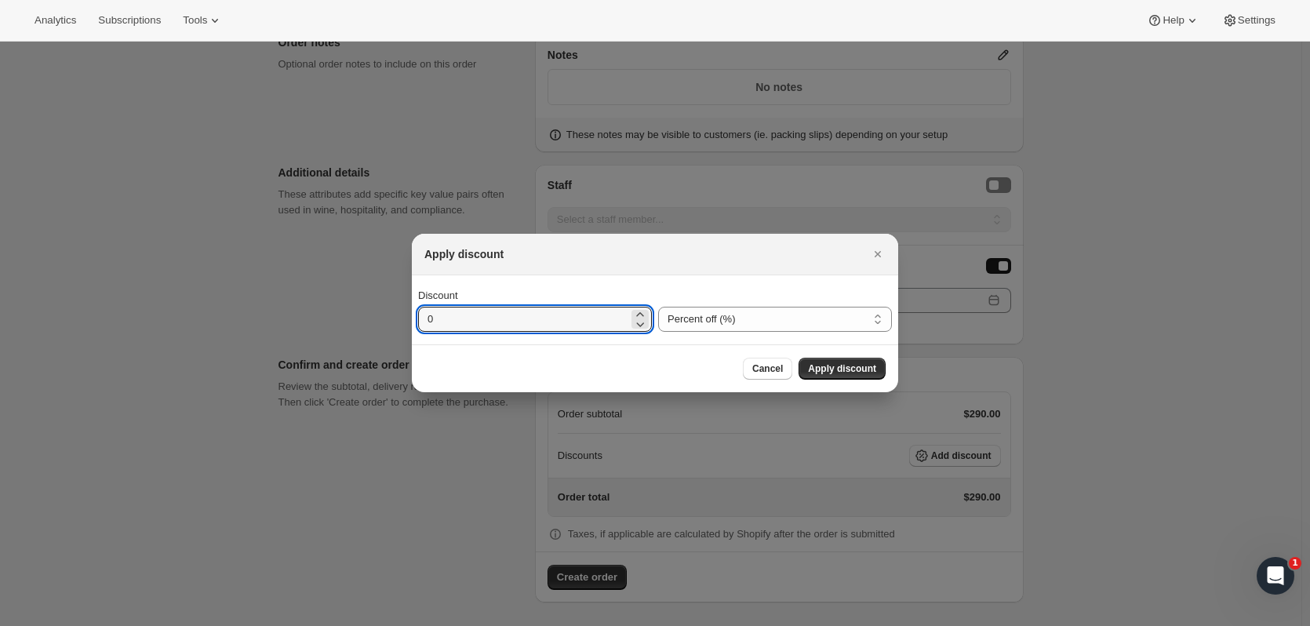
drag, startPoint x: 548, startPoint y: 319, endPoint x: 266, endPoint y: 311, distance: 282.5
click at [266, 625] on div "Apply discount Discount 0 Percent off (%) Amount off ($) Percent off (%) Cancel…" at bounding box center [655, 628] width 1310 height 0
type input "15"
click at [846, 359] on button "Apply discount" at bounding box center [842, 369] width 87 height 22
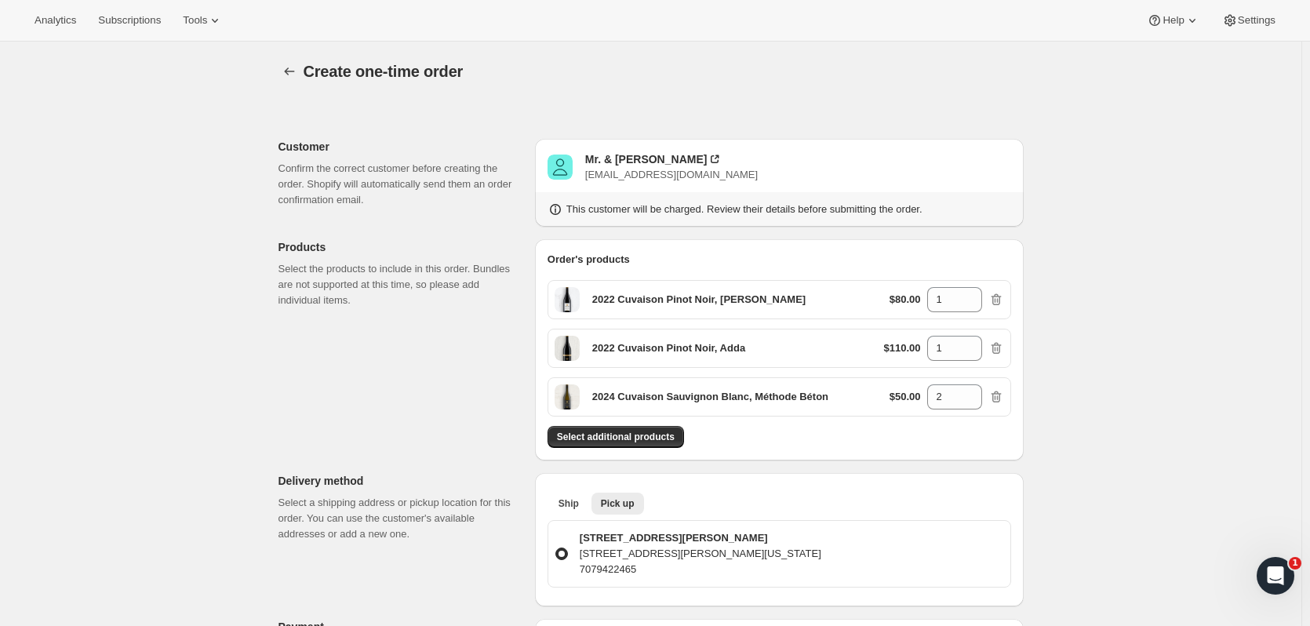
scroll to position [785, 0]
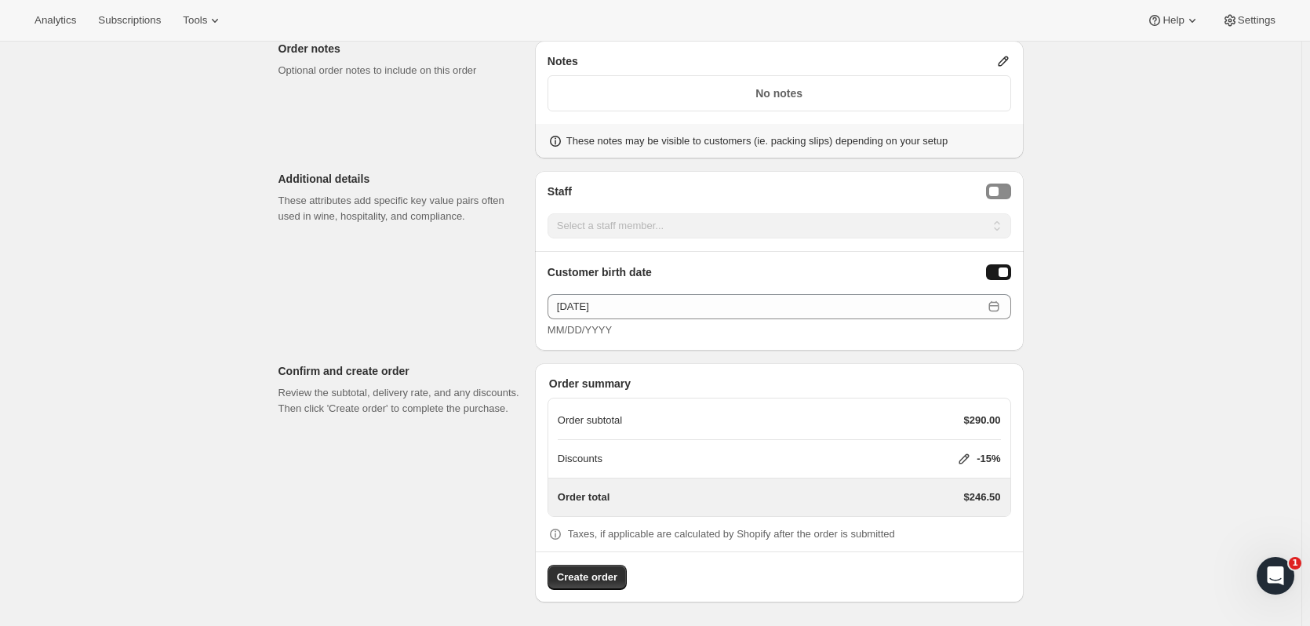
click at [599, 587] on button "Create order" at bounding box center [587, 577] width 79 height 25
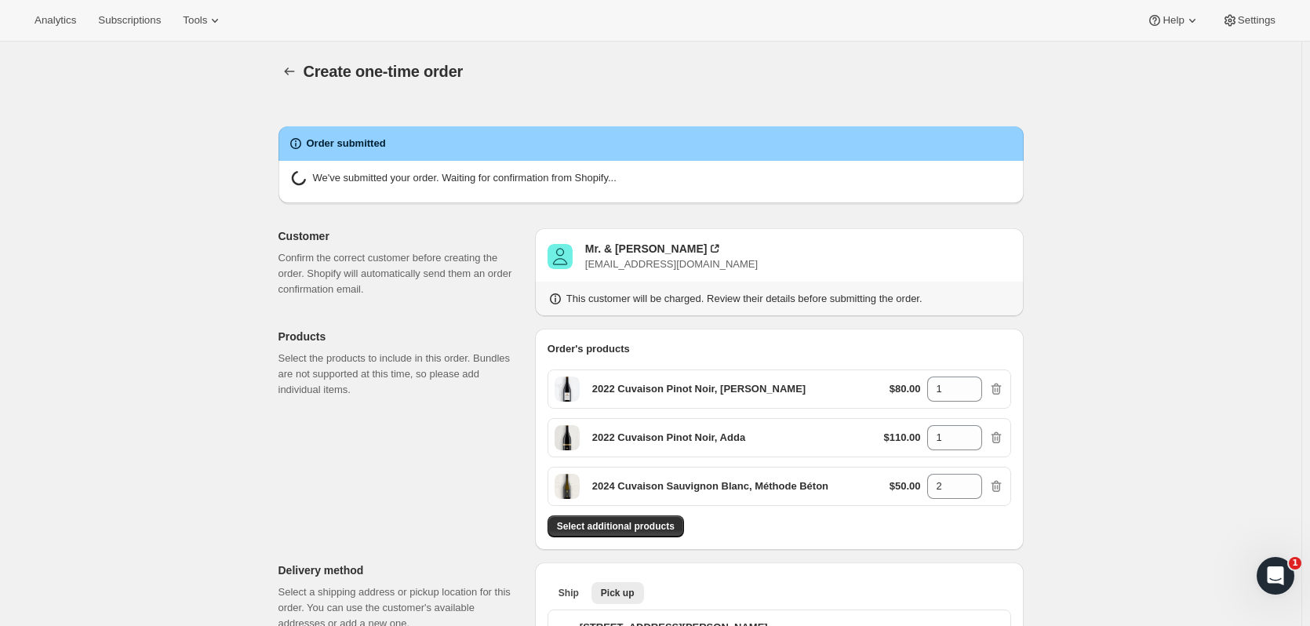
radio input "false"
radio input "true"
